Goal: Communication & Community: Answer question/provide support

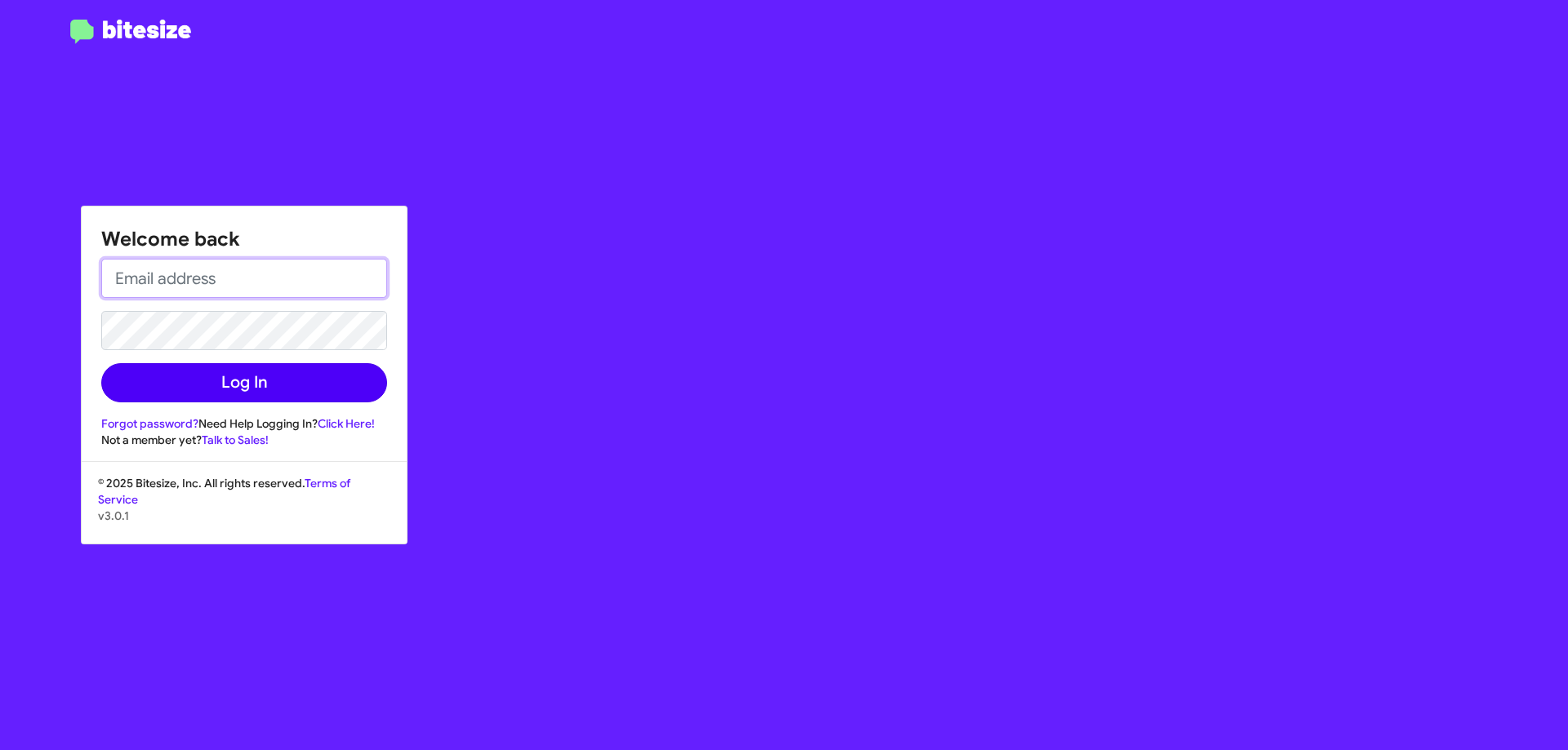
type input "[EMAIL_ADDRESS][DOMAIN_NAME]"
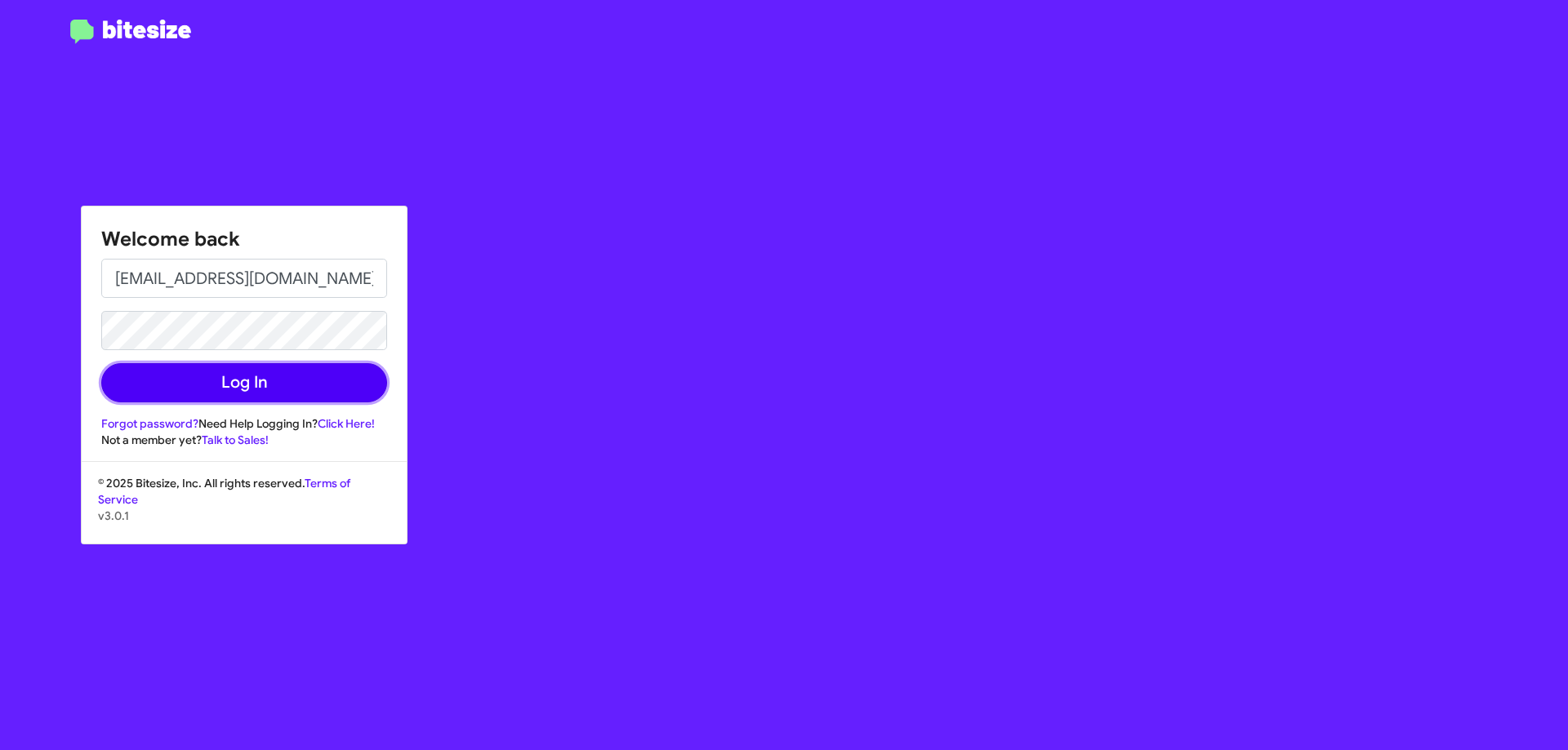
click at [231, 395] on button "Log In" at bounding box center [245, 383] width 286 height 39
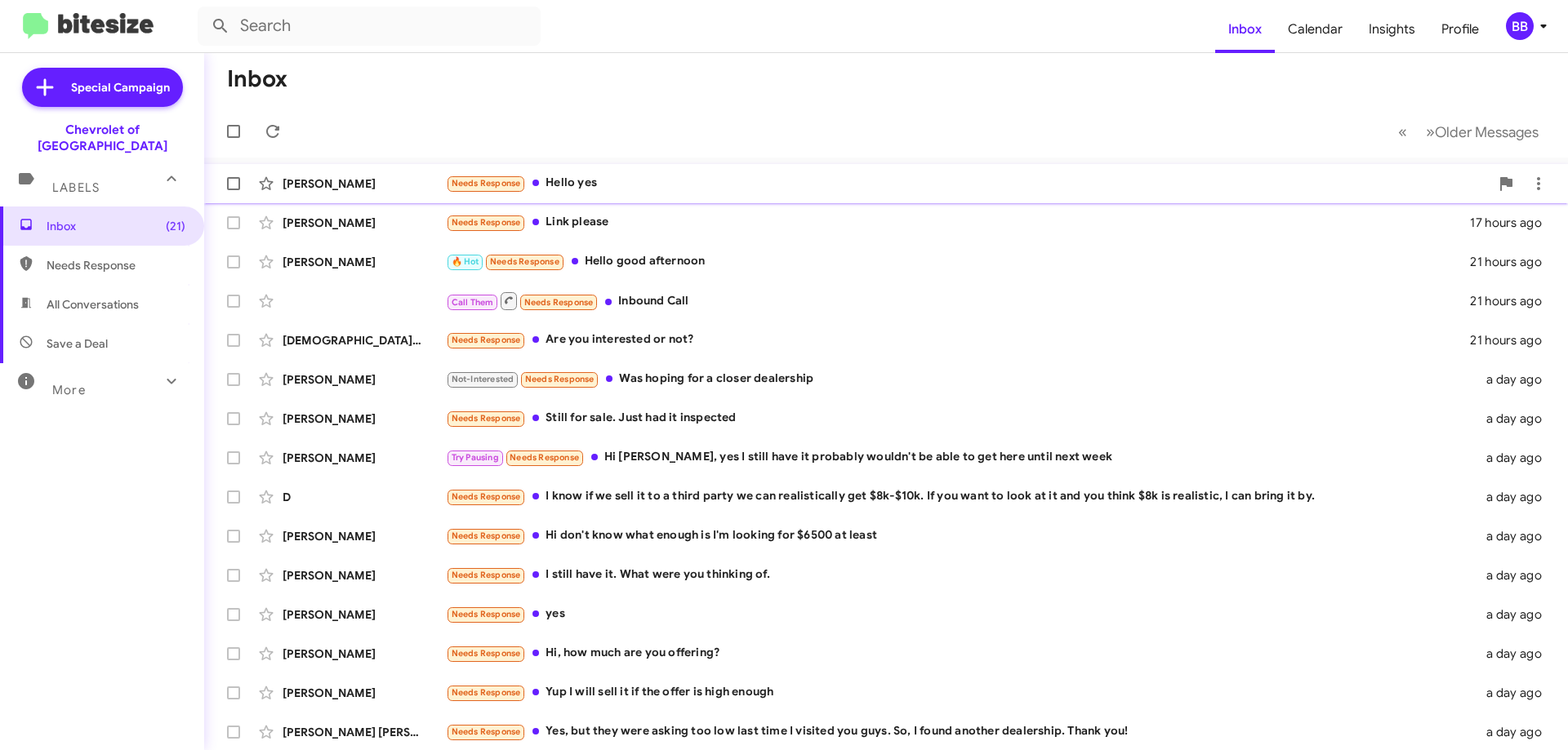
click at [678, 170] on div "[PERSON_NAME] Needs Response Hello yes 12 hours ago" at bounding box center [886, 183] width 1338 height 32
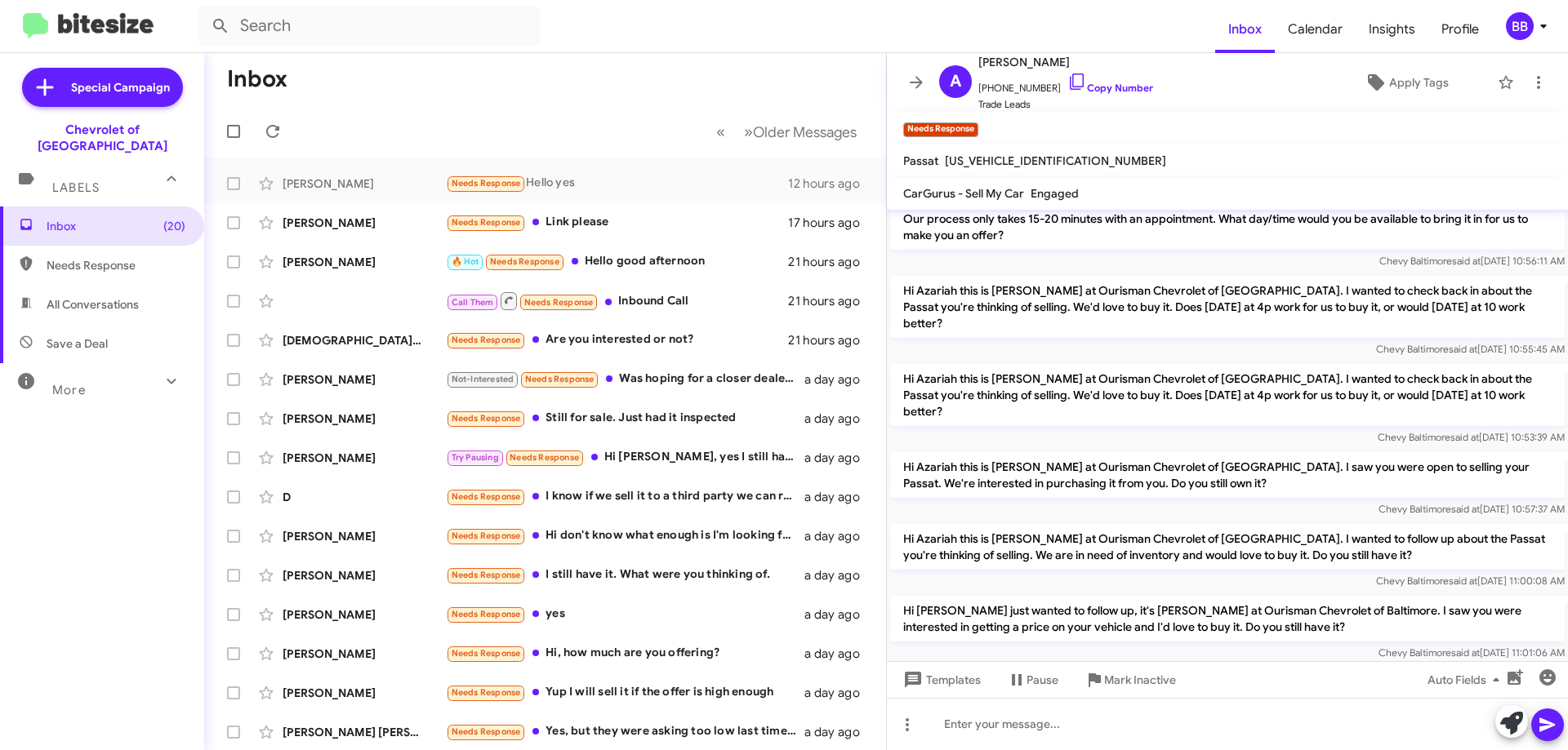
scroll to position [325, 0]
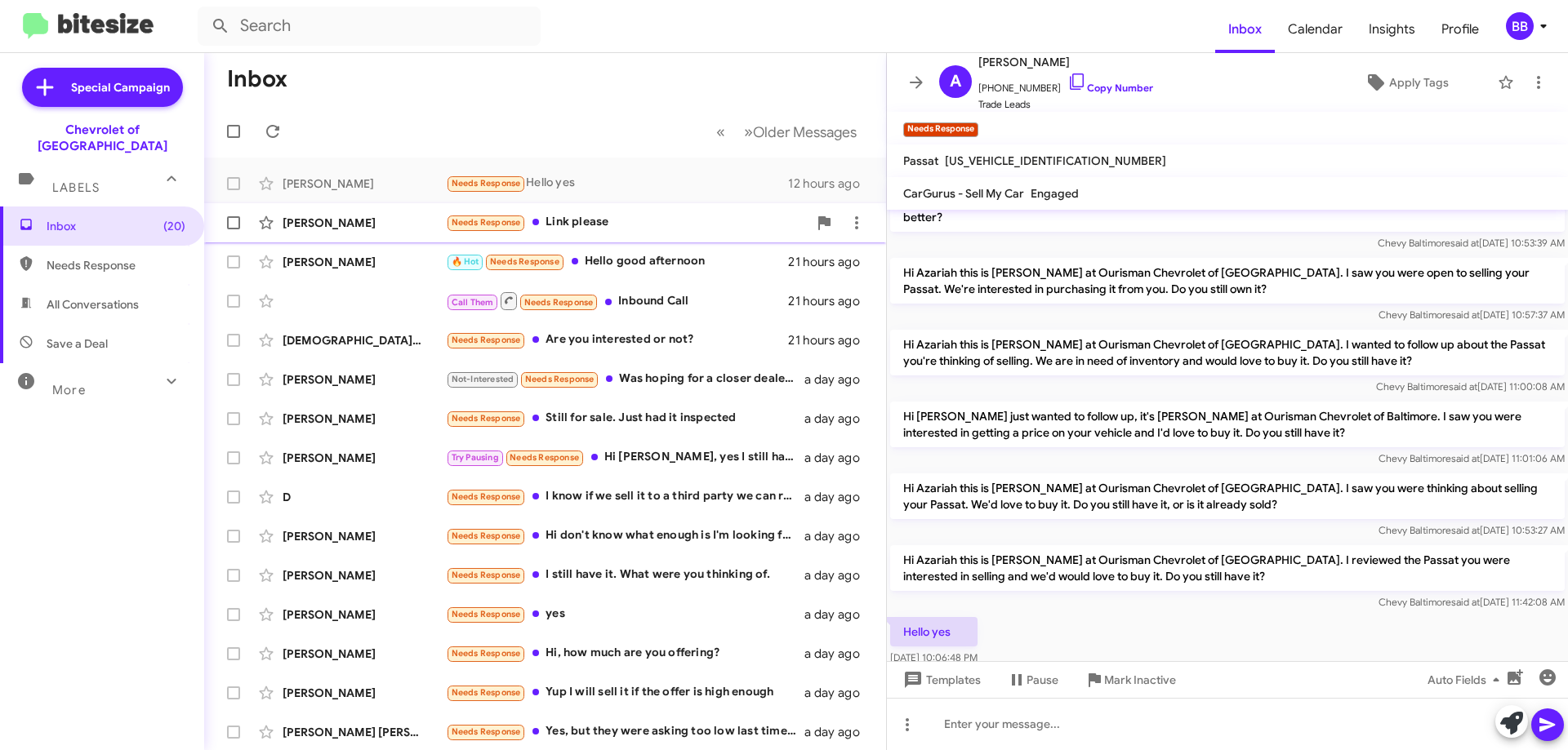
click at [610, 221] on div "Needs Response Link please" at bounding box center [627, 222] width 362 height 19
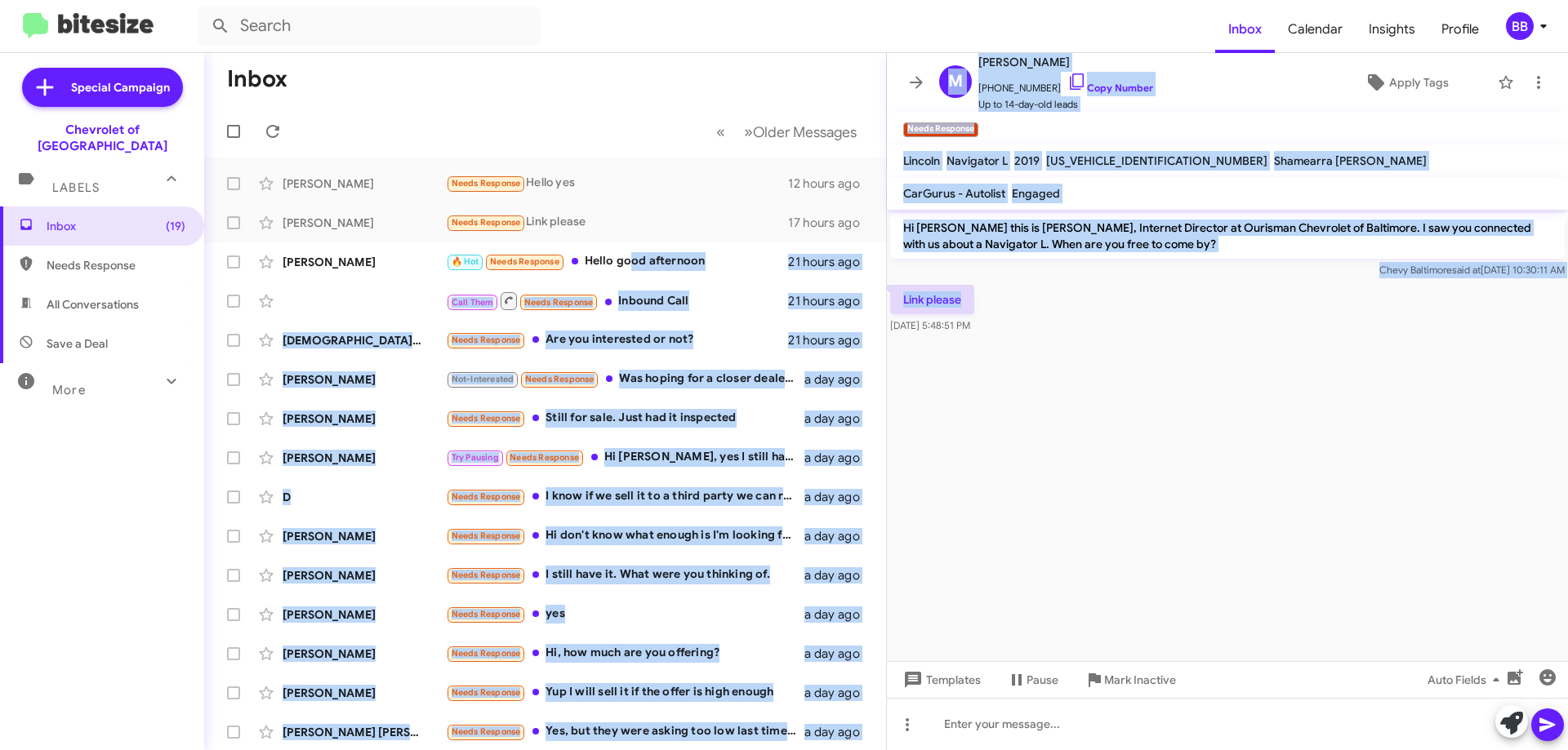
drag, startPoint x: 627, startPoint y: 260, endPoint x: 1132, endPoint y: 283, distance: 505.5
click at [1132, 283] on div "Inbox « Previous » Next Older Messages [PERSON_NAME] Needs Response Hello yes 1…" at bounding box center [886, 401] width 1365 height 697
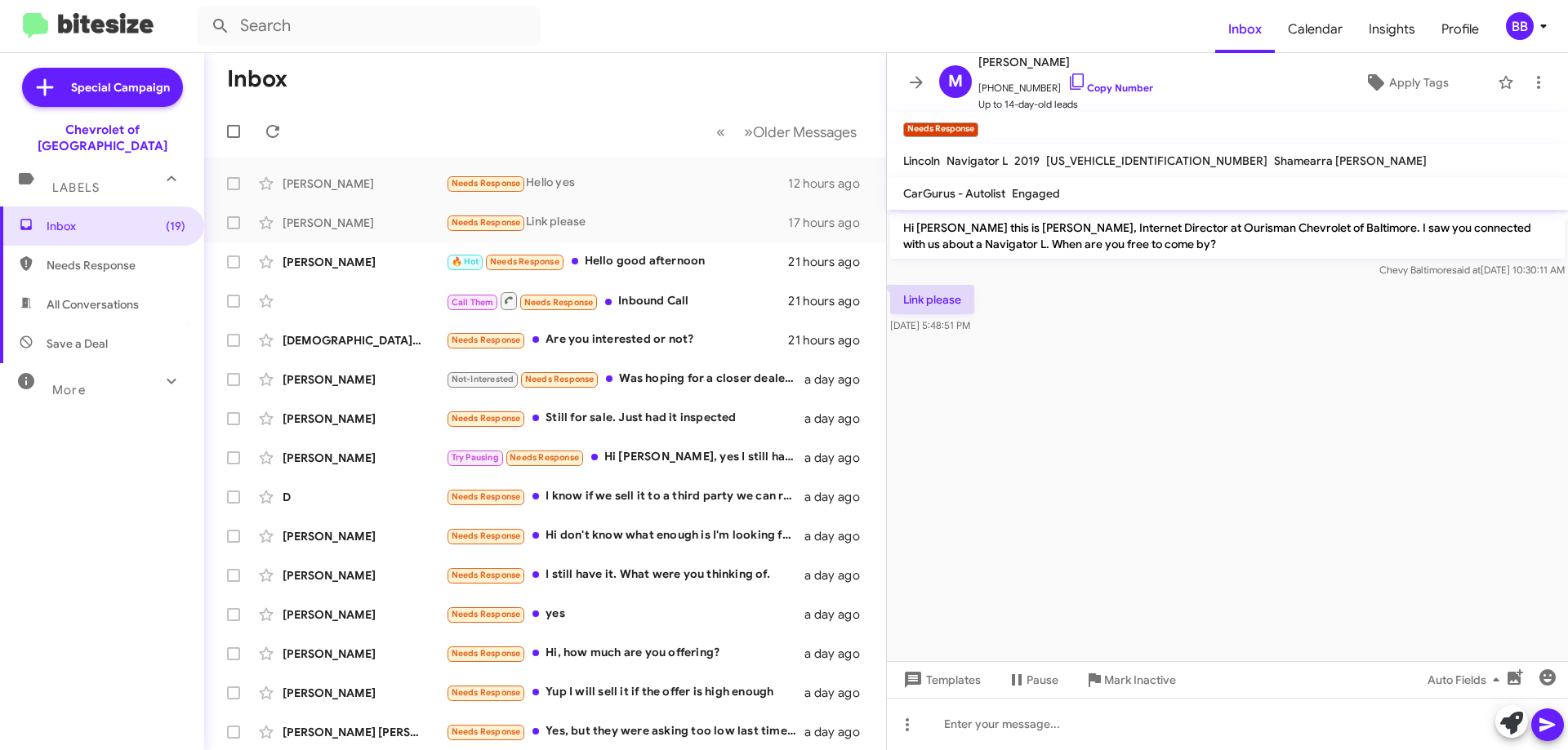
click at [1182, 326] on div "Link please [DATE] 5:48:51 PM" at bounding box center [1228, 309] width 681 height 56
click at [696, 261] on div "🔥 Hot Needs Response Hello good afternoon" at bounding box center [627, 261] width 362 height 19
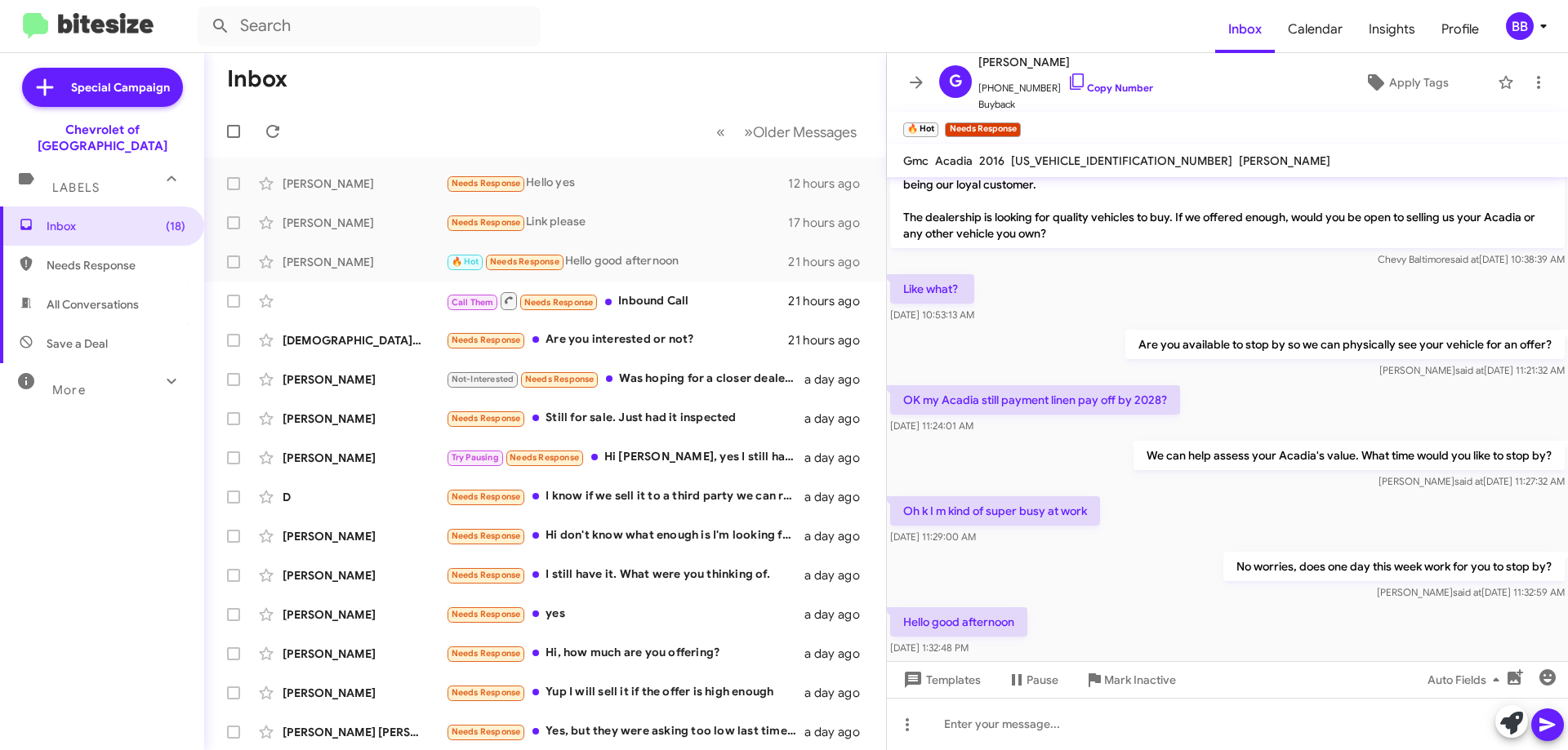
scroll to position [42, 0]
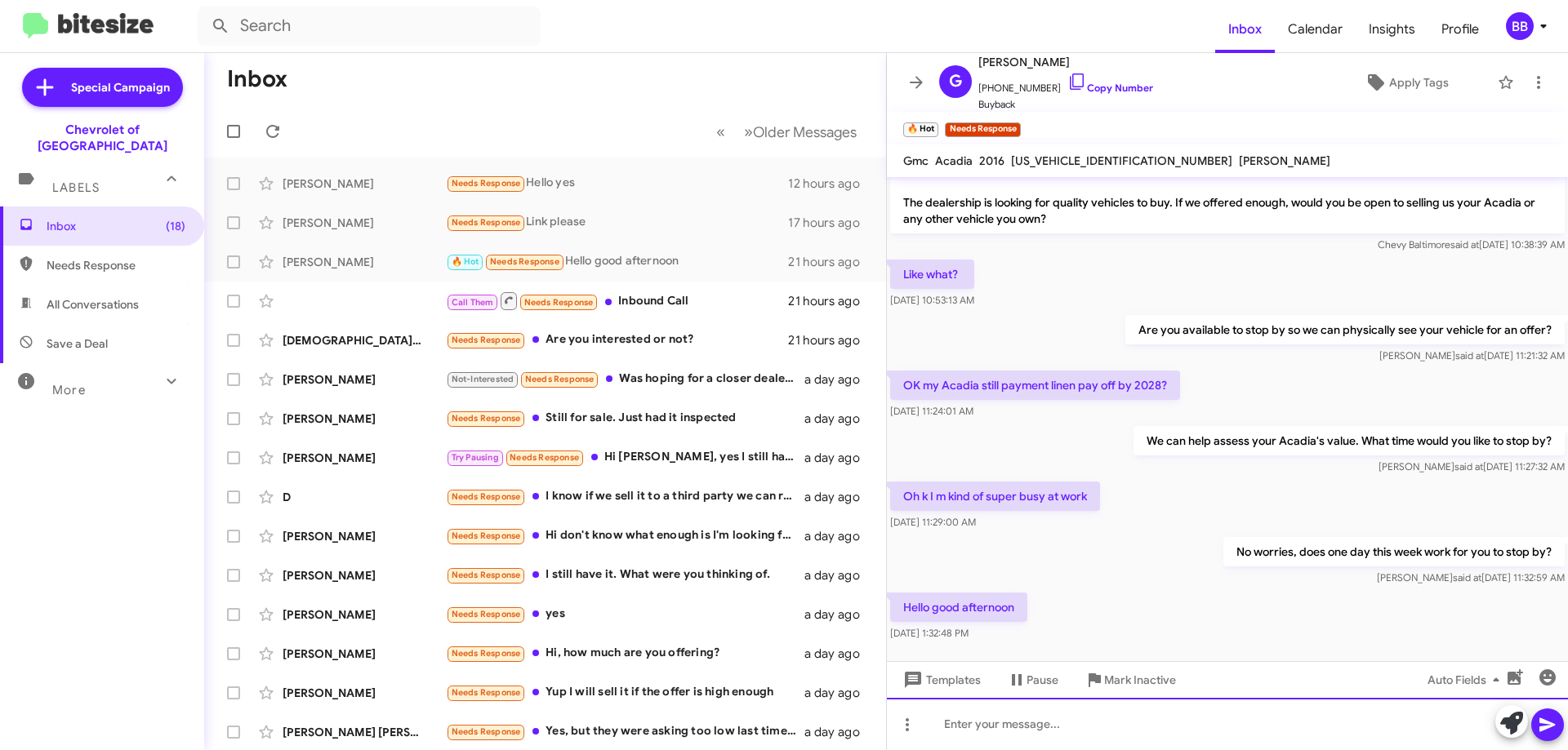
click at [1051, 713] on div at bounding box center [1228, 724] width 681 height 52
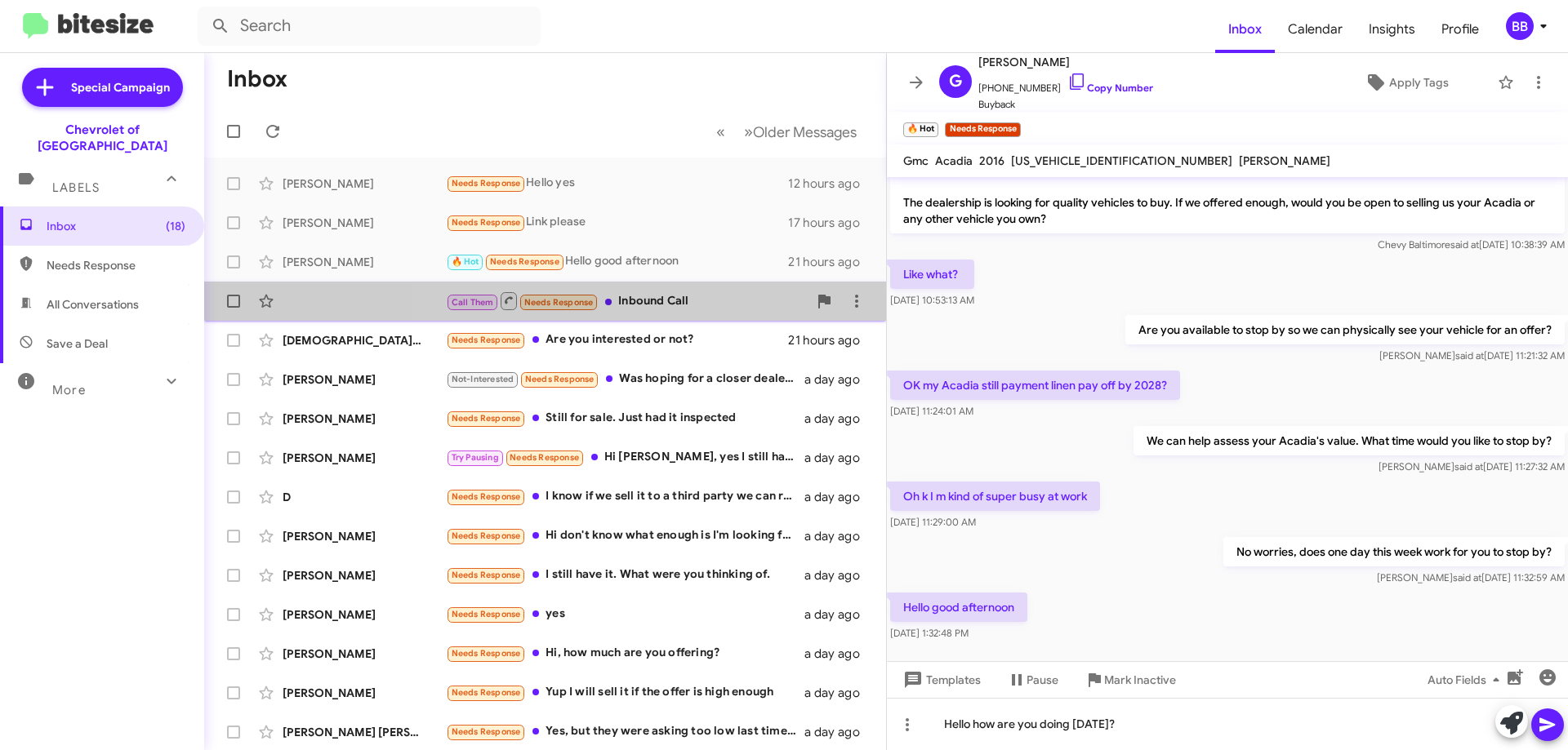
click at [694, 303] on div "Call Them Needs Response Inbound Call" at bounding box center [627, 300] width 362 height 21
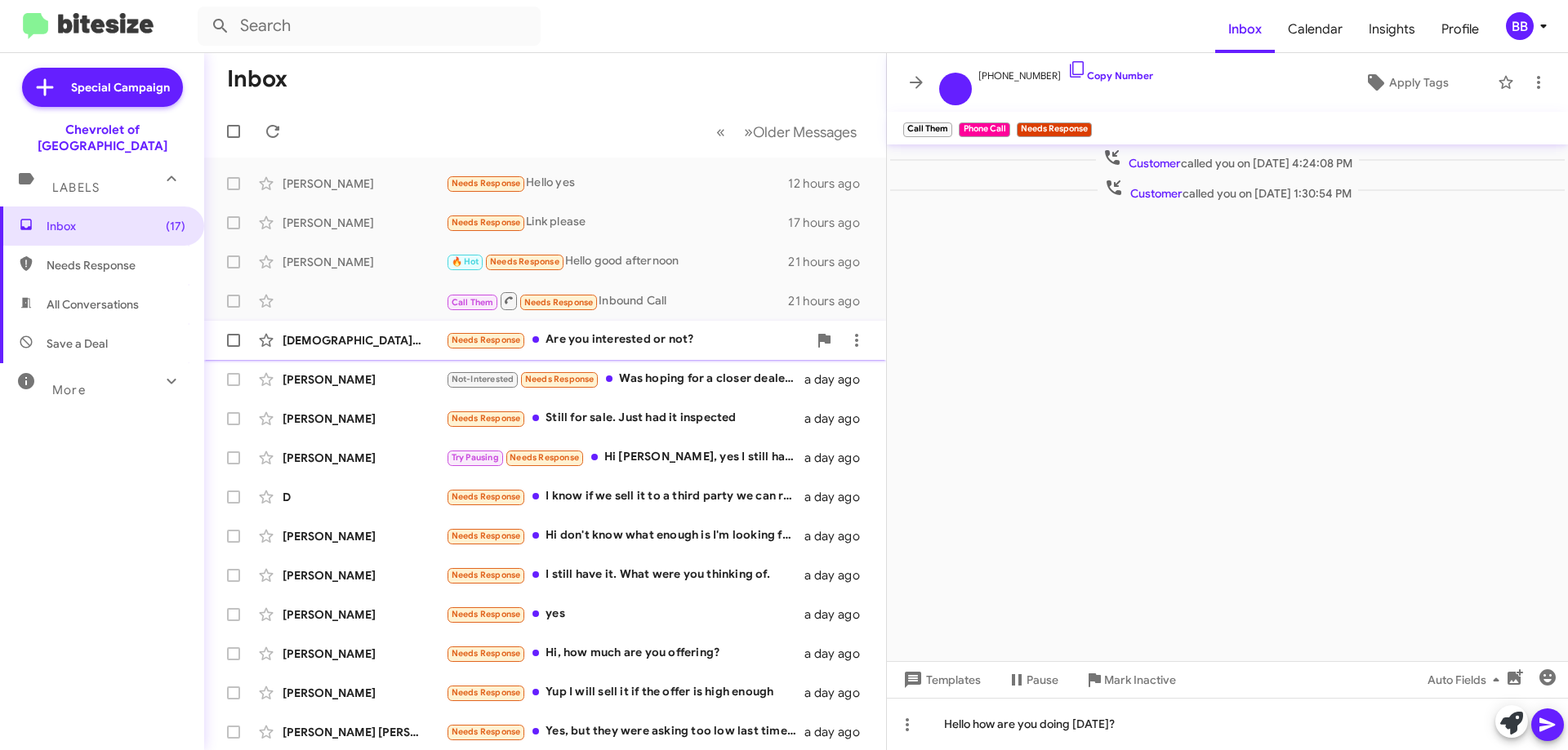
click at [677, 331] on div "Needs Response Are you interested or not?" at bounding box center [627, 339] width 362 height 19
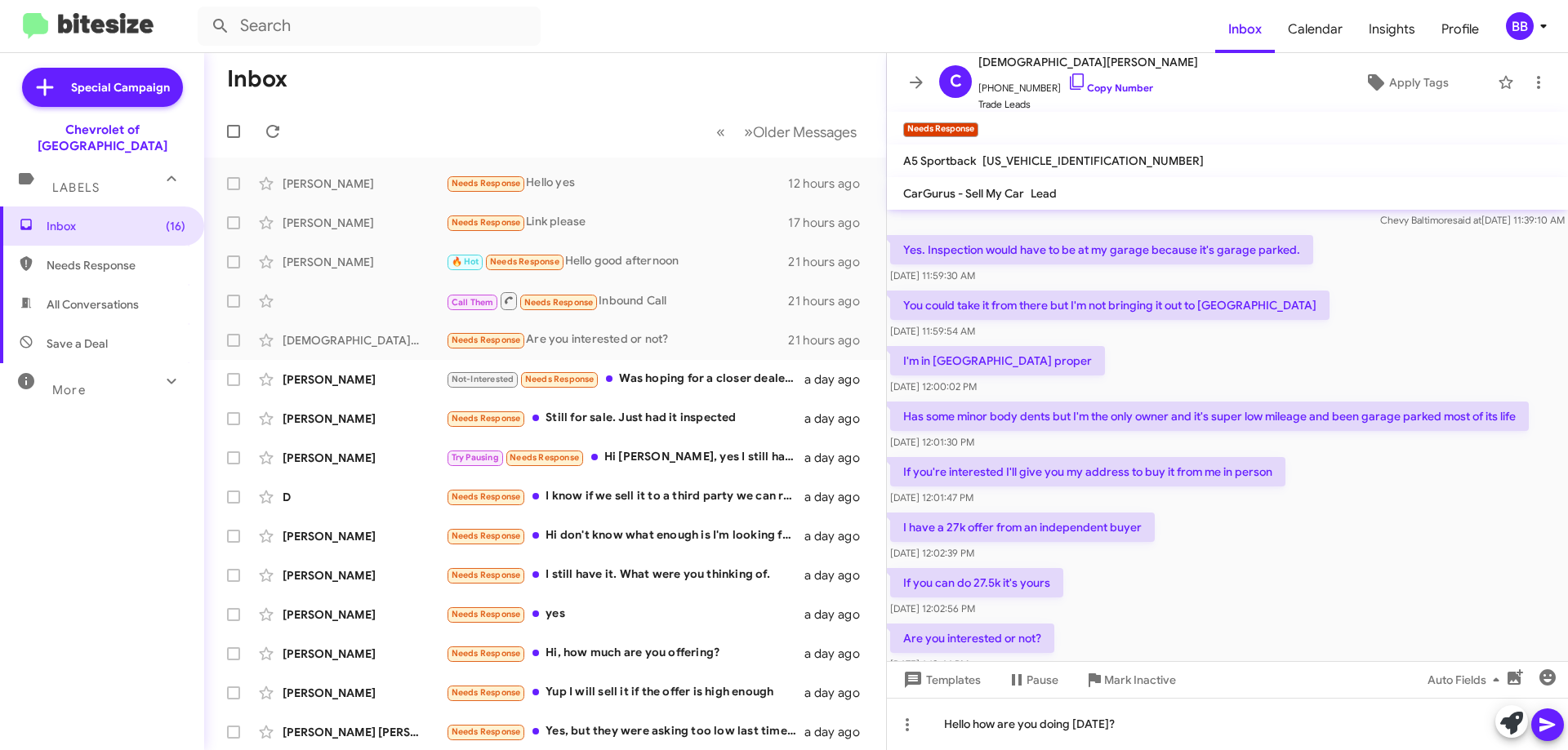
scroll to position [102, 0]
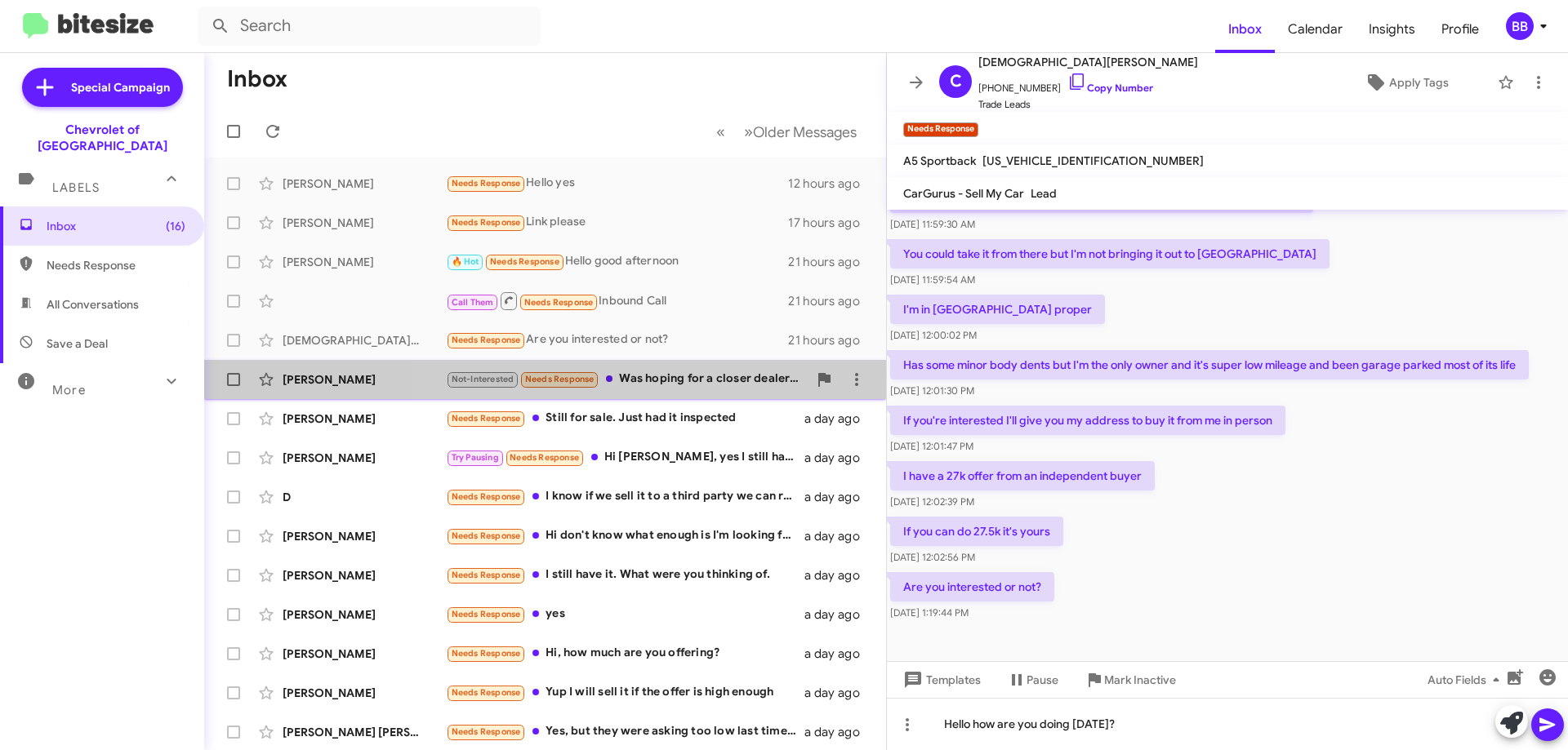
click at [710, 383] on div "Not-Interested Needs Response Was hoping for a closer dealership" at bounding box center [627, 378] width 362 height 19
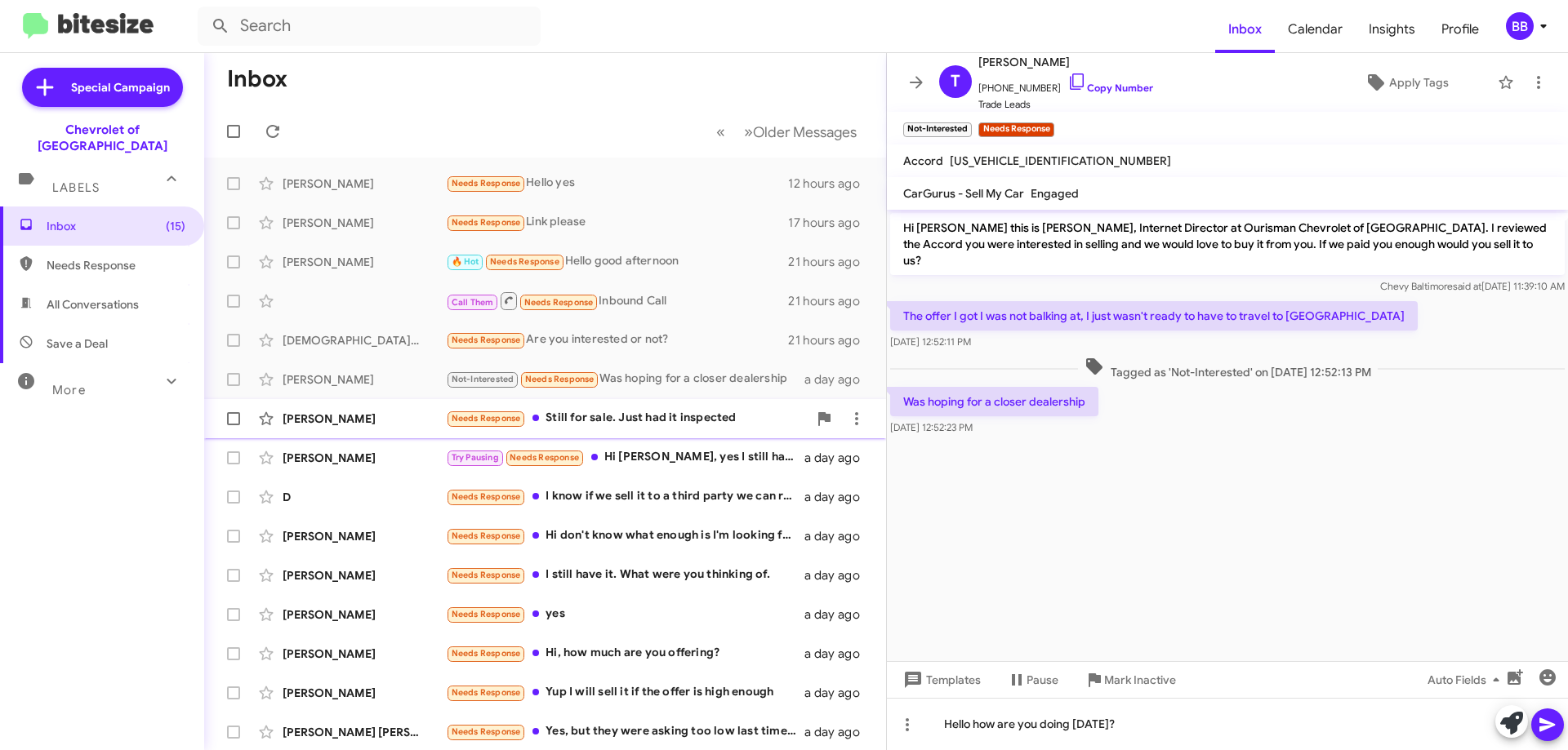
click at [615, 413] on div "Needs Response Still for sale. Just had it inspected" at bounding box center [627, 418] width 362 height 19
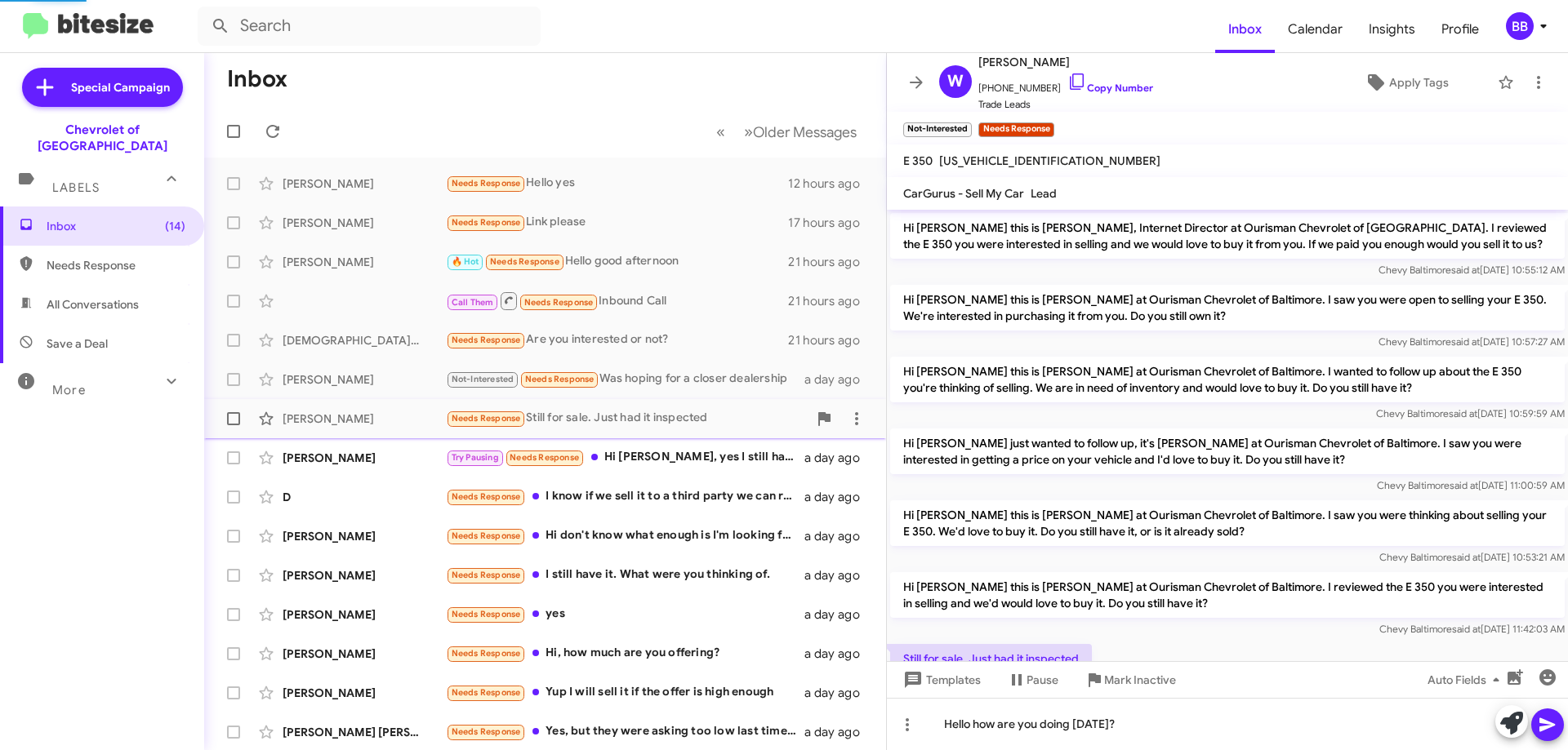
scroll to position [64, 0]
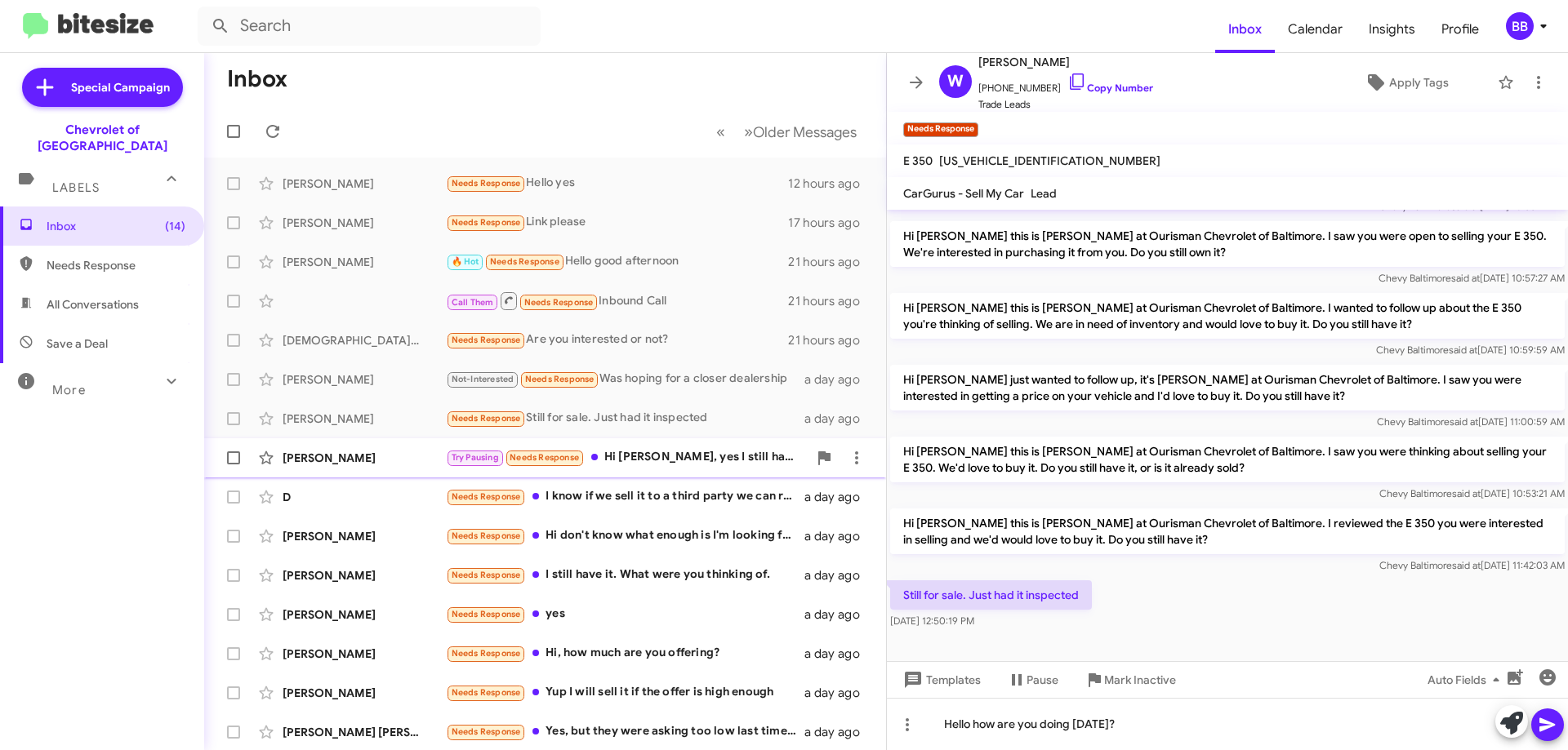
click at [652, 455] on div "Try Pausing Needs Response Hi [PERSON_NAME], yes I still have it probably would…" at bounding box center [627, 457] width 362 height 19
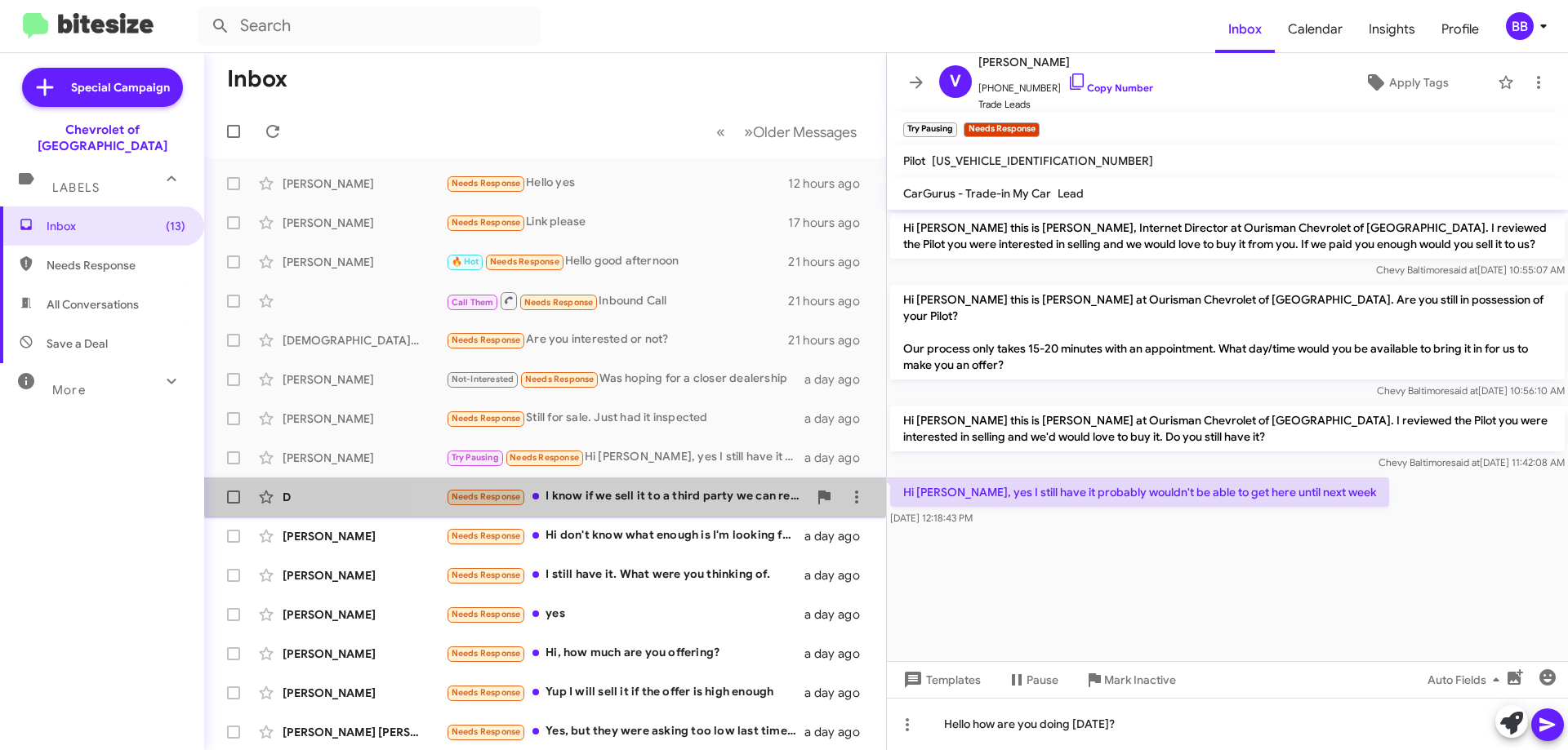
click at [695, 499] on div "Needs Response I know if we sell it to a third party we can realistically get $…" at bounding box center [627, 497] width 362 height 19
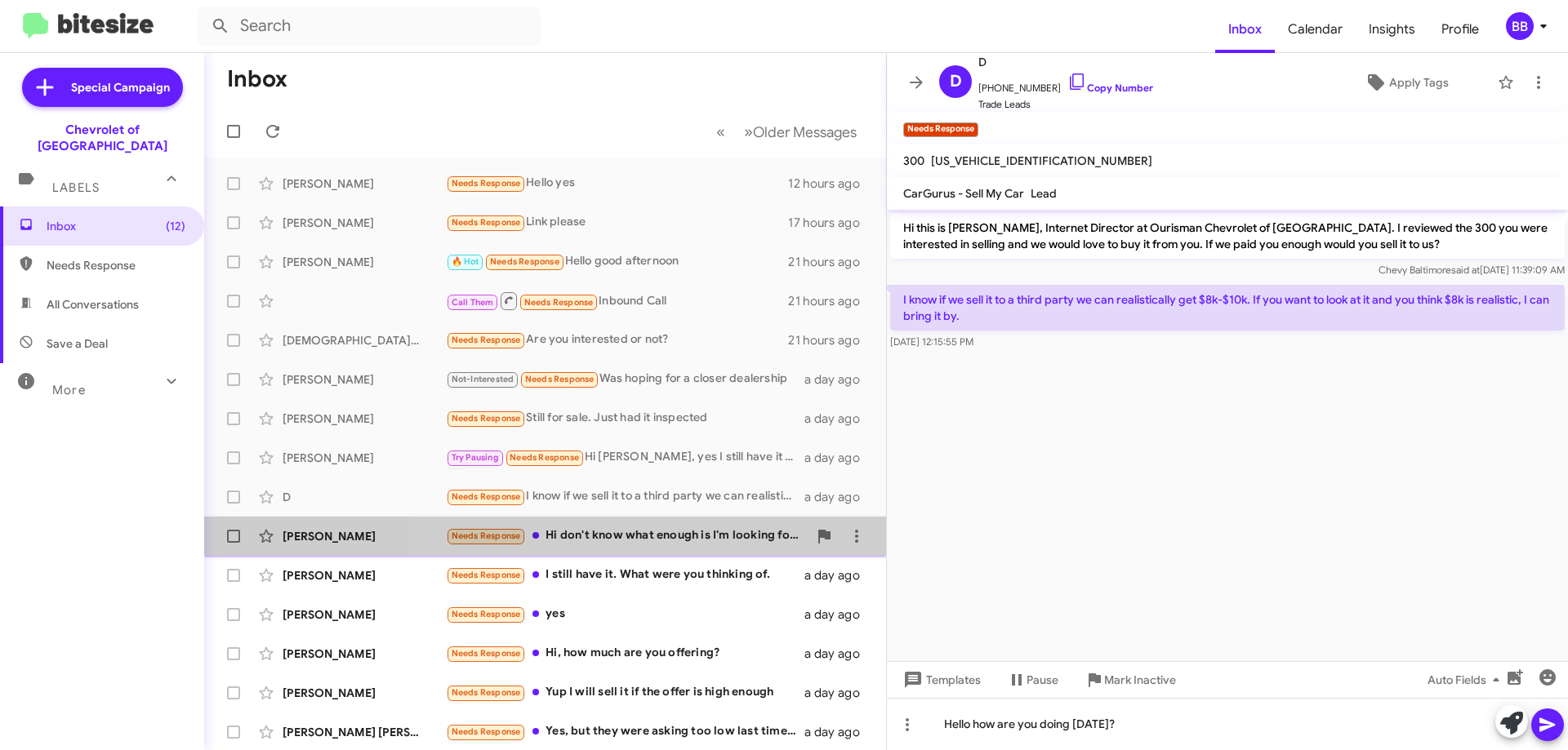
click at [652, 535] on div "Needs Response Hi don't know what enough is I'm looking for $6500 at least" at bounding box center [627, 536] width 362 height 19
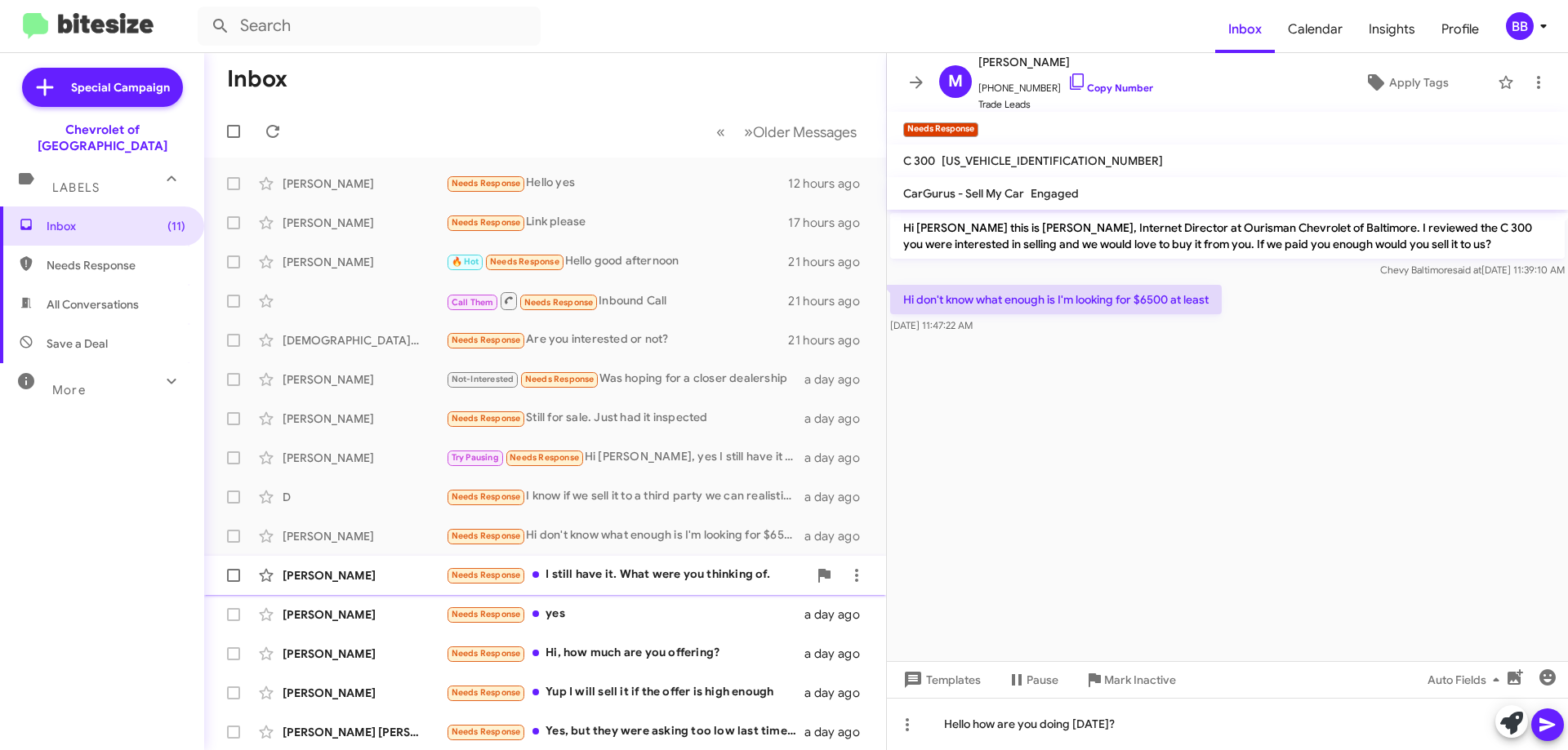
click at [632, 576] on div "Needs Response I still have it. What were you thinking of." at bounding box center [627, 575] width 362 height 19
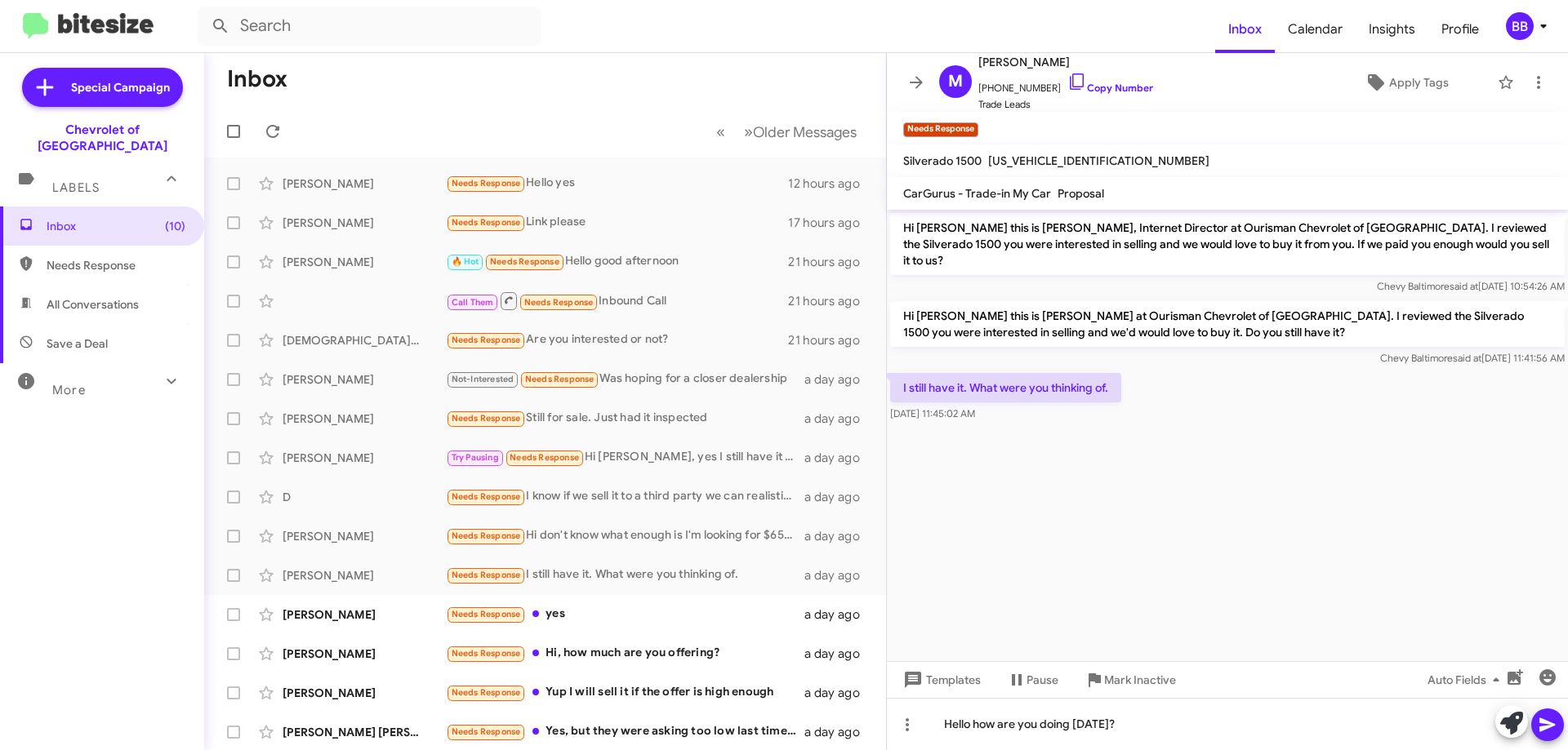
click at [166, 372] on icon at bounding box center [171, 381] width 20 height 20
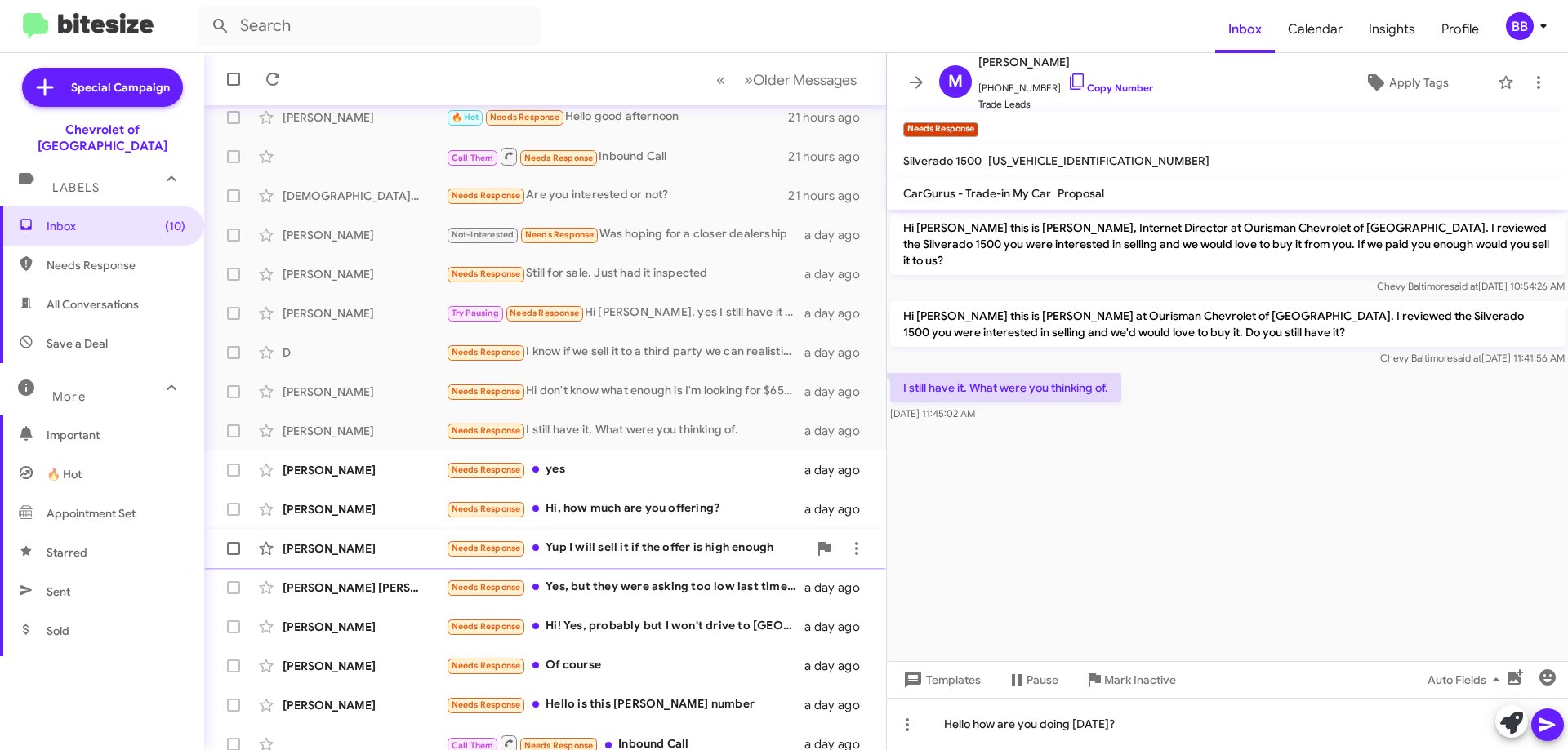
scroll to position [163, 0]
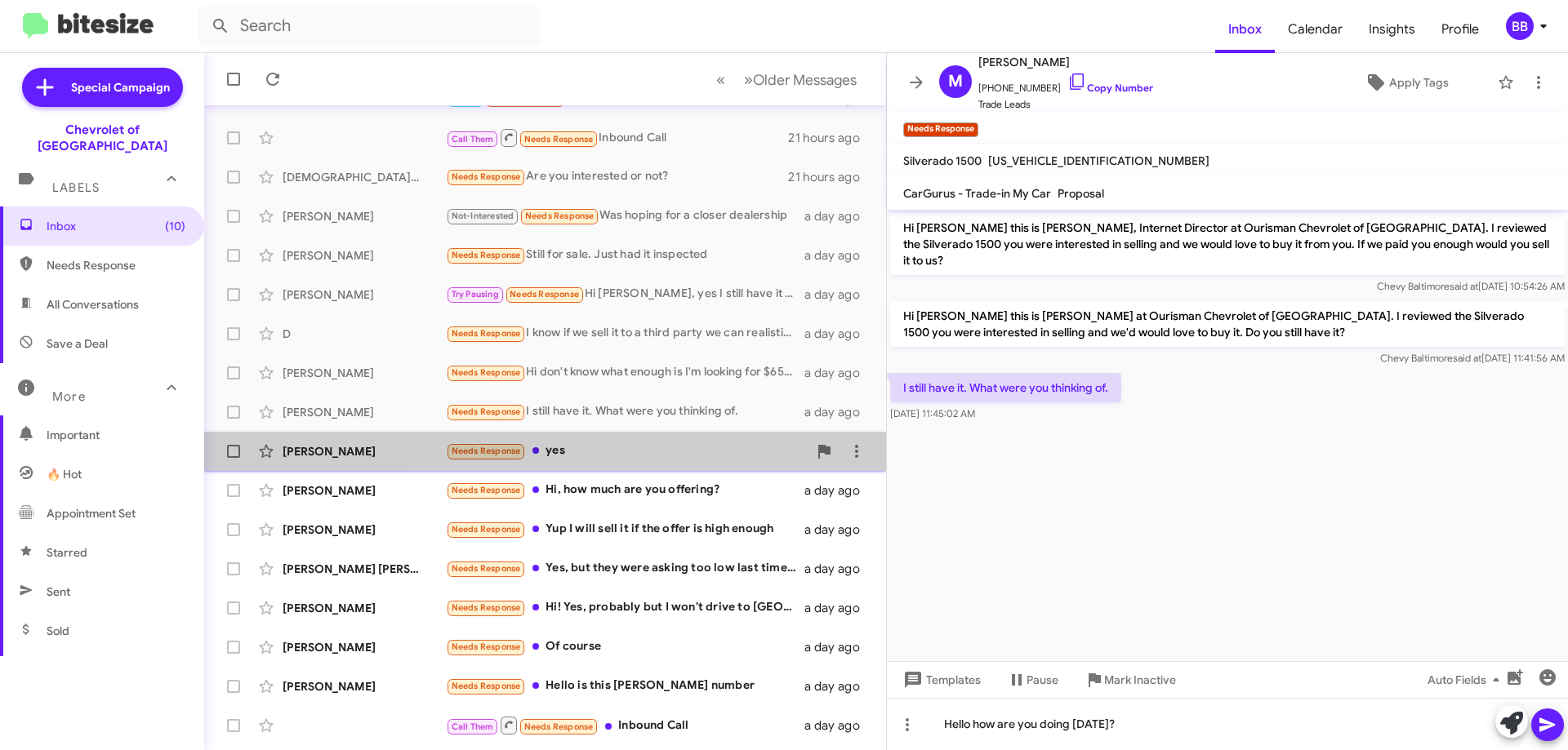
click at [652, 457] on div "Needs Response yes" at bounding box center [627, 451] width 362 height 19
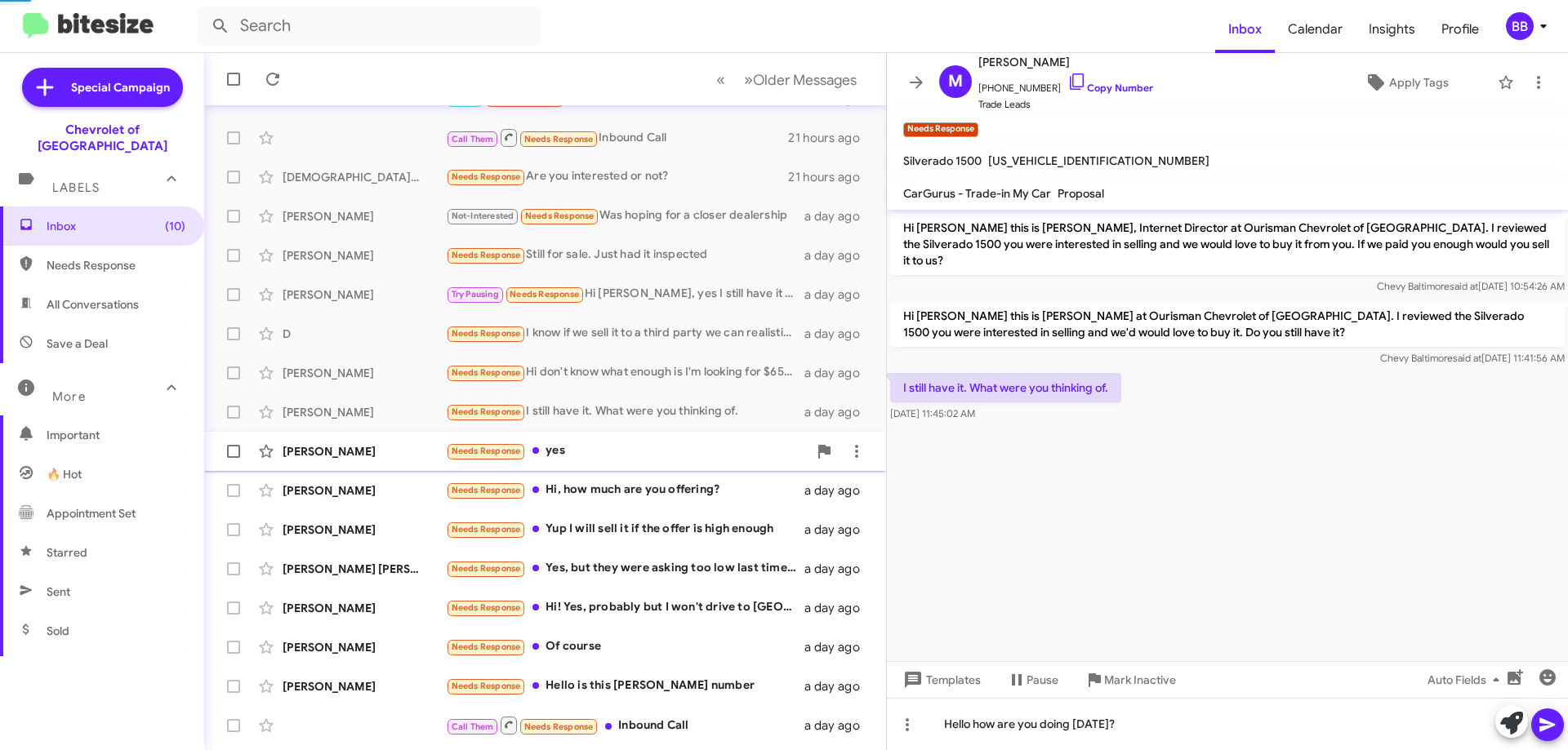
scroll to position [64, 0]
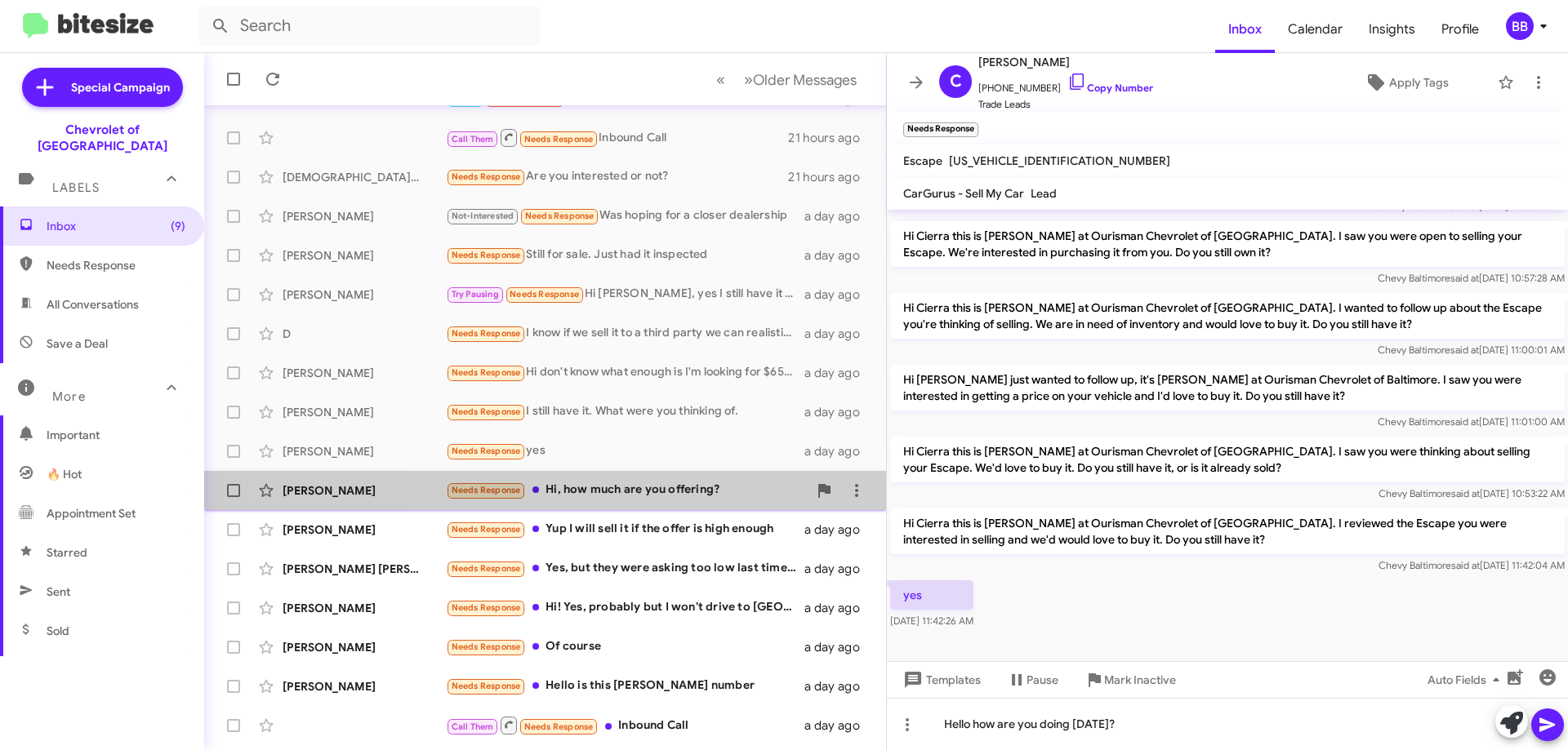
click at [653, 488] on div "Needs Response Hi, how much are you offering?" at bounding box center [627, 490] width 362 height 19
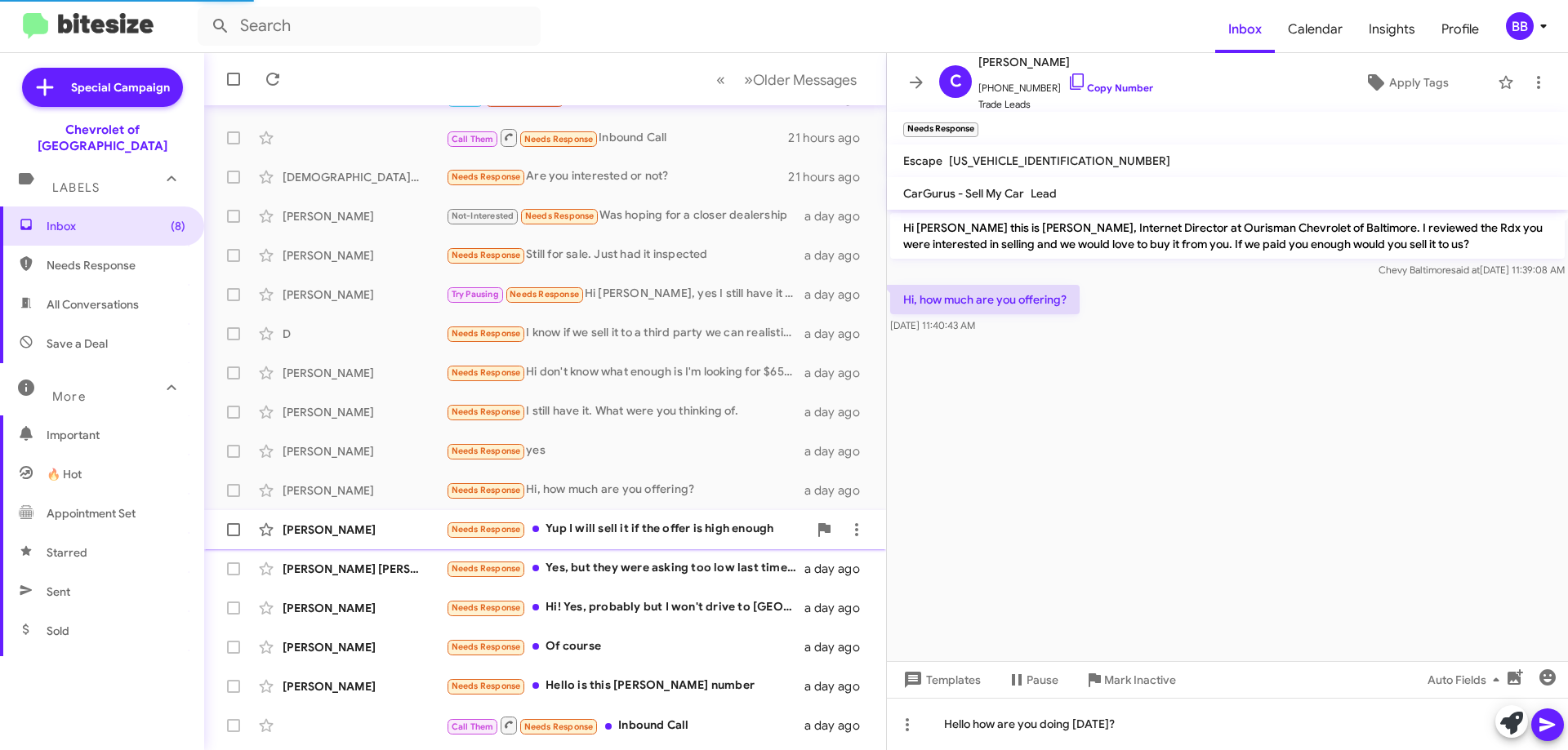
click at [653, 525] on div "Needs Response Yup I will sell it if the offer is high enough" at bounding box center [627, 529] width 362 height 19
click at [665, 574] on div "Needs Response Yes, but they were asking too low last time I visited you guys. …" at bounding box center [627, 568] width 362 height 19
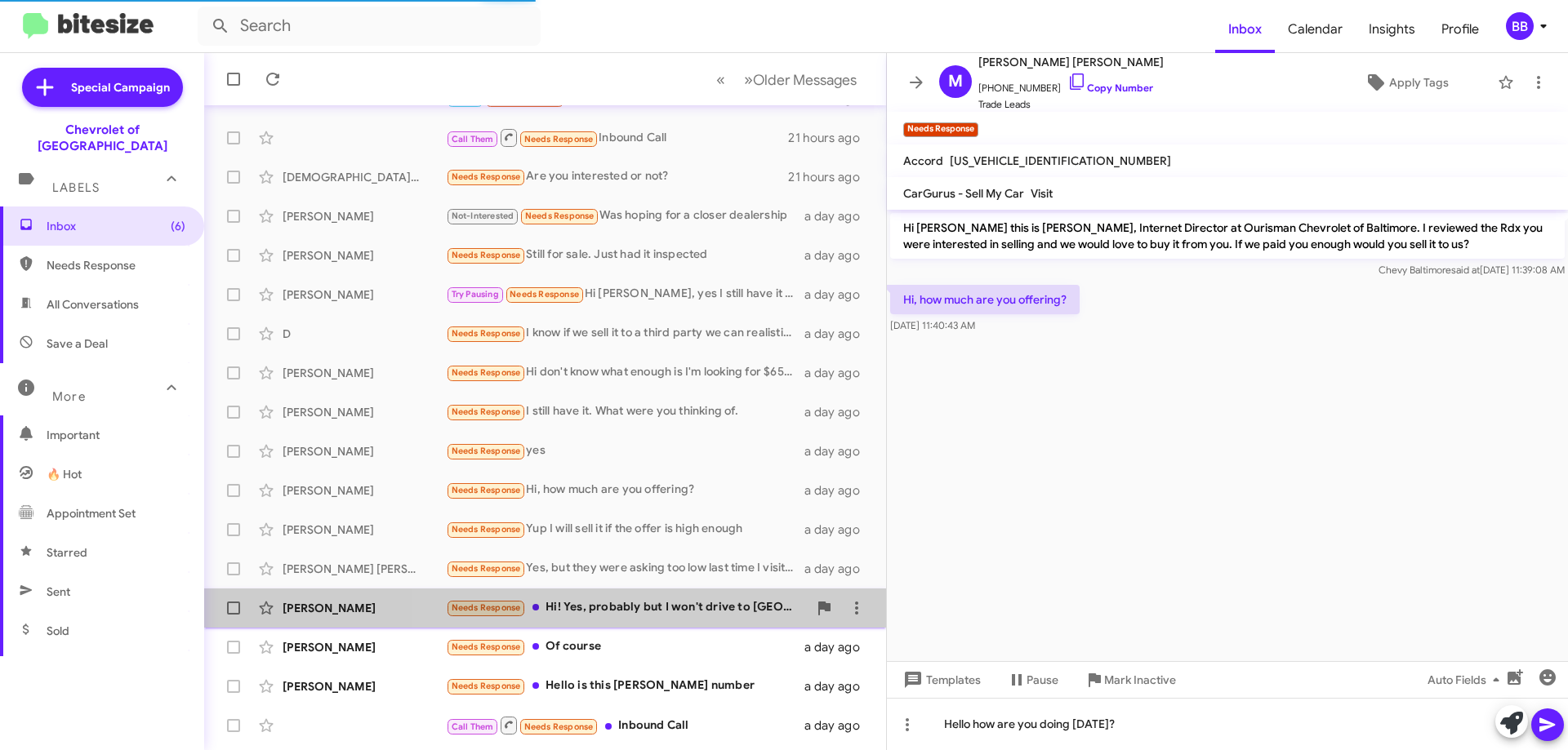
click at [679, 606] on div "Needs Response Hi! Yes, probably but I won't drive to [GEOGRAPHIC_DATA]" at bounding box center [627, 607] width 362 height 19
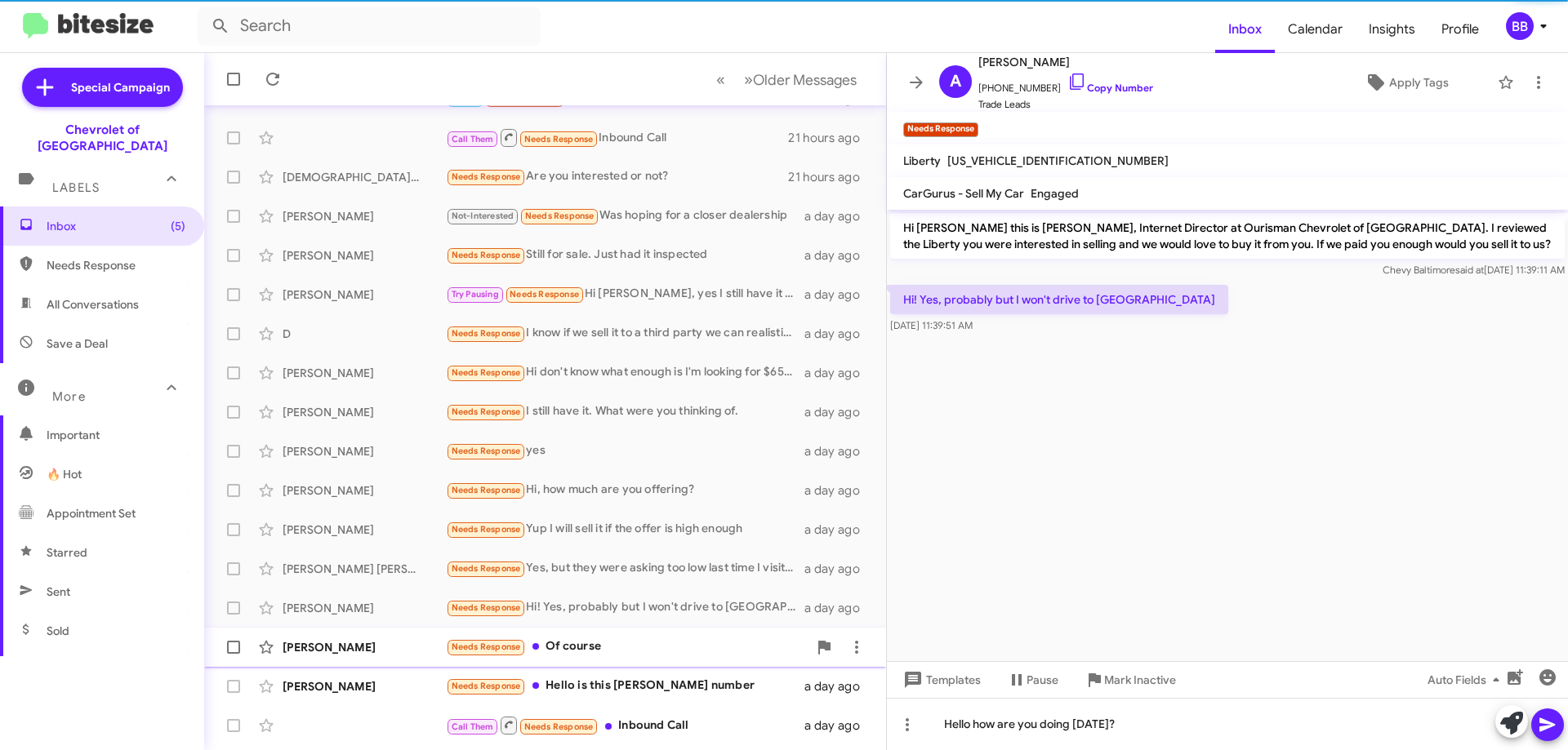
click at [684, 649] on div "Needs Response Of course" at bounding box center [627, 646] width 362 height 19
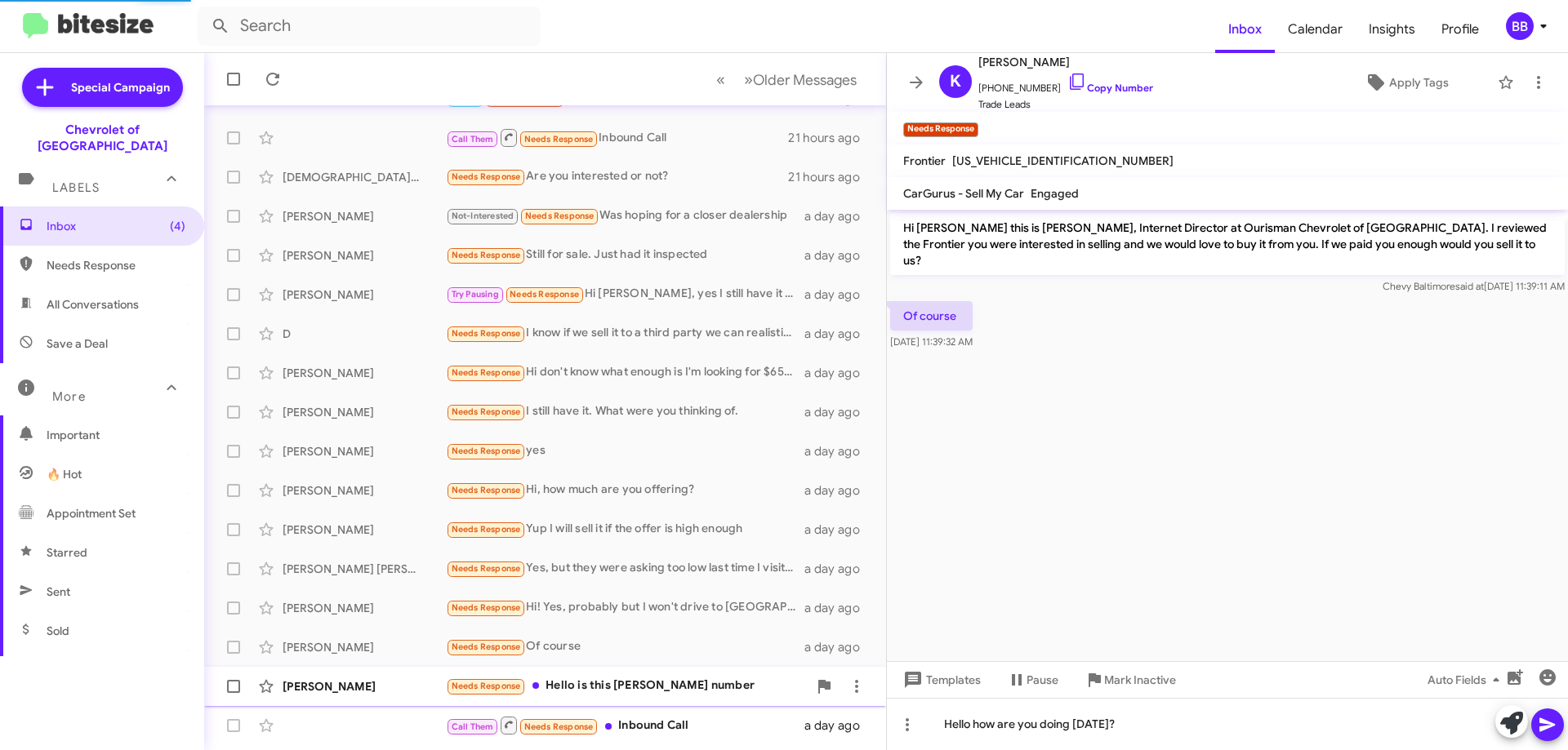
click at [686, 679] on div "Needs Response Hello is this [PERSON_NAME] number" at bounding box center [627, 685] width 362 height 19
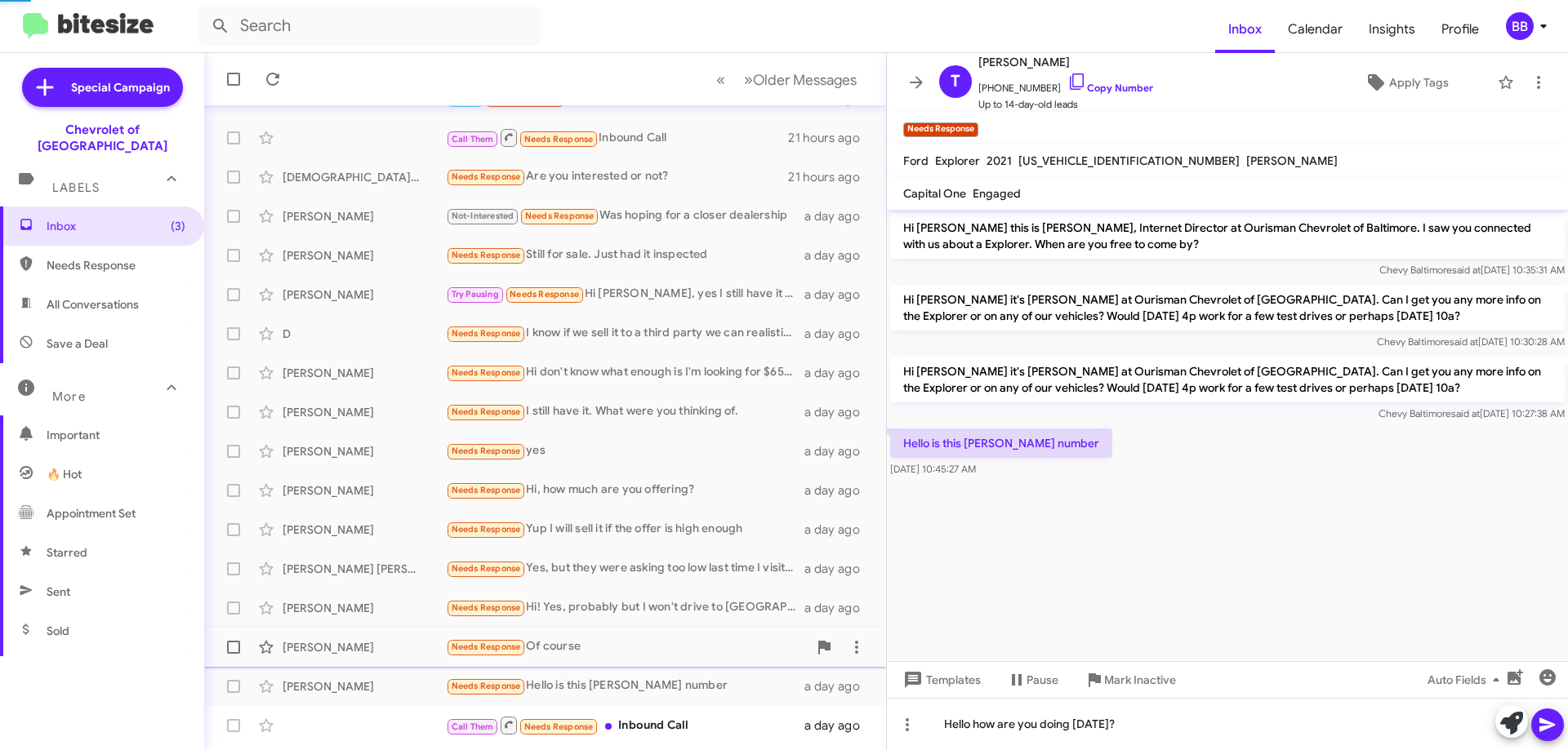
scroll to position [198, 0]
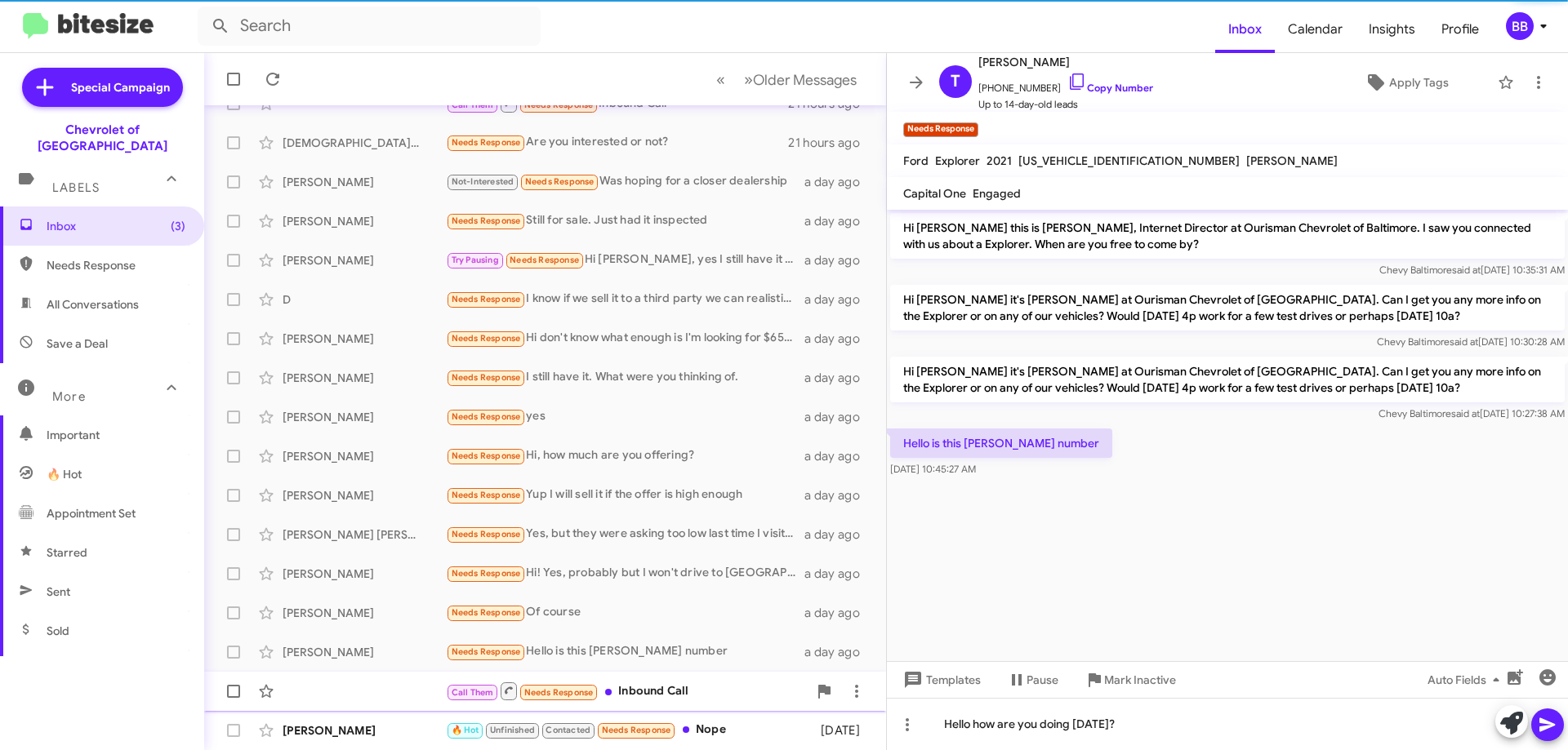
click at [689, 686] on div "Call Them Needs Response Inbound Call" at bounding box center [627, 690] width 362 height 21
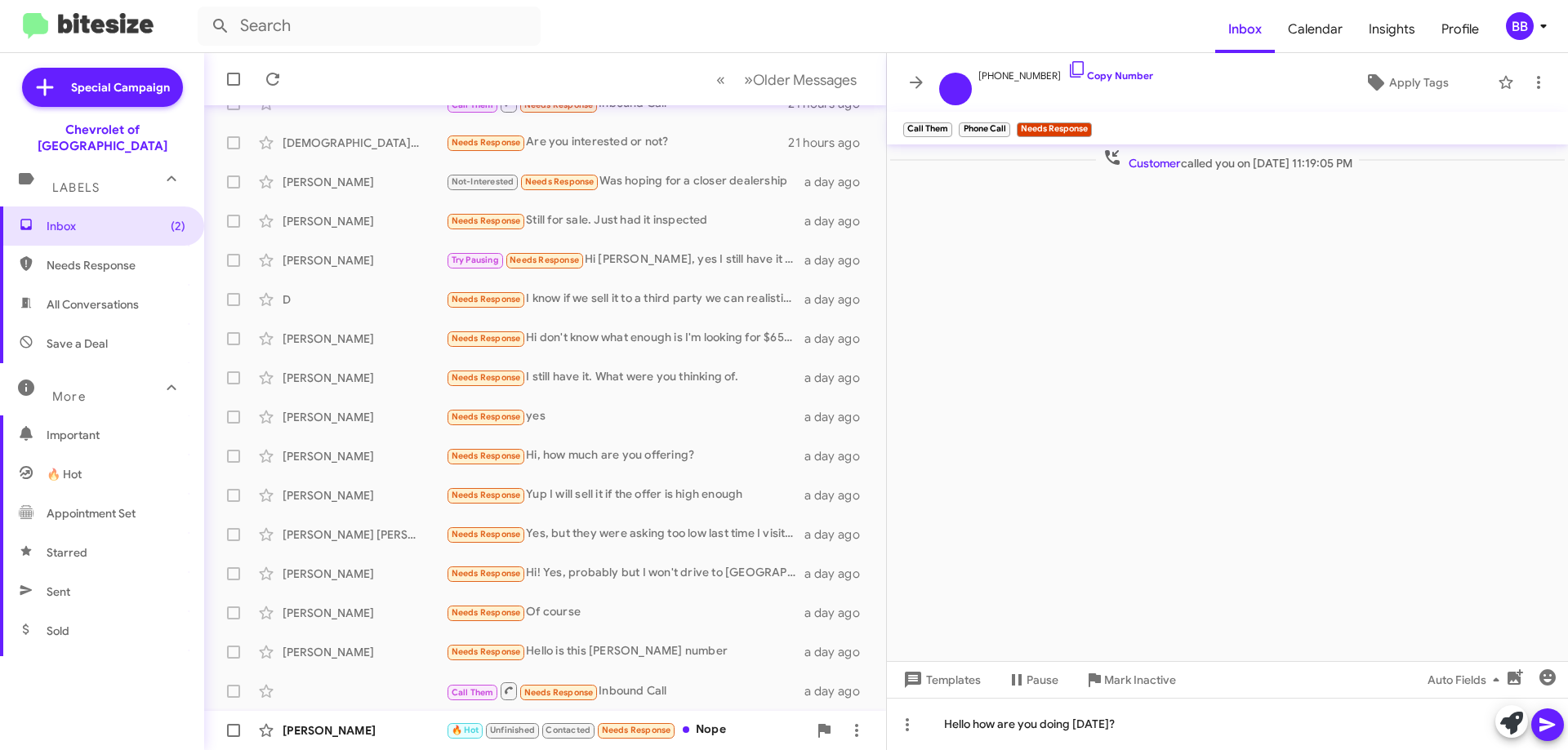
click at [728, 732] on div "🔥 Hot Unfinished Contacted Needs Response Nope" at bounding box center [627, 729] width 362 height 19
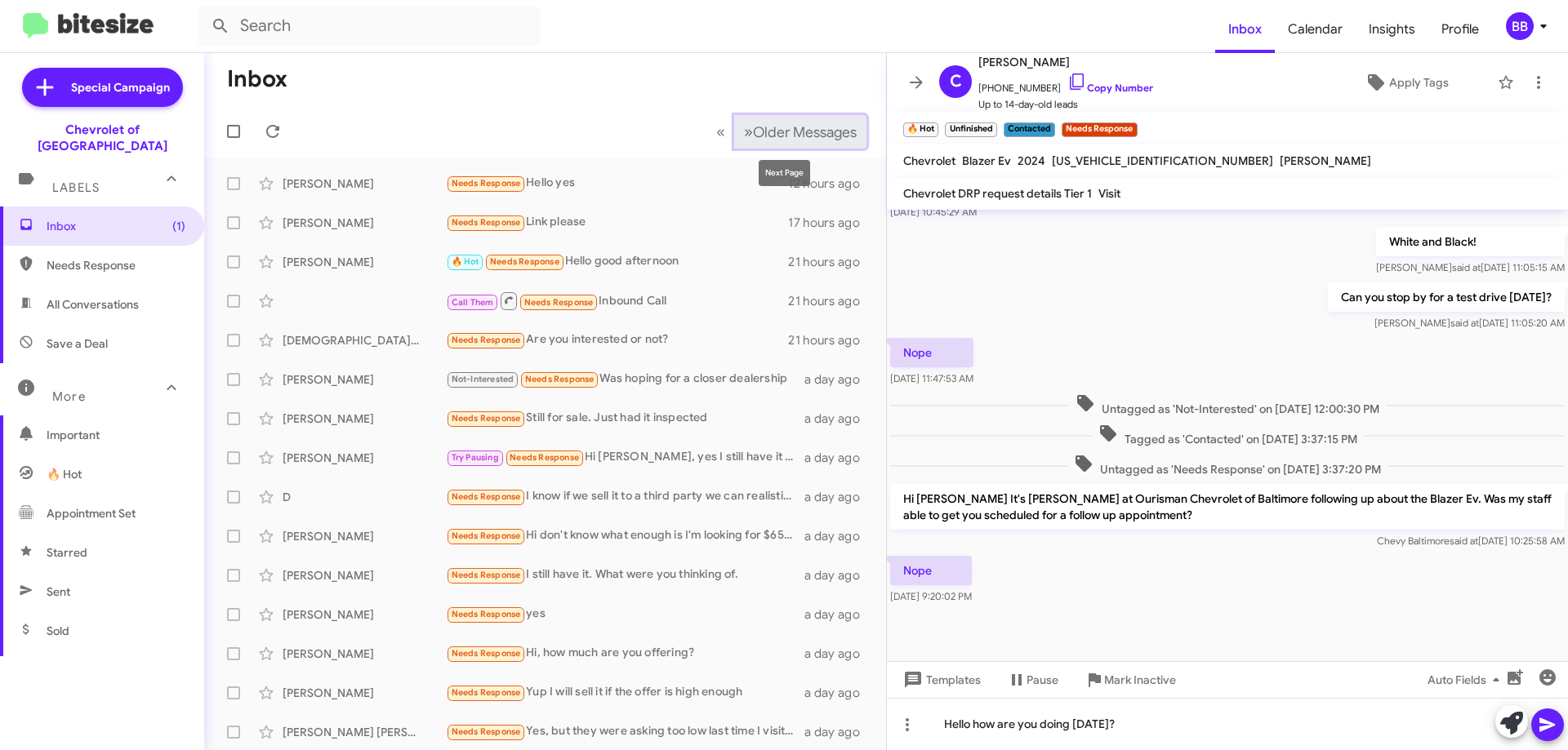
click at [754, 130] on span "Older Messages" at bounding box center [805, 132] width 104 height 18
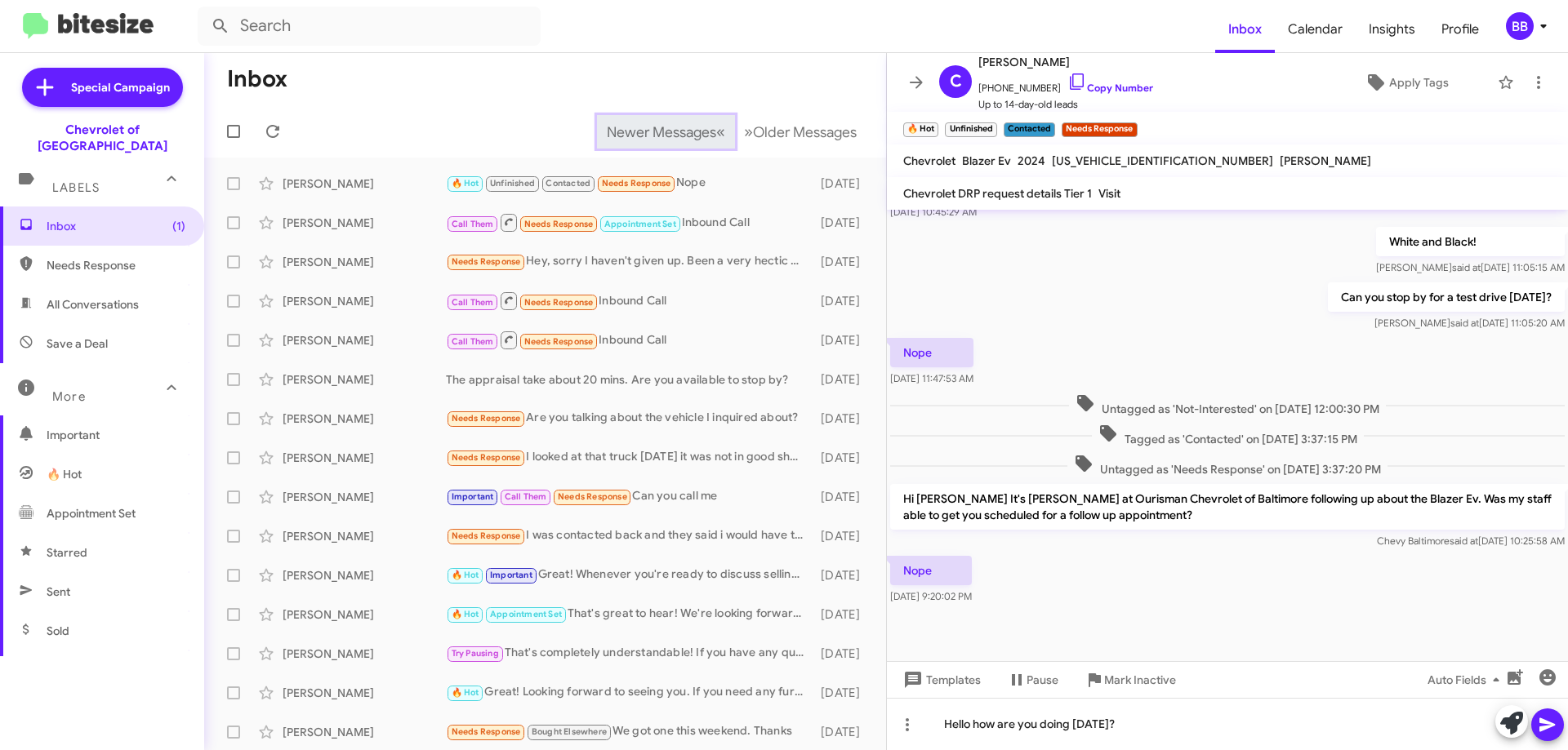
click at [642, 116] on button "Newer Messages « Previous" at bounding box center [665, 132] width 138 height 33
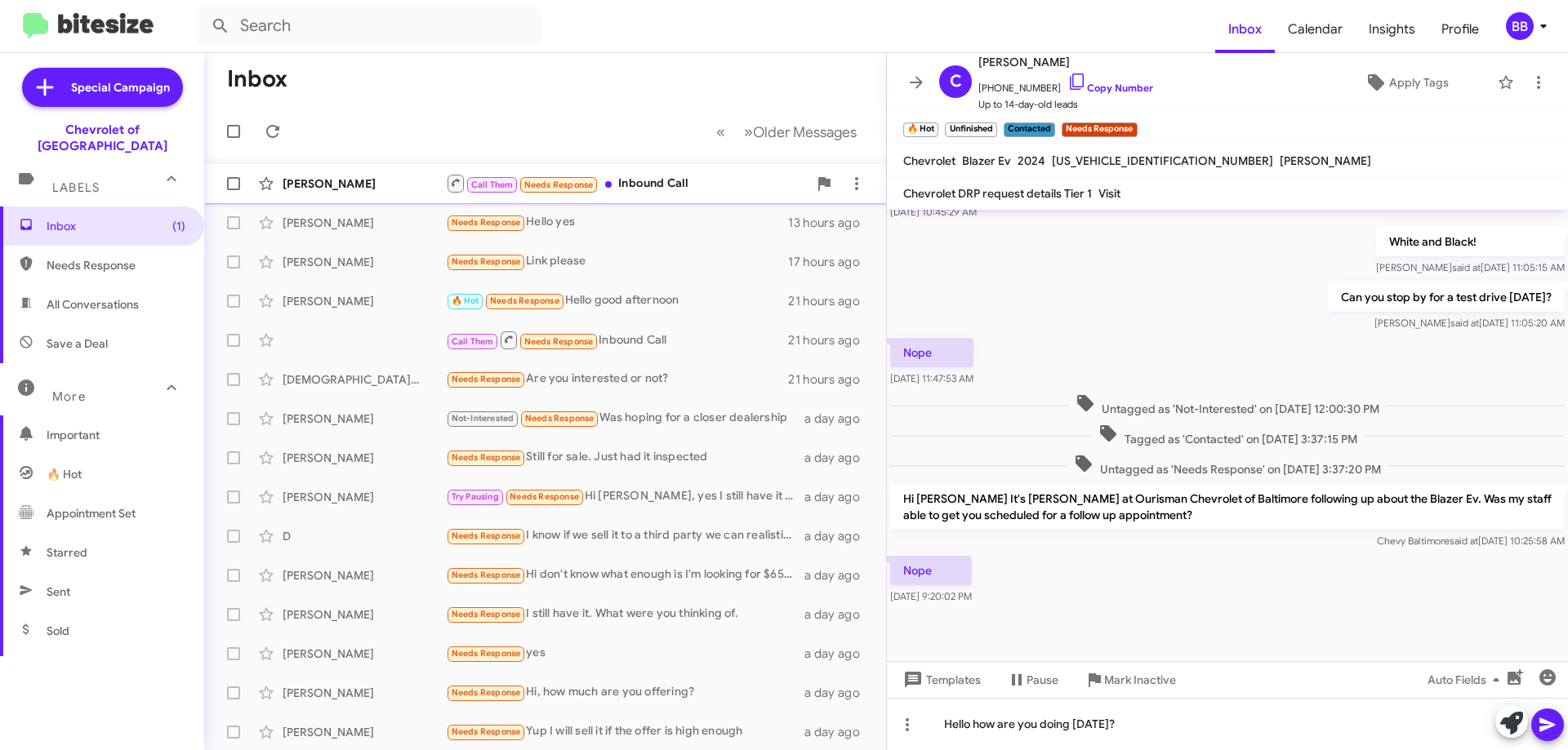
click at [667, 186] on div "Call Them Needs Response Inbound Call" at bounding box center [627, 183] width 362 height 21
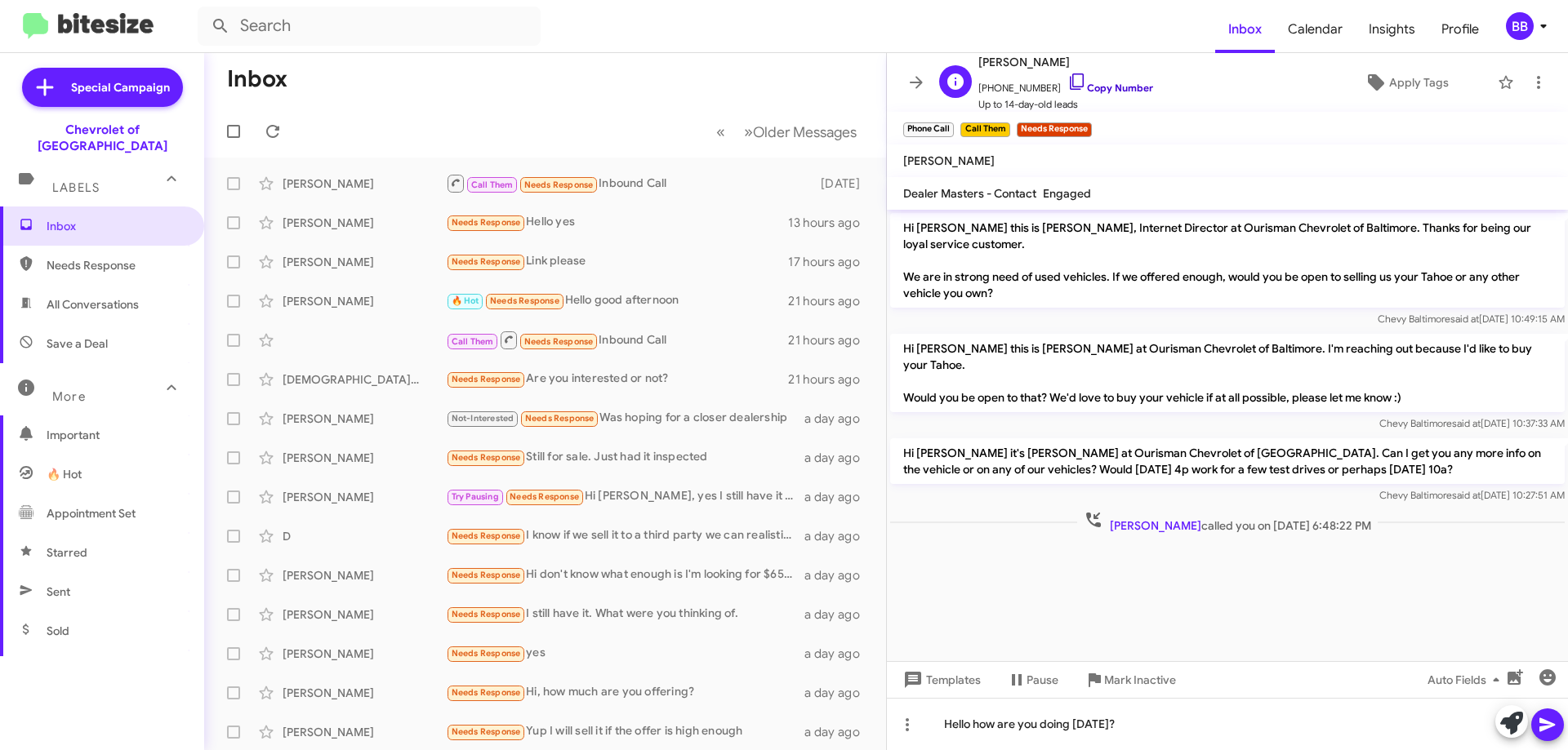
click at [1067, 79] on icon at bounding box center [1077, 81] width 20 height 20
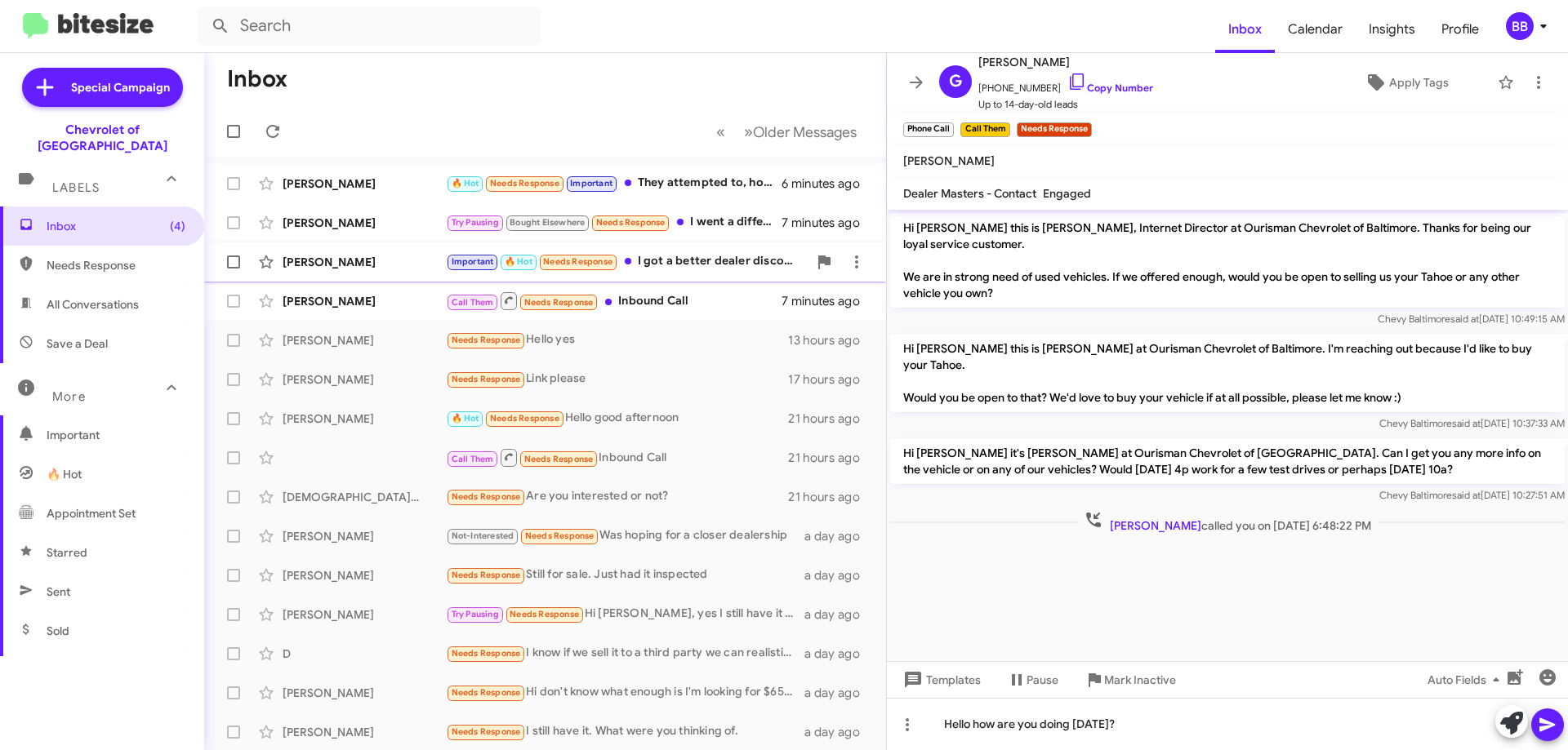
click at [686, 266] on div "Important 🔥 Hot Needs Response I got a better dealer discount at another dealer" at bounding box center [627, 261] width 362 height 19
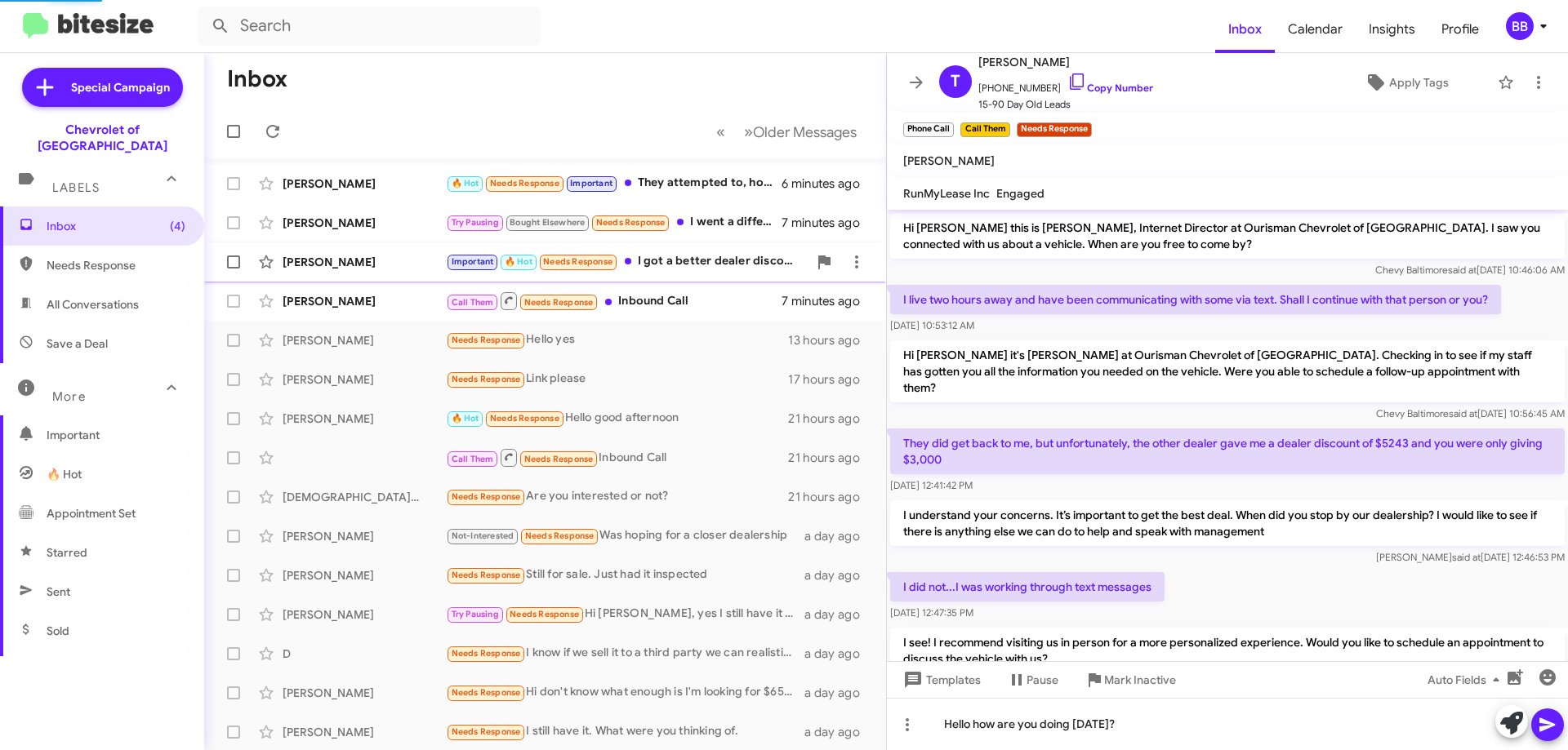
scroll to position [302, 0]
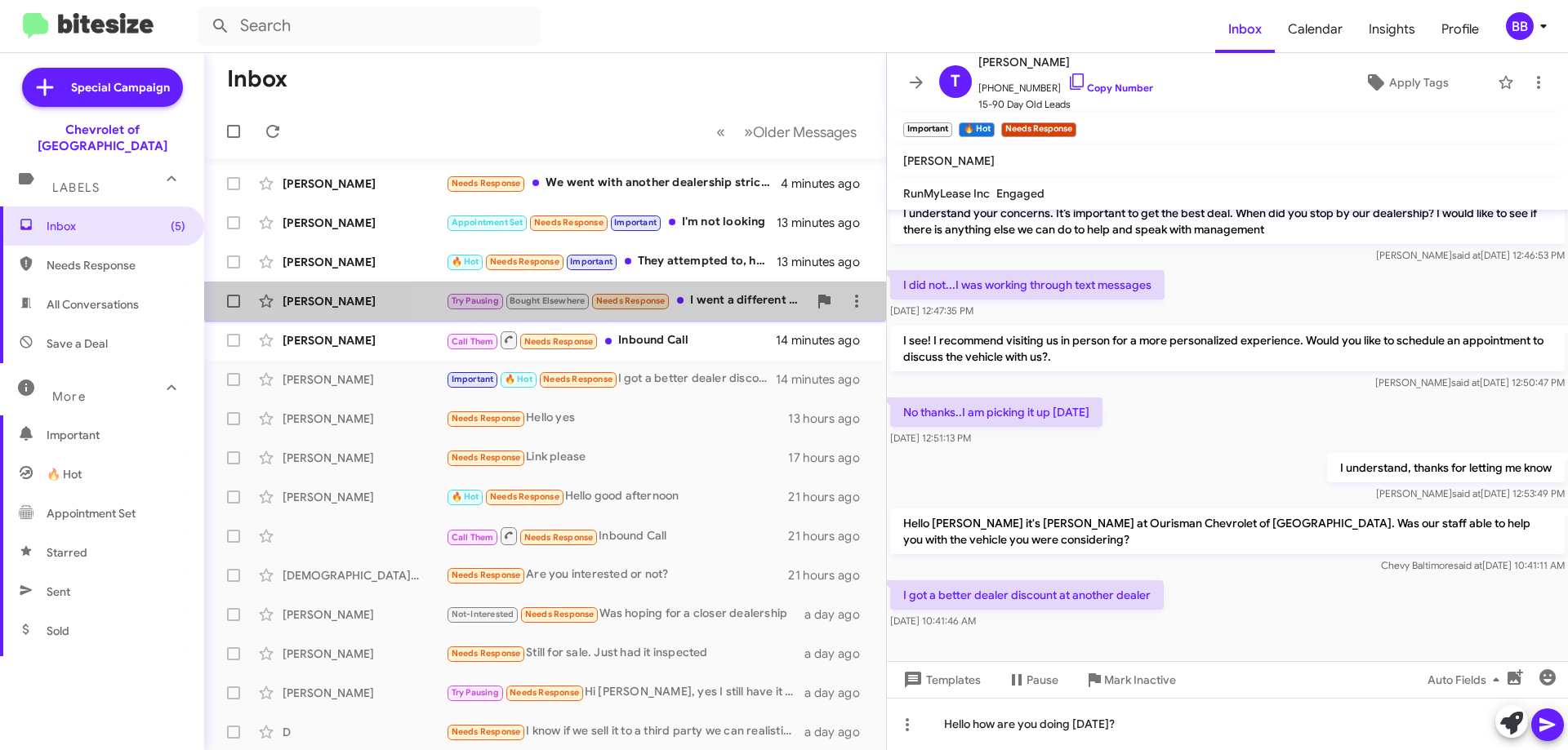
click at [717, 307] on div "Try Pausing Bought Elsewhere Needs Response I went a different route and found …" at bounding box center [627, 300] width 362 height 19
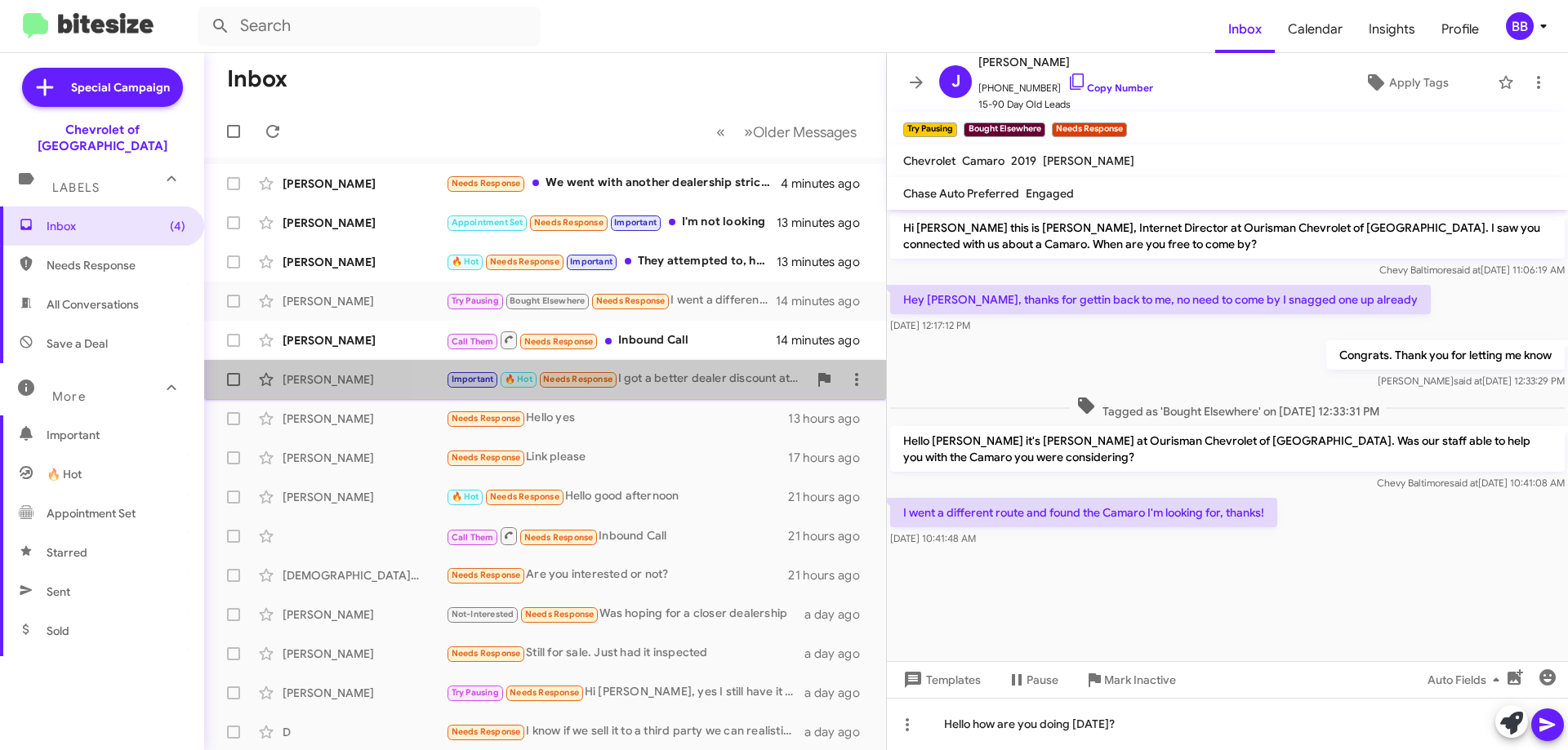
click at [684, 374] on div "Important 🔥 Hot Needs Response I got a better dealer discount at another dealer" at bounding box center [627, 378] width 362 height 19
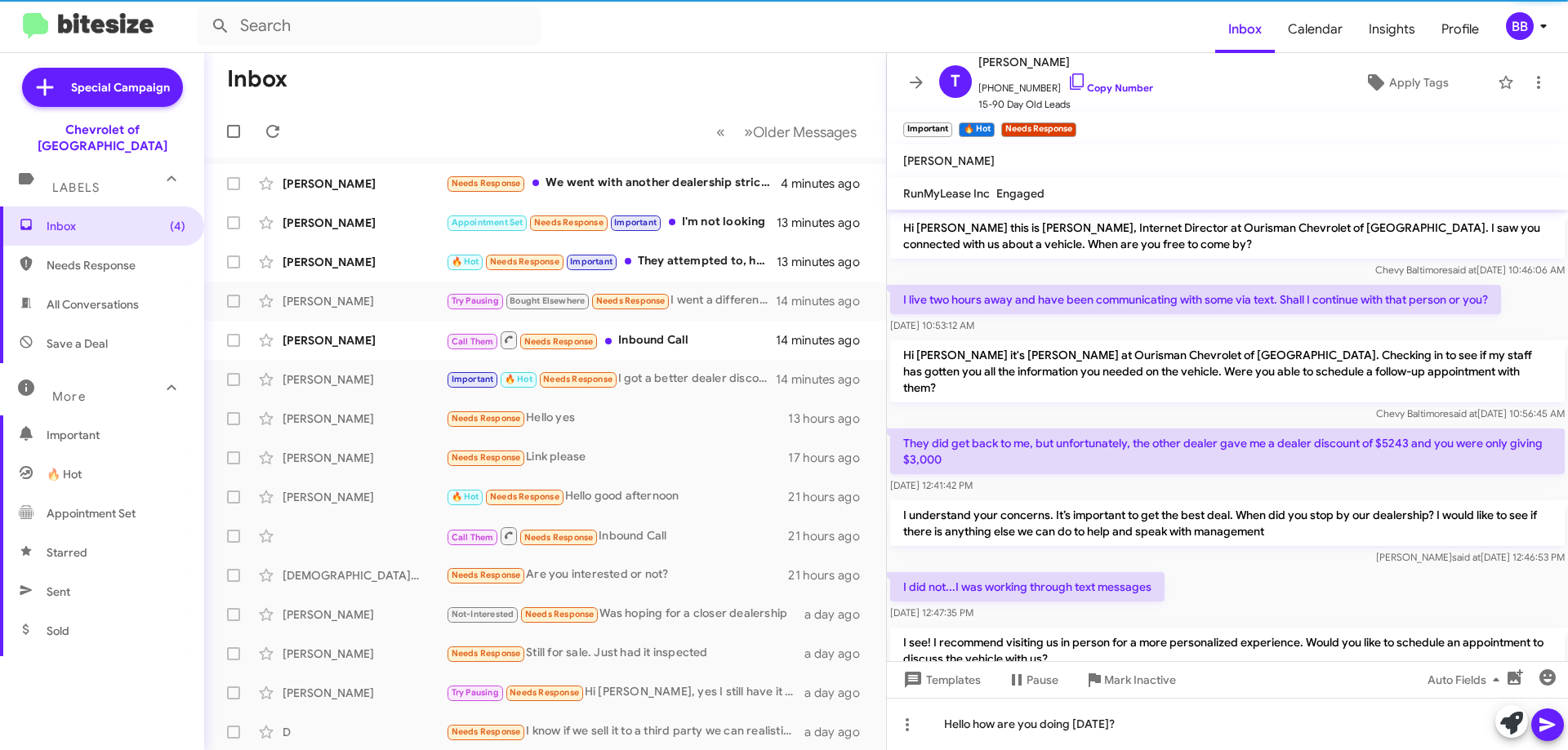
scroll to position [302, 0]
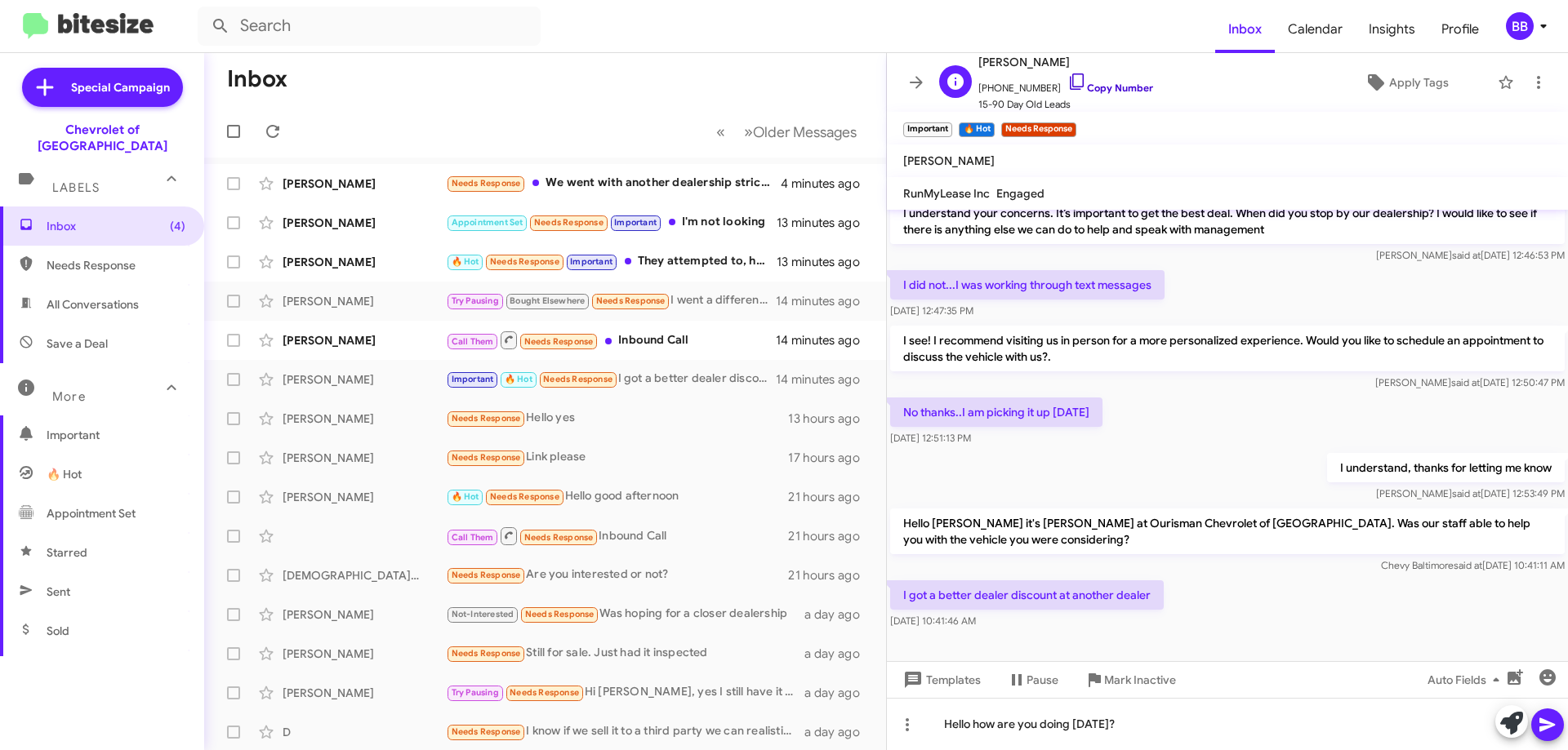
click at [1067, 88] on icon at bounding box center [1077, 81] width 20 height 20
click at [700, 263] on div "🔥 Hot Needs Response Important They attempted to, however, we could not come to…" at bounding box center [627, 261] width 362 height 19
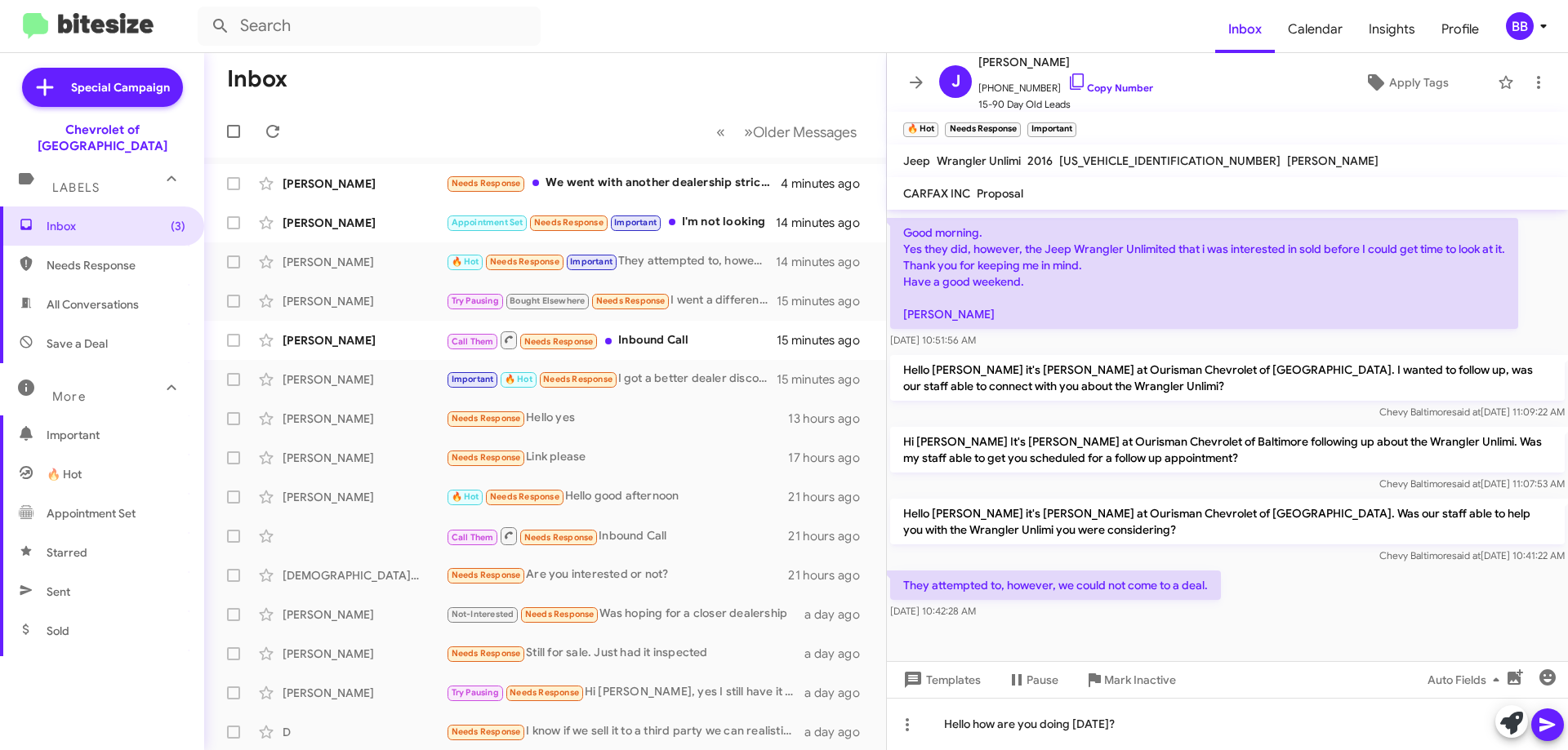
scroll to position [873, 0]
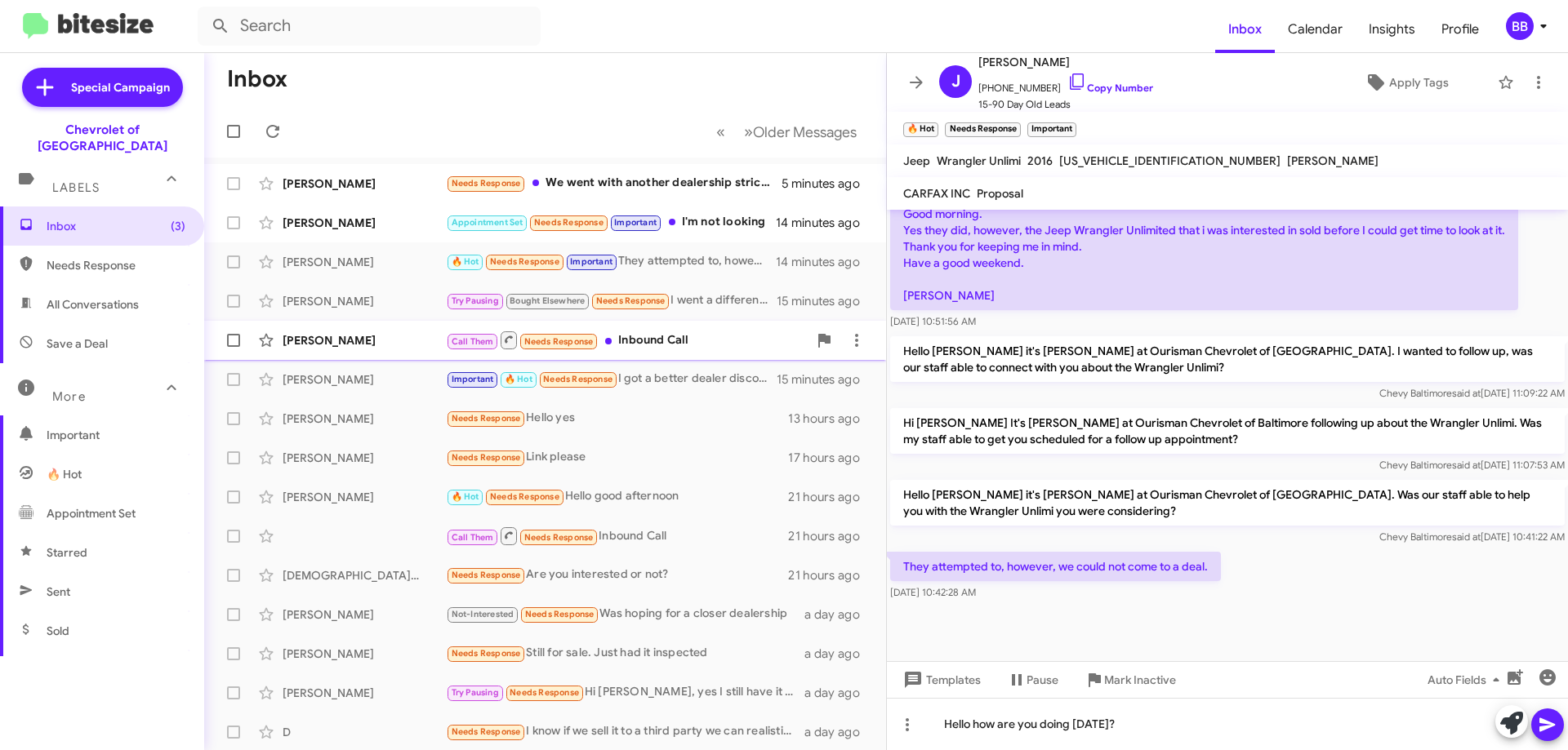
click at [716, 337] on div "Call Them Needs Response Inbound Call" at bounding box center [627, 339] width 362 height 21
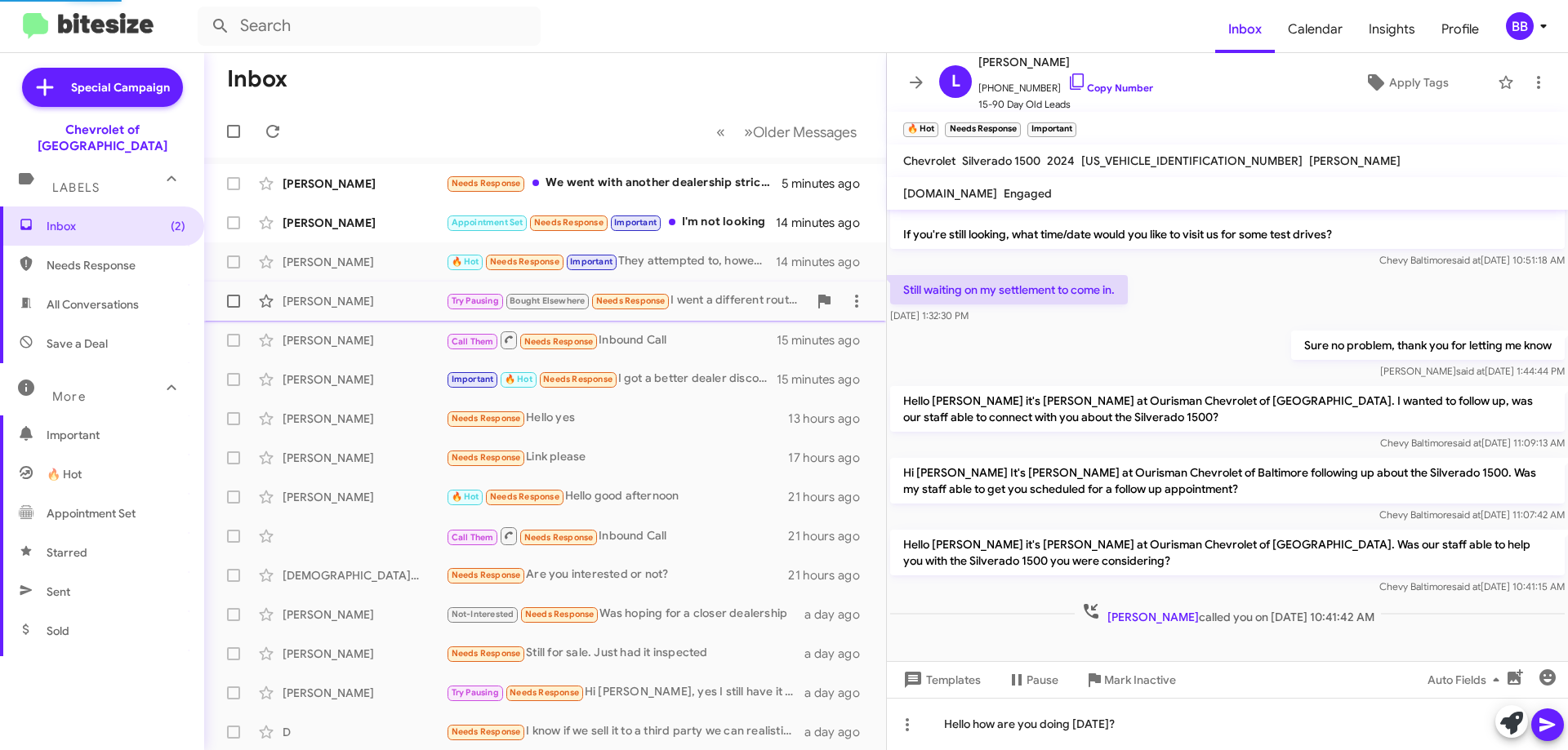
scroll to position [114, 0]
click at [725, 220] on div "Appointment Set Needs Response Important I'm not looking" at bounding box center [627, 222] width 362 height 19
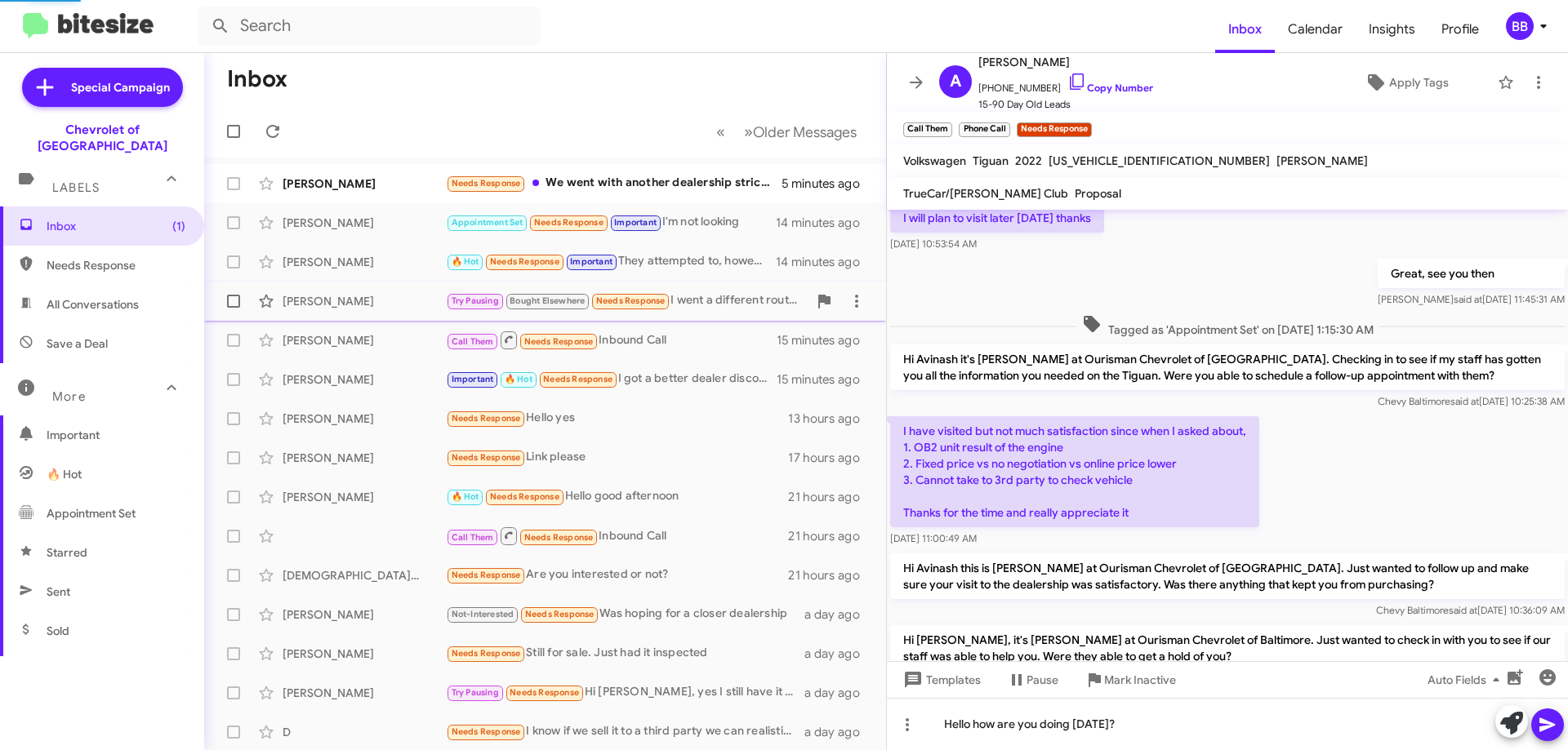
scroll to position [636, 0]
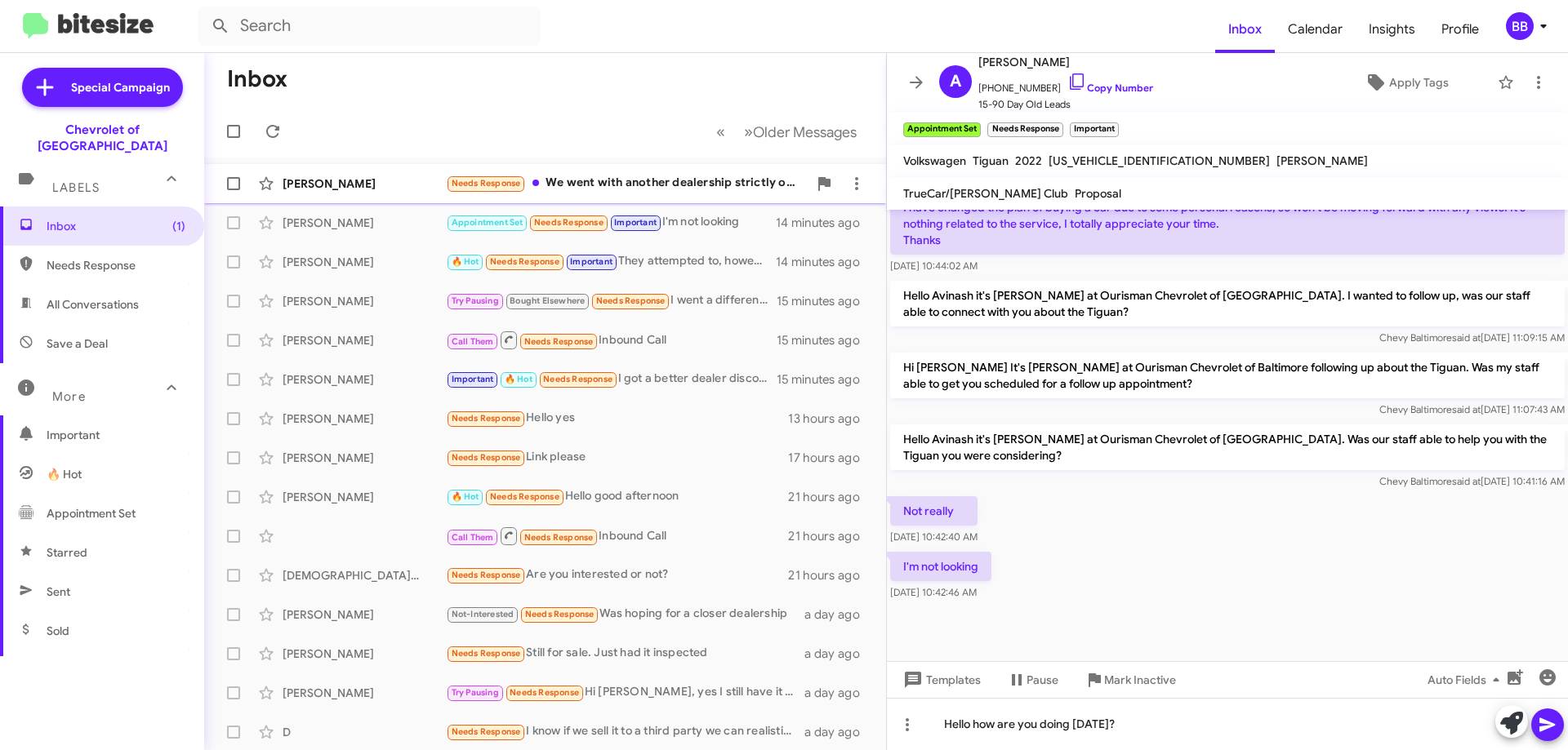
click at [681, 185] on div "Needs Response We went with another dealership strictly on price they beat you …" at bounding box center [627, 183] width 362 height 19
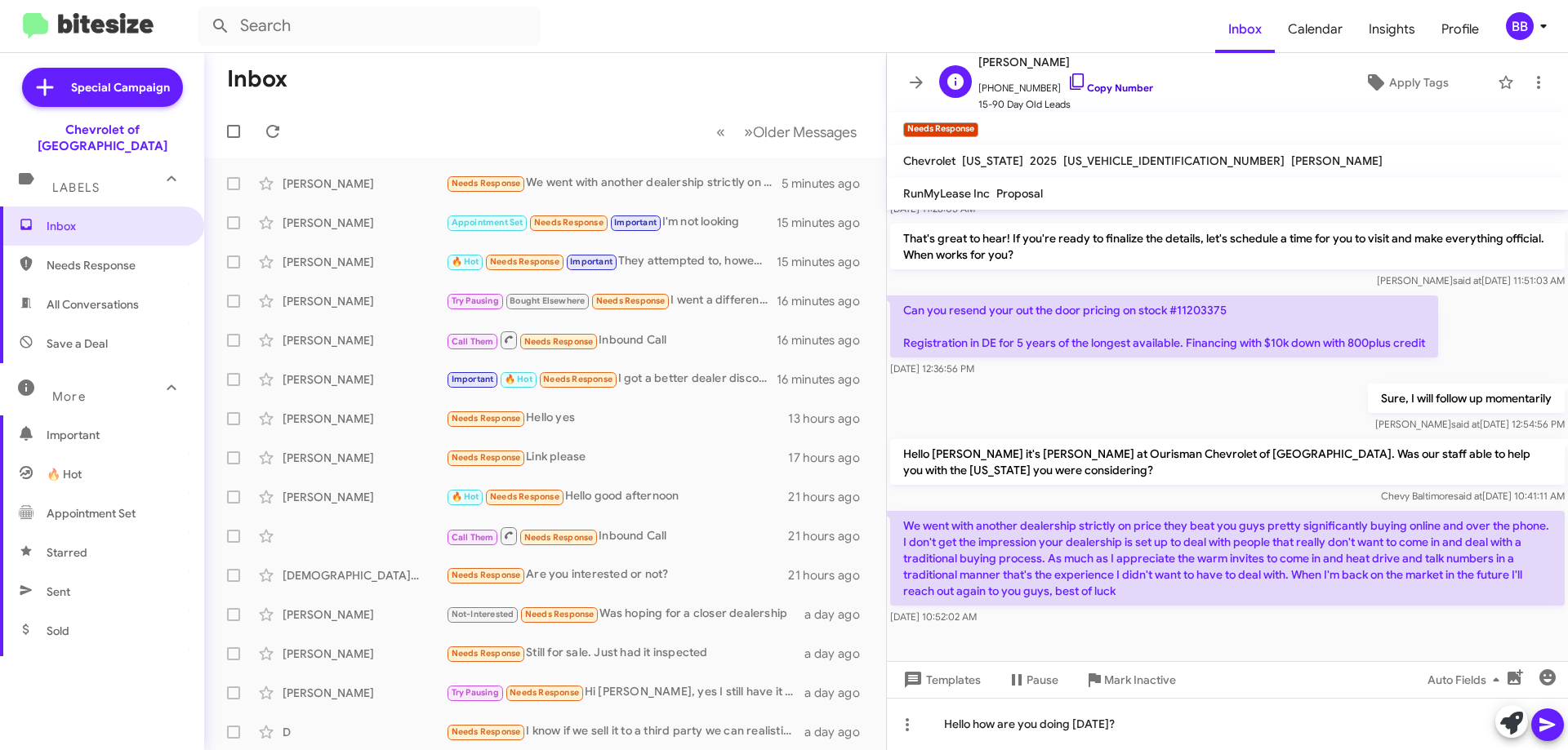
click at [1078, 83] on link "Copy Number" at bounding box center [1110, 88] width 86 height 13
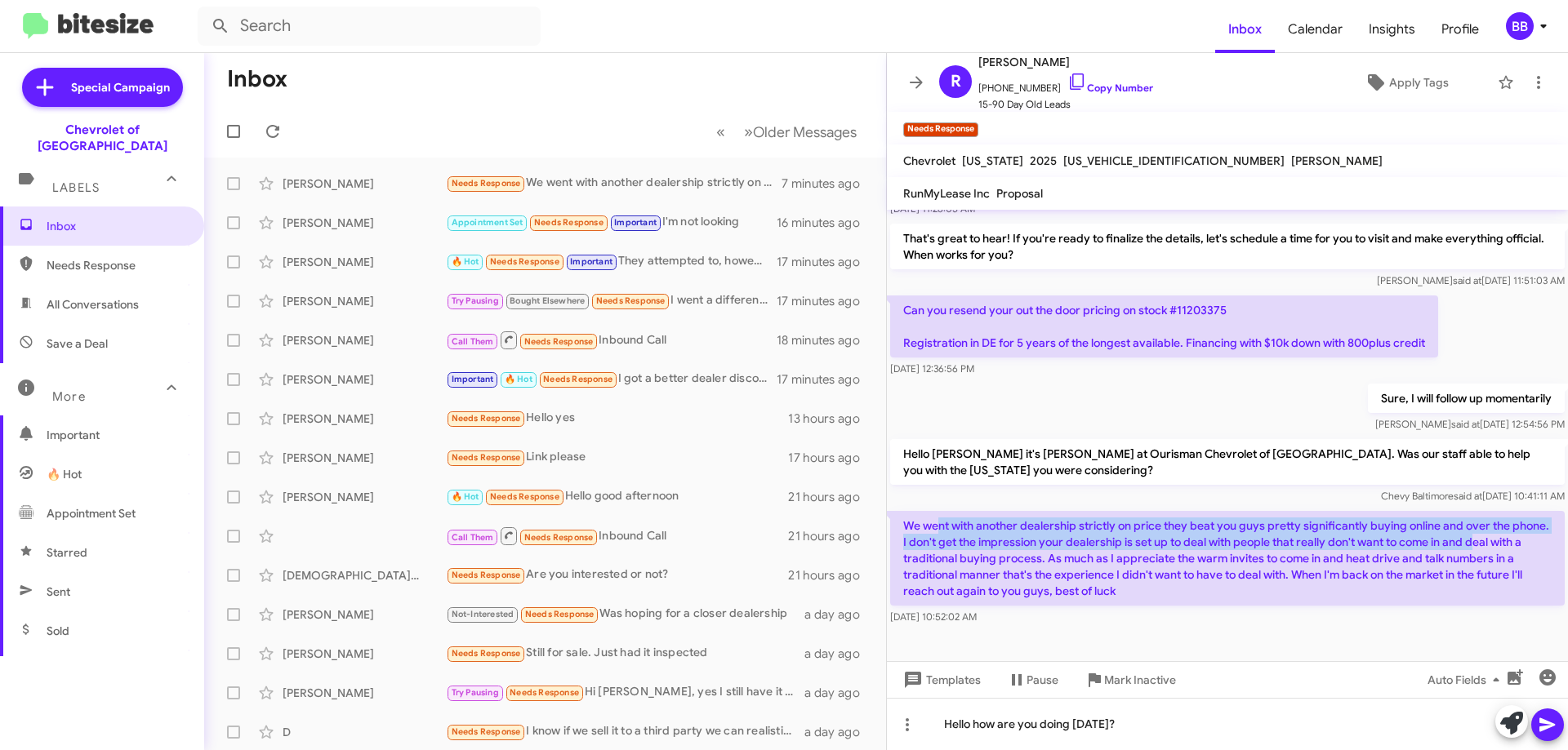
drag, startPoint x: 942, startPoint y: 531, endPoint x: 1514, endPoint y: 543, distance: 572.1
click at [1514, 543] on p "We went with another dealership strictly on price they beat you guys pretty sig…" at bounding box center [1228, 558] width 675 height 95
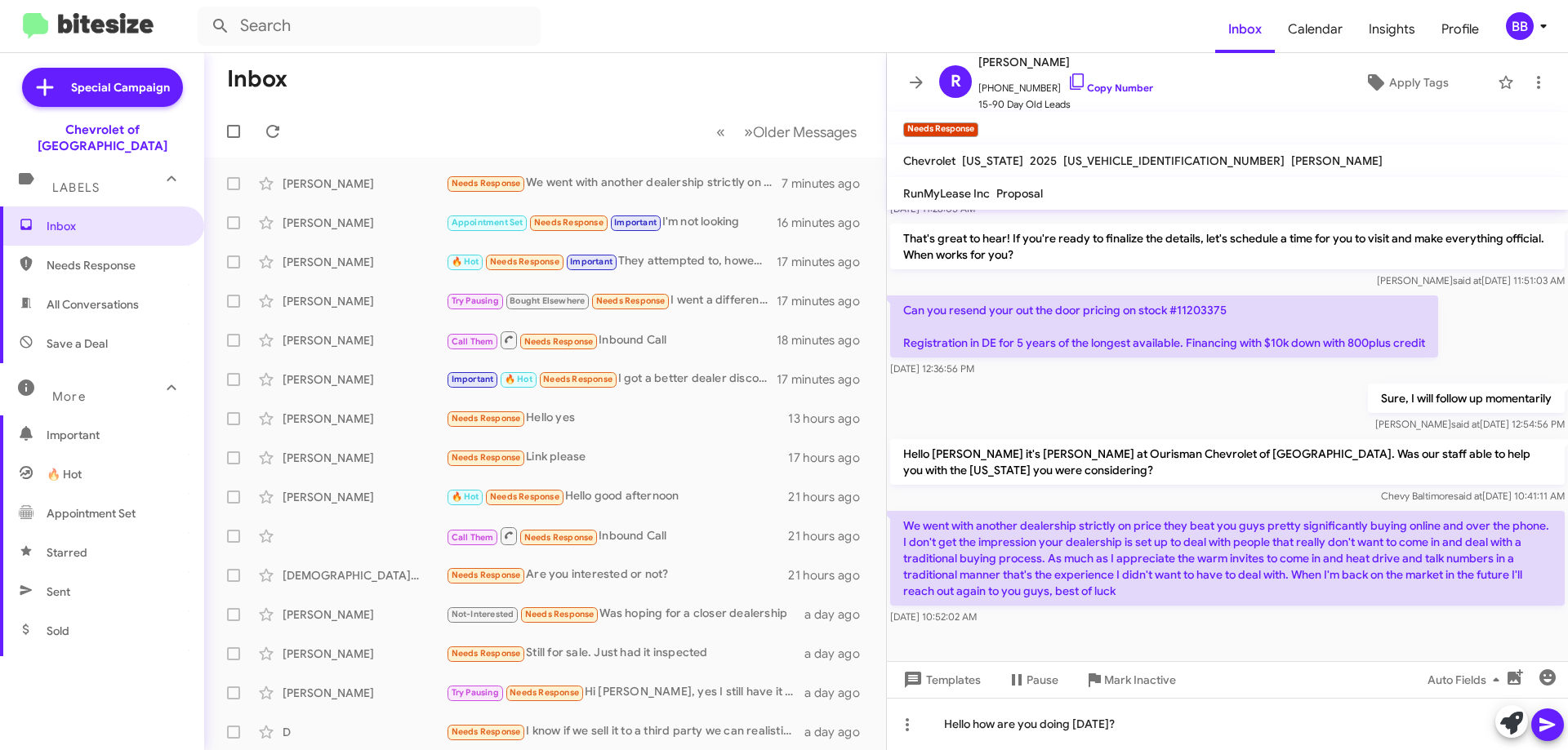
click at [1196, 572] on p "We went with another dealership strictly on price they beat you guys pretty sig…" at bounding box center [1228, 558] width 675 height 95
drag, startPoint x: 973, startPoint y: 623, endPoint x: 951, endPoint y: 624, distance: 22.0
click at [951, 624] on div "[DATE] 10:52:02 AM" at bounding box center [1228, 617] width 675 height 17
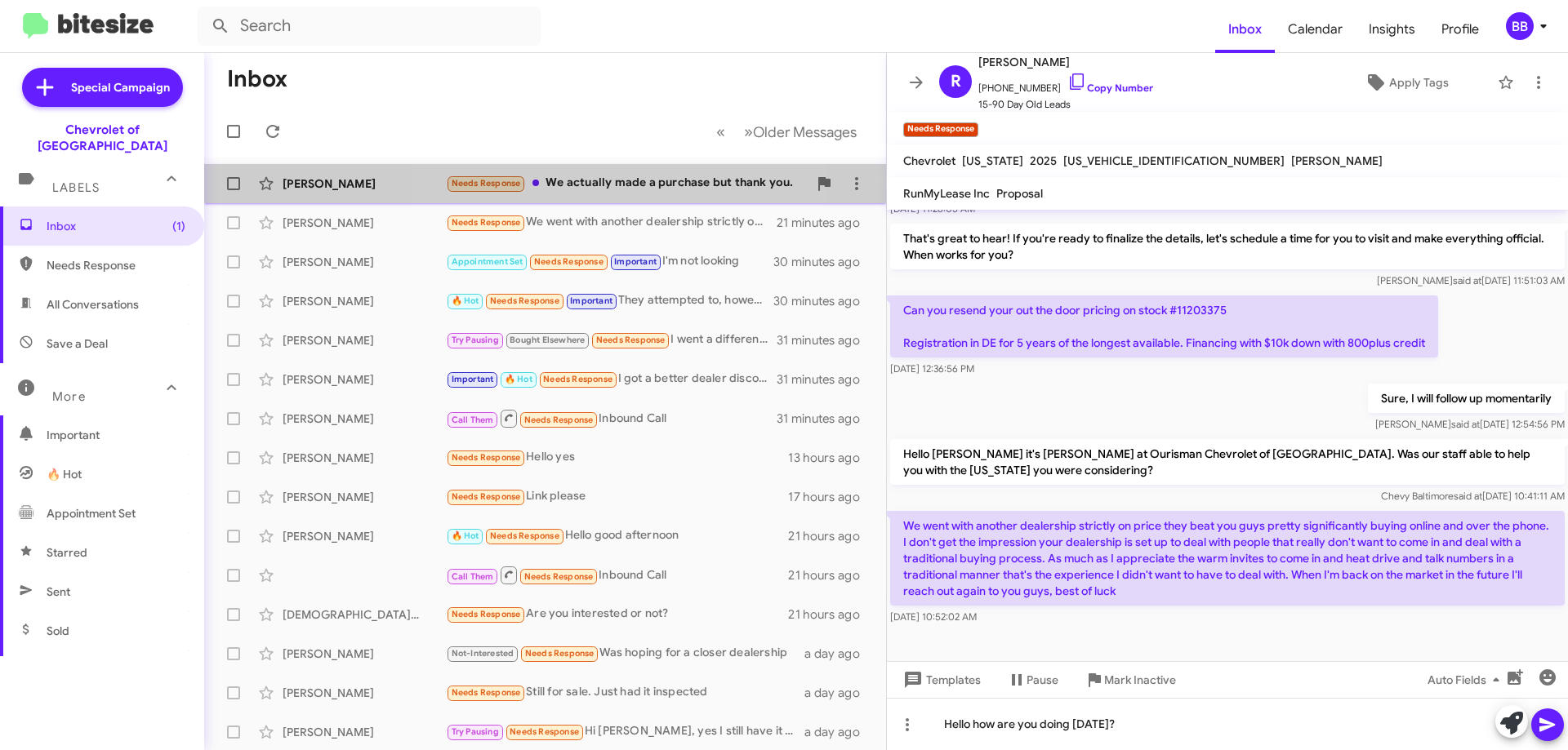
click at [609, 188] on div "Needs Response We actually made a purchase but thank you." at bounding box center [627, 183] width 362 height 19
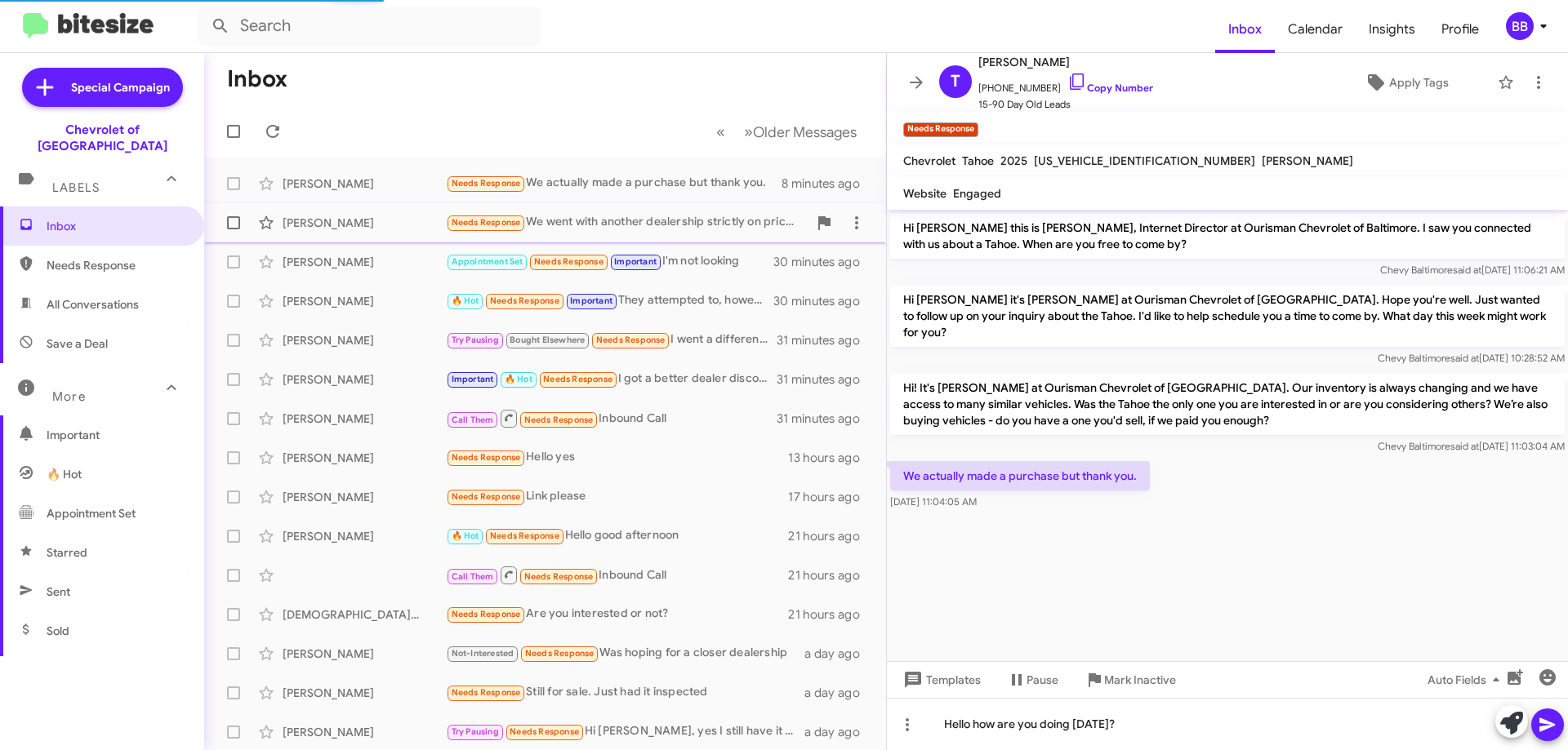
click at [661, 211] on div "[PERSON_NAME] Needs Response We went with another dealership strictly on price …" at bounding box center [545, 222] width 656 height 32
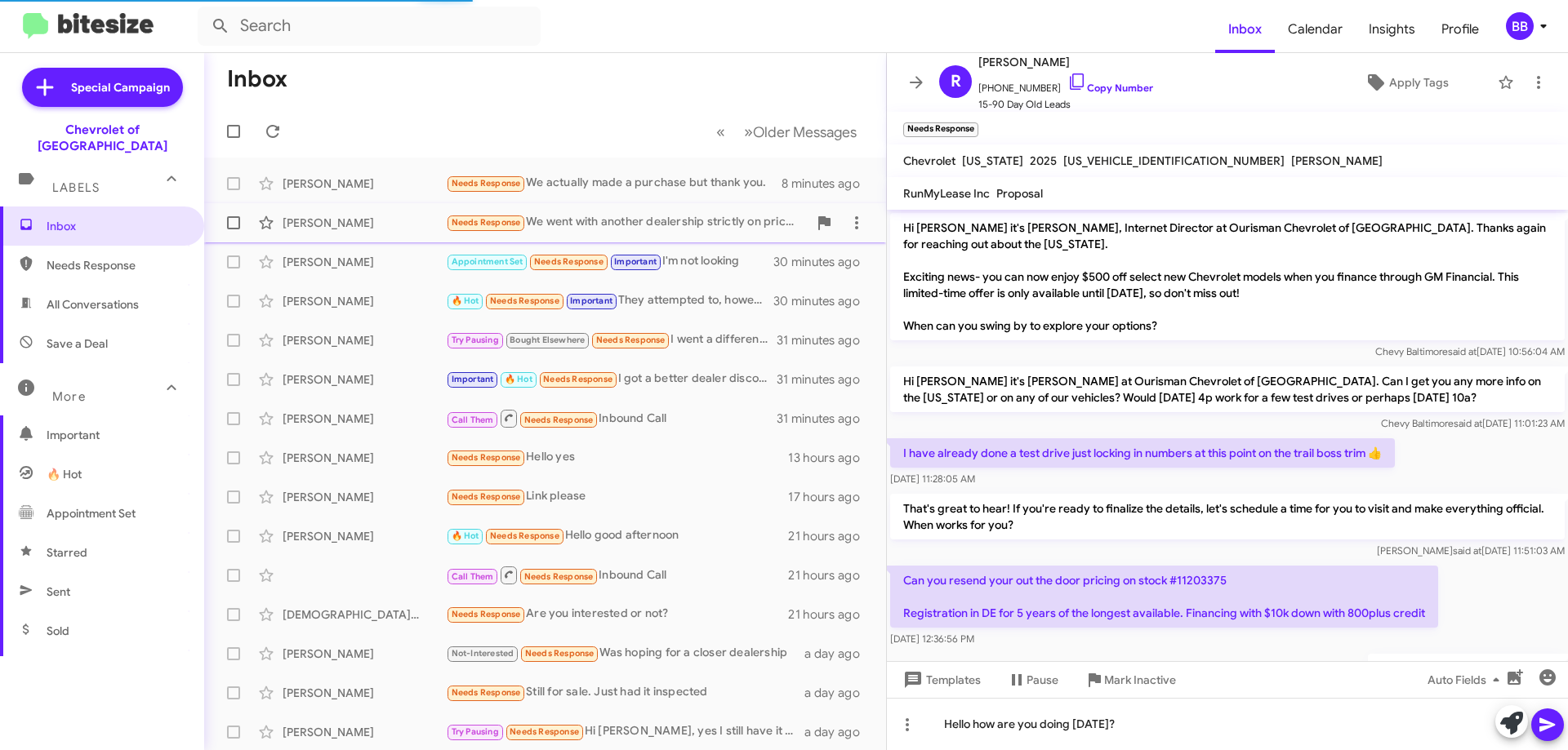
scroll to position [270, 0]
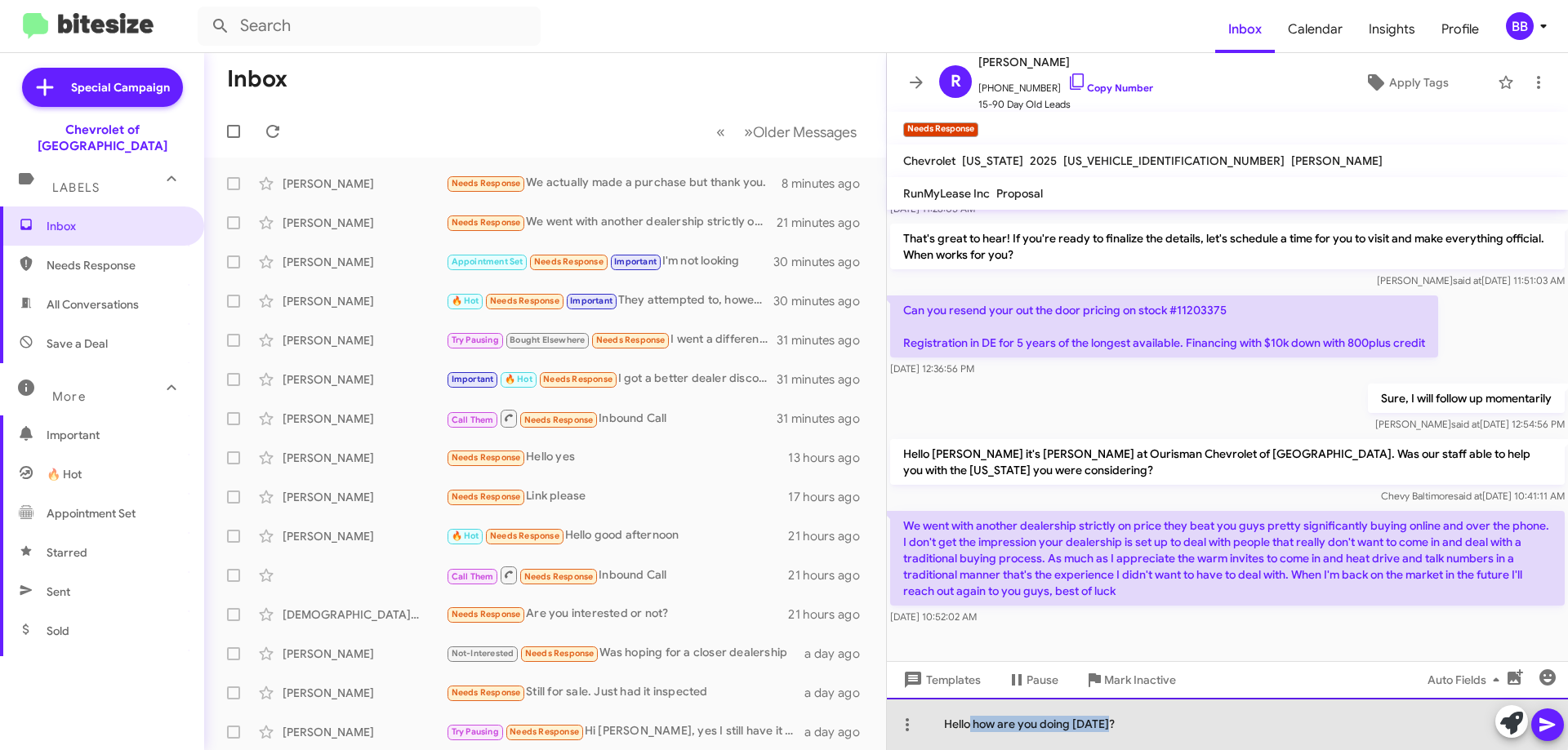
drag, startPoint x: 1139, startPoint y: 728, endPoint x: 968, endPoint y: 721, distance: 171.1
click at [968, 721] on div "Hello how are you doing [DATE]?" at bounding box center [1228, 724] width 681 height 52
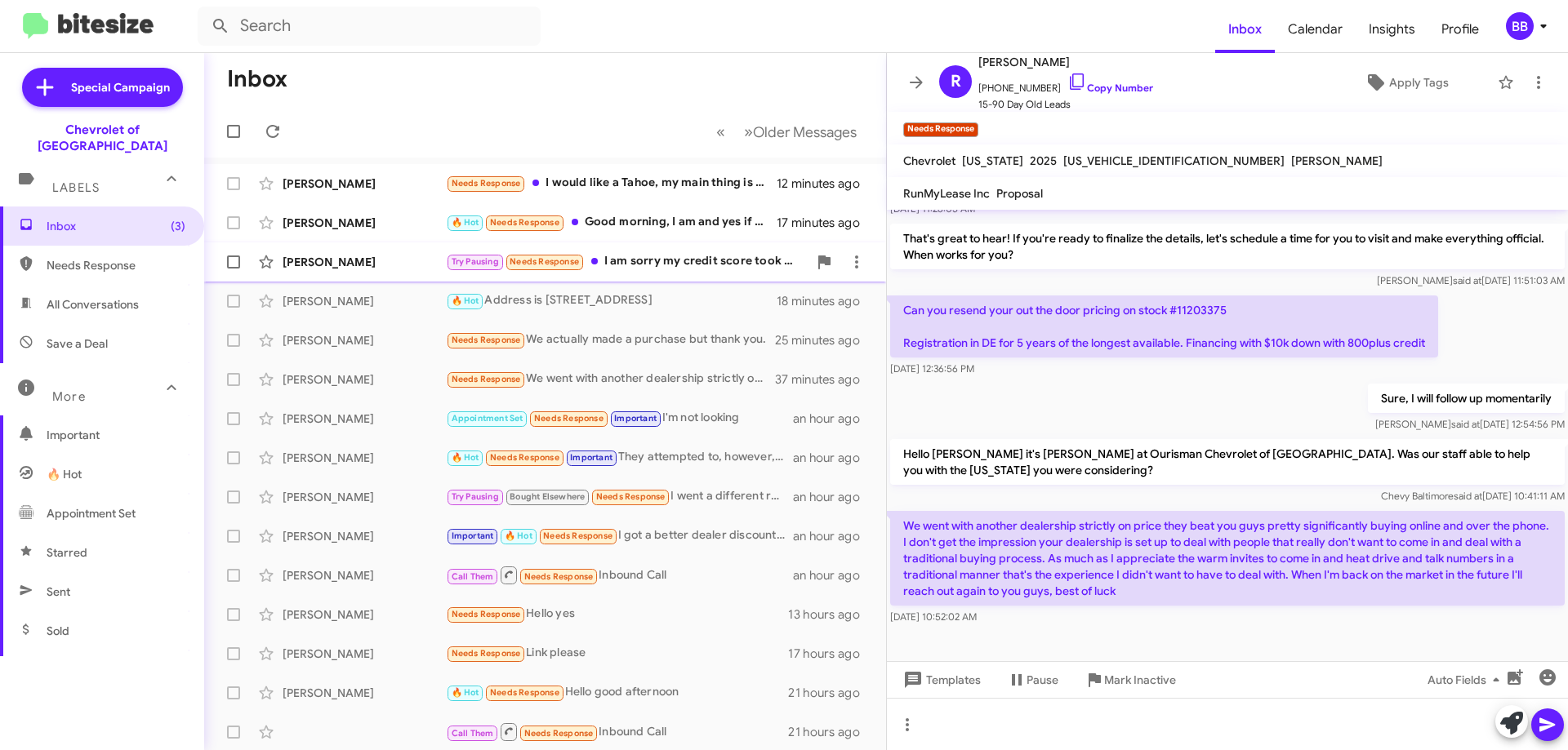
click at [666, 273] on div "[PERSON_NAME] Try Pausing Needs Response I am sorry my credit score took a hit …" at bounding box center [545, 261] width 656 height 32
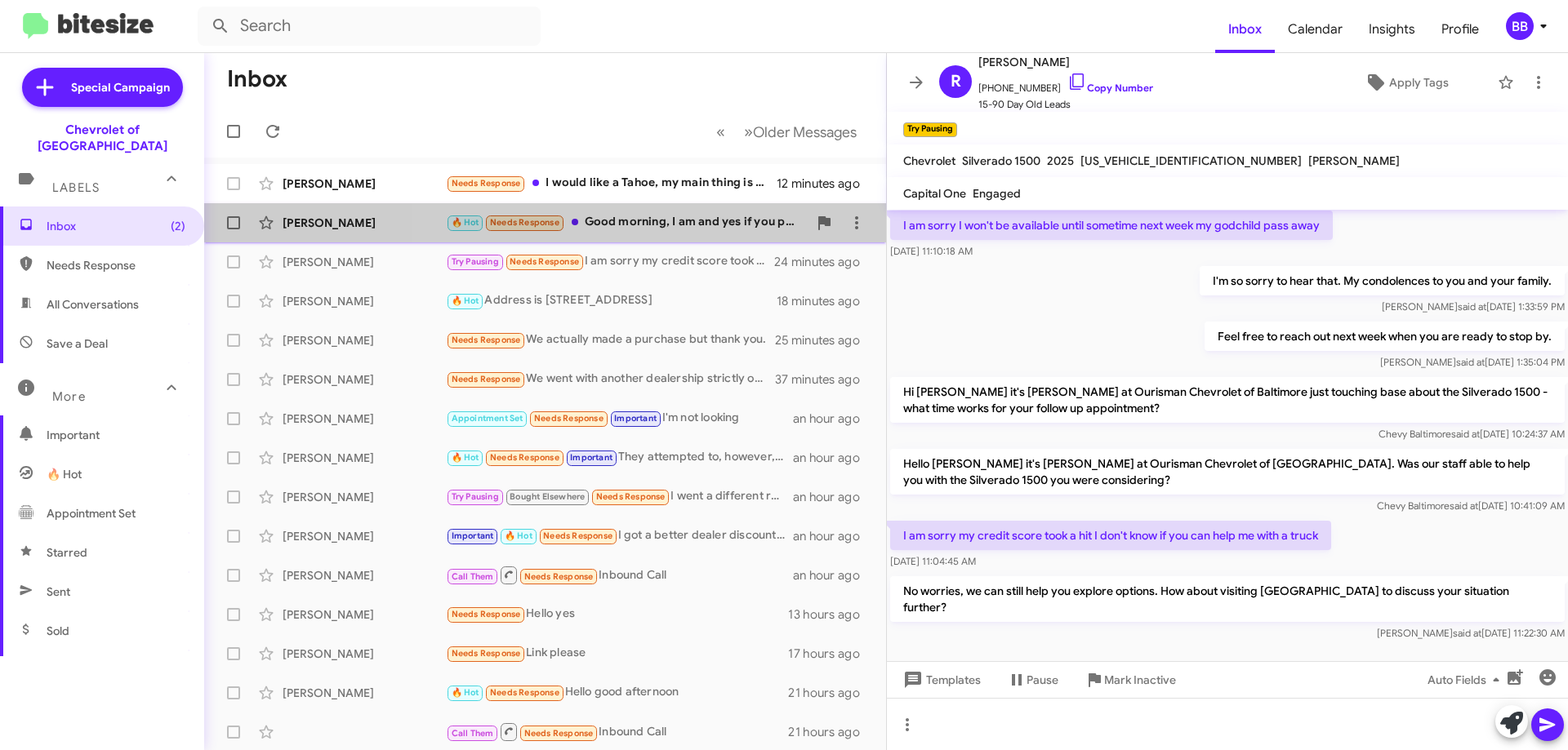
click at [650, 225] on div "🔥 Hot Needs Response Good morning, I am and yes if you paid me enough we can do…" at bounding box center [627, 222] width 362 height 19
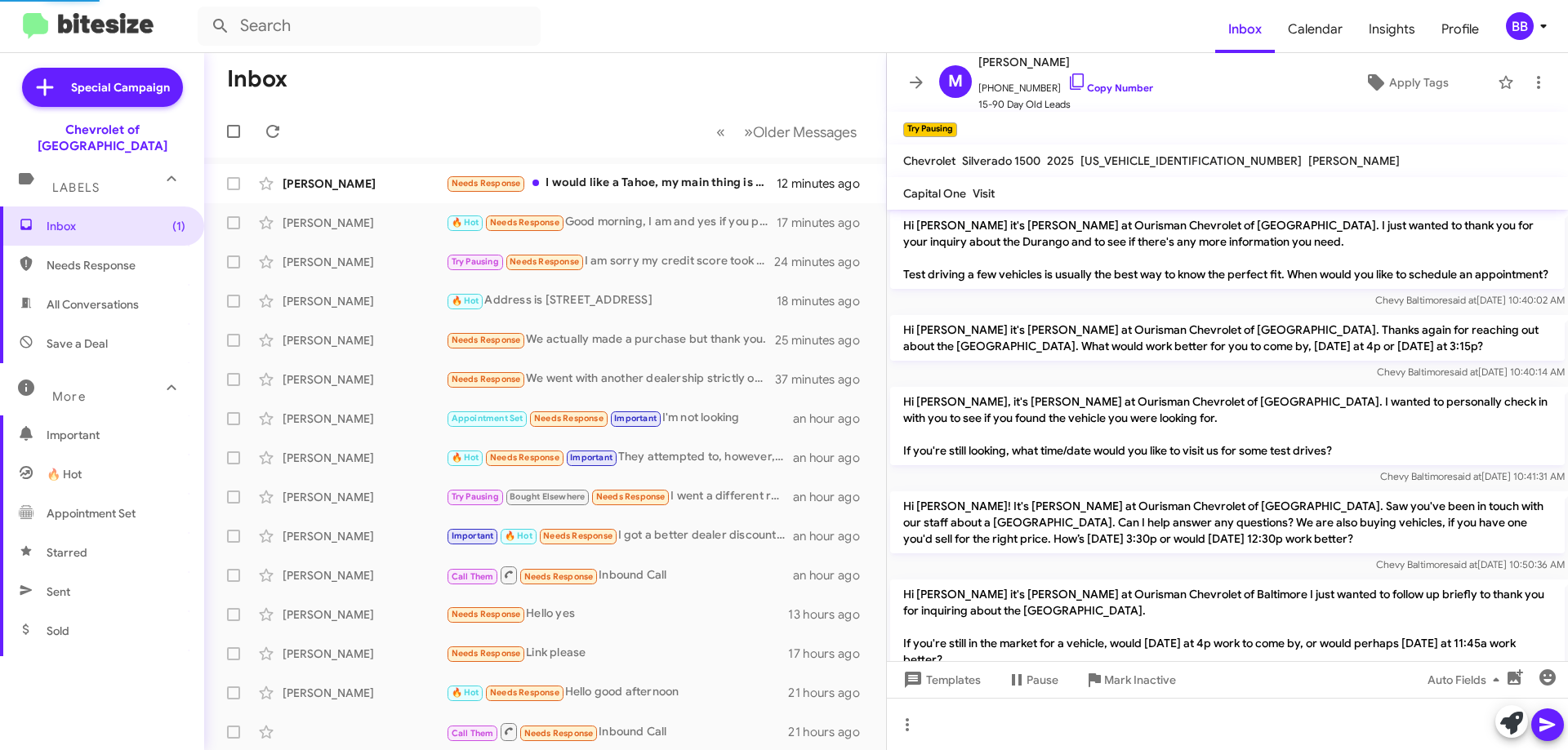
scroll to position [705, 0]
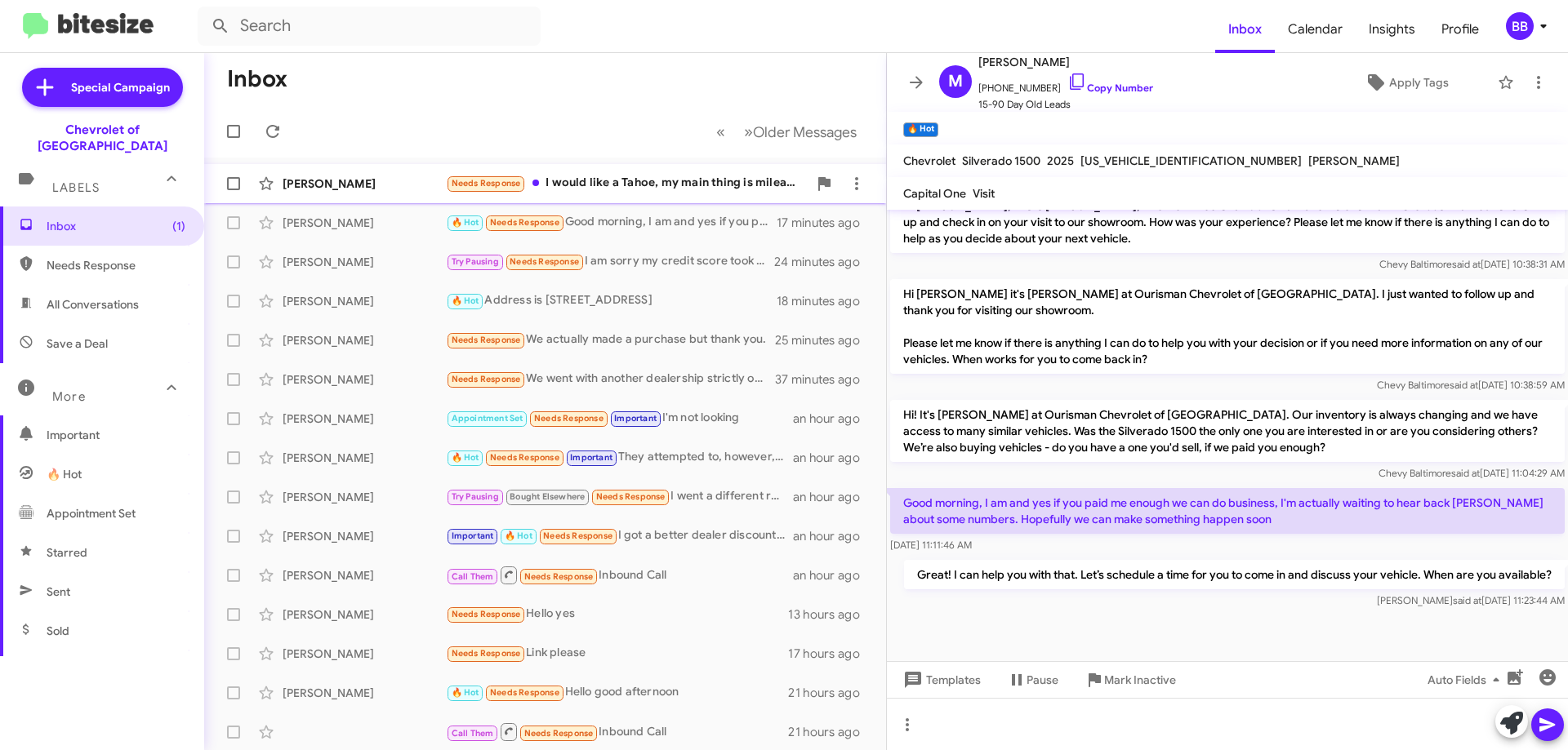
click at [650, 174] on div "Needs Response I would like a Tahoe, my main thing is mileage and leather seats…" at bounding box center [627, 183] width 362 height 19
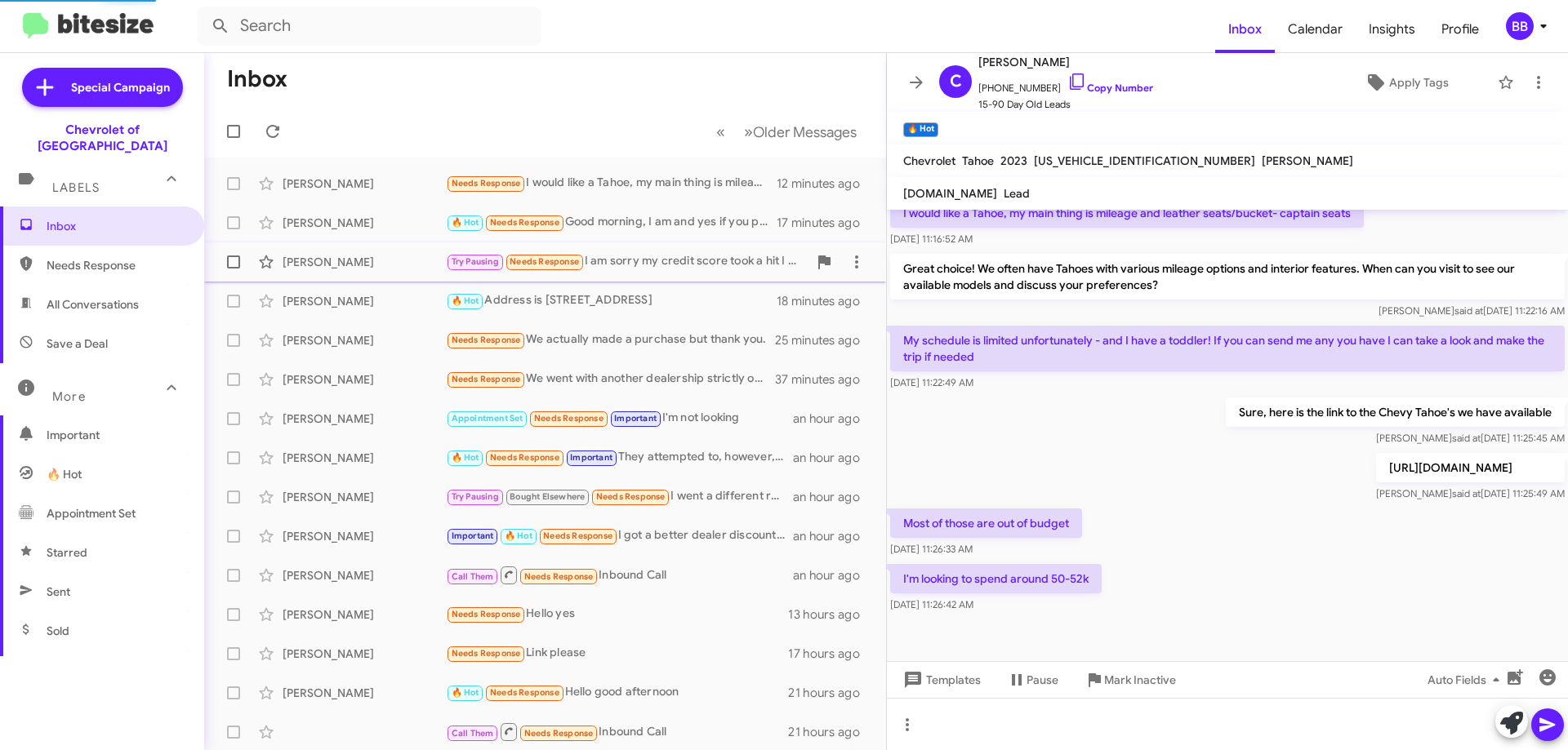
scroll to position [334, 0]
click at [71, 466] on span "🔥 Hot" at bounding box center [65, 474] width 35 height 17
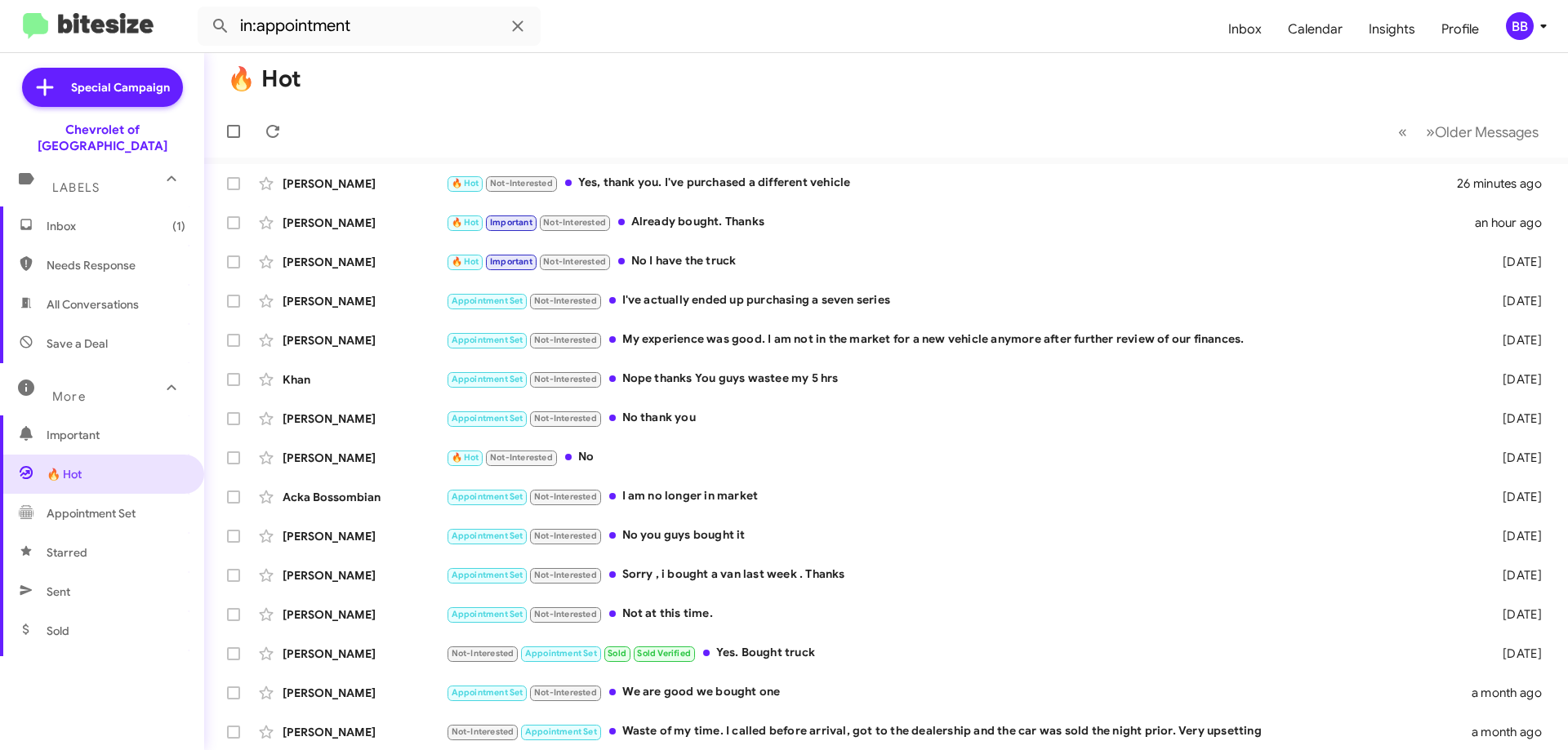
click at [107, 512] on span "Appointment Set" at bounding box center [102, 513] width 204 height 39
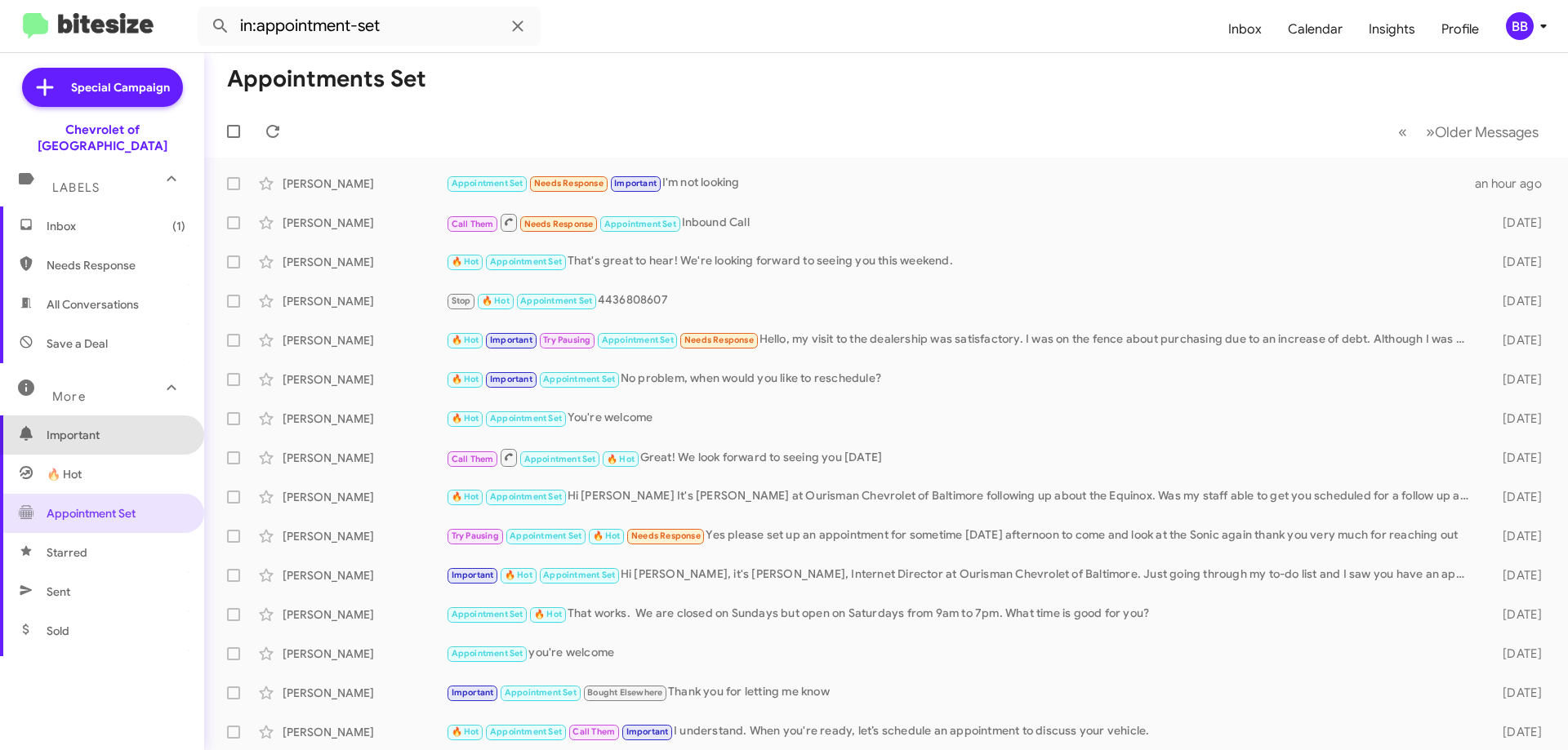
click at [107, 427] on span "Important" at bounding box center [116, 435] width 139 height 17
type input "in:important"
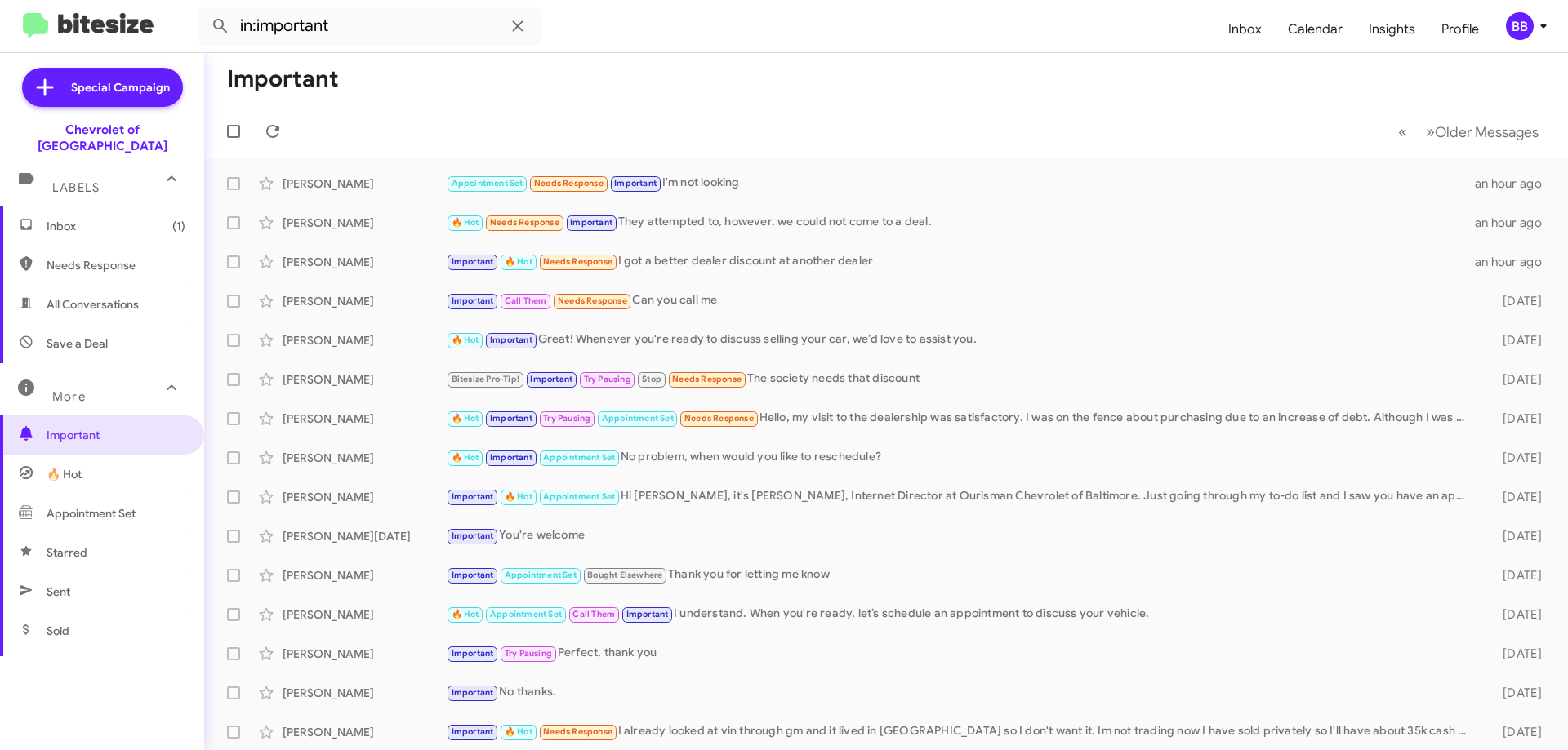
click at [132, 381] on div "More" at bounding box center [85, 389] width 146 height 30
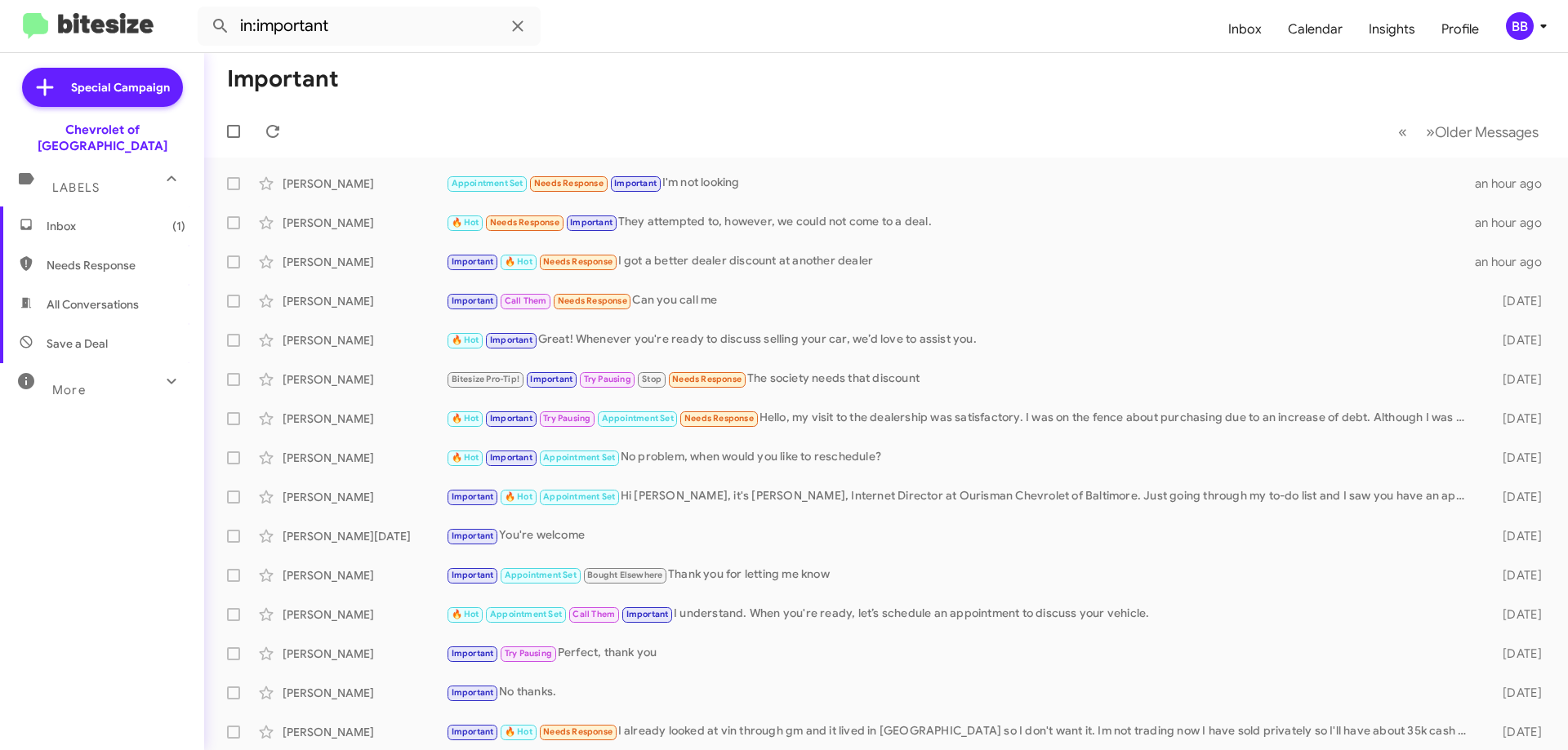
click at [128, 369] on div "More" at bounding box center [85, 383] width 146 height 30
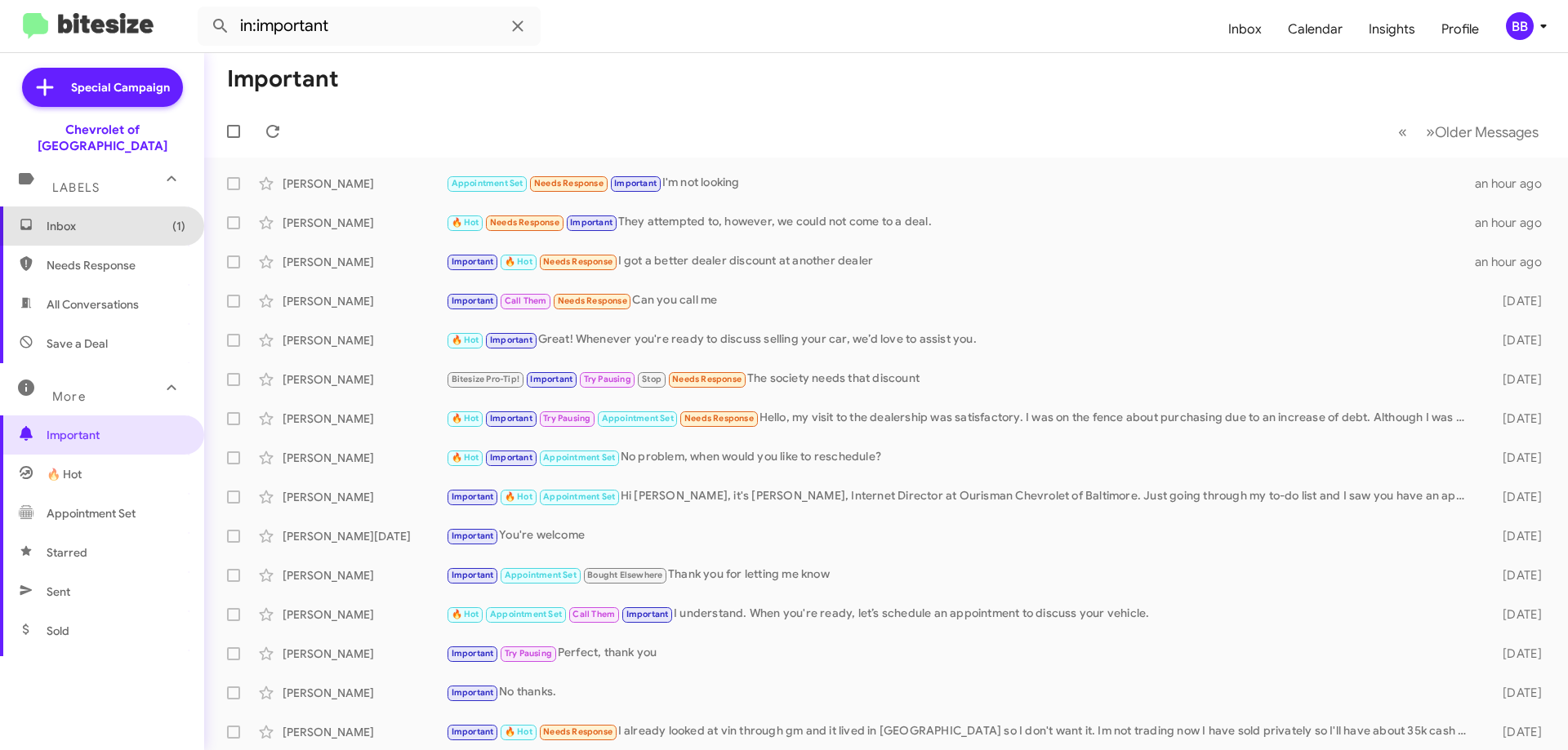
click at [107, 206] on span "Inbox (1)" at bounding box center [102, 226] width 204 height 39
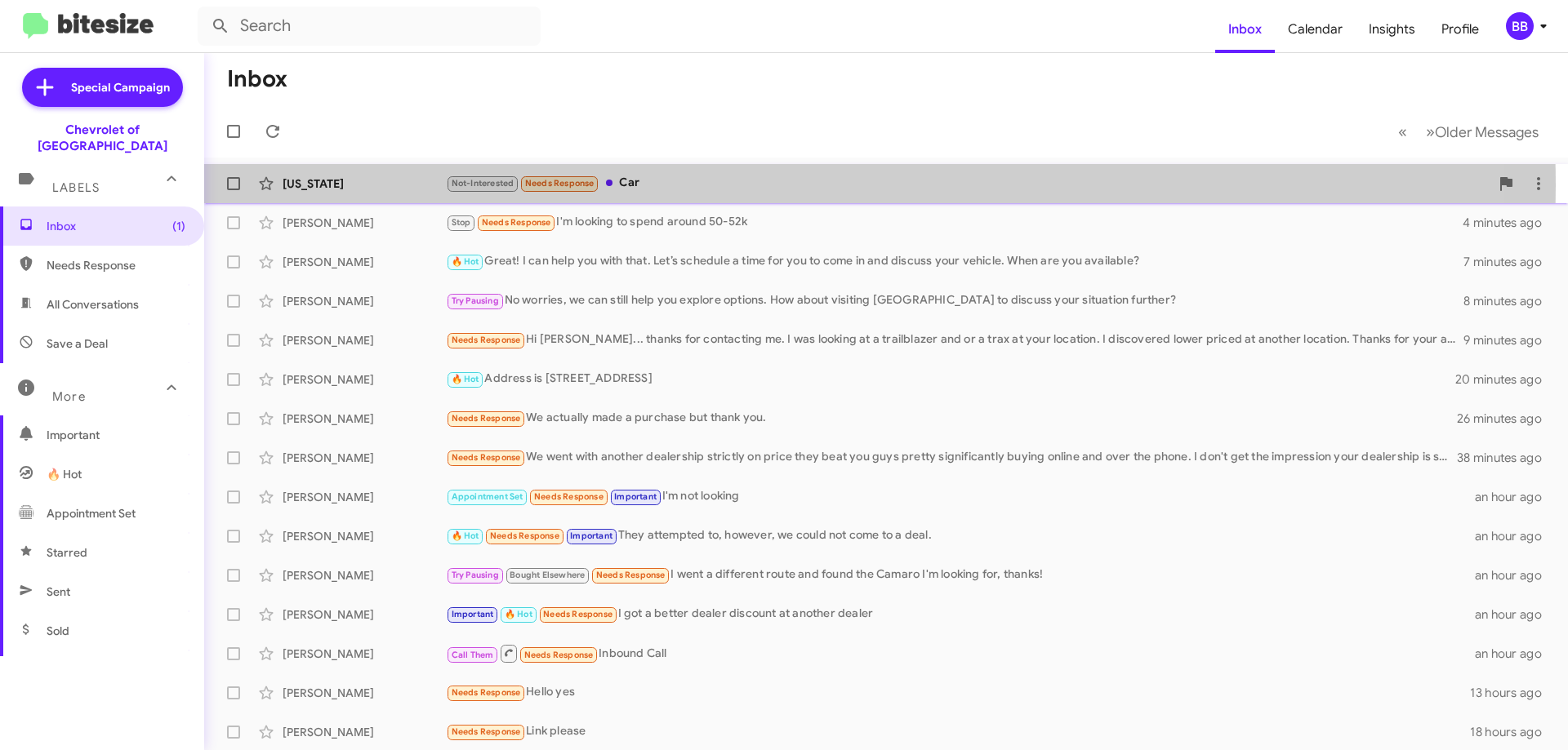
click at [700, 185] on div "Not-Interested Needs Response Car" at bounding box center [967, 183] width 1044 height 19
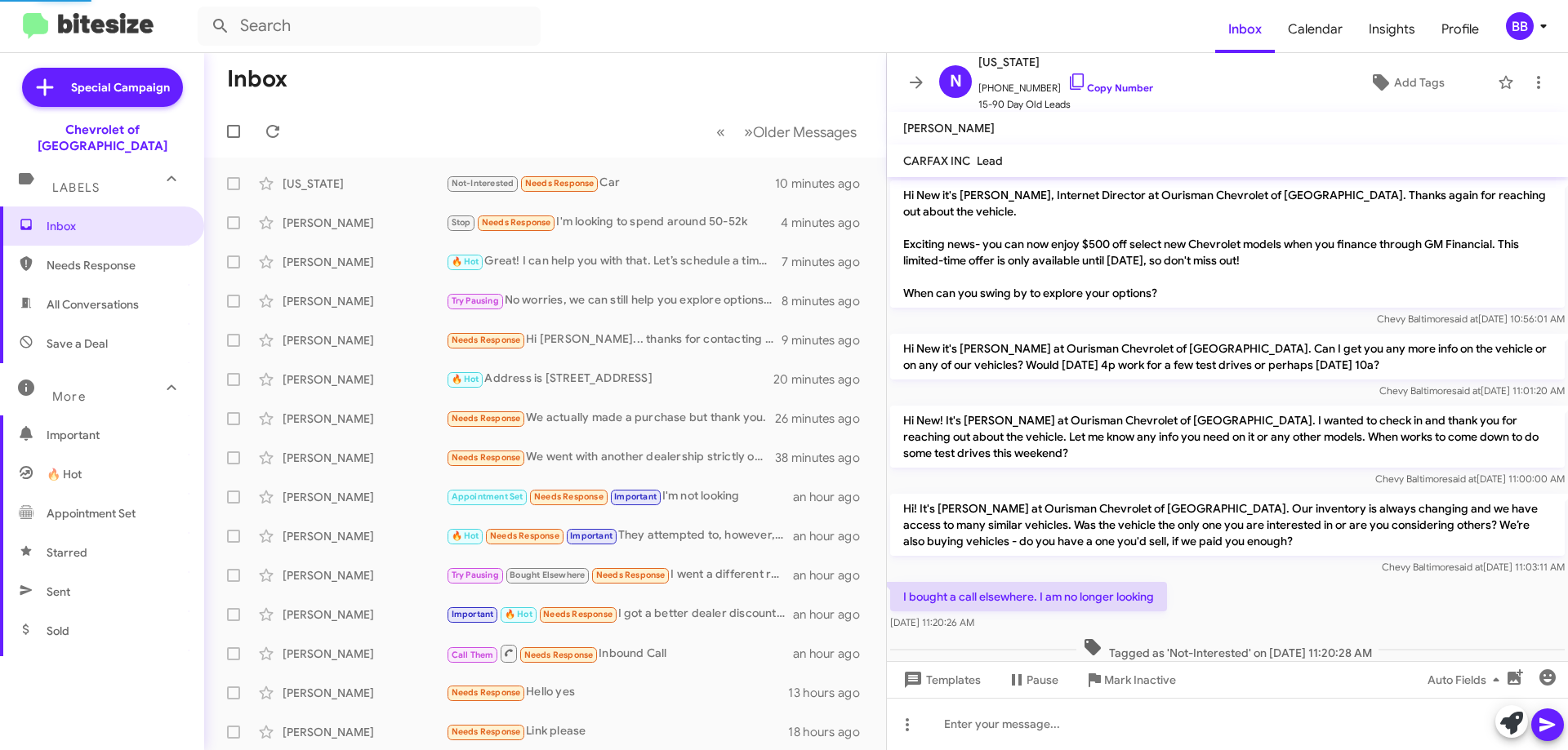
scroll to position [87, 0]
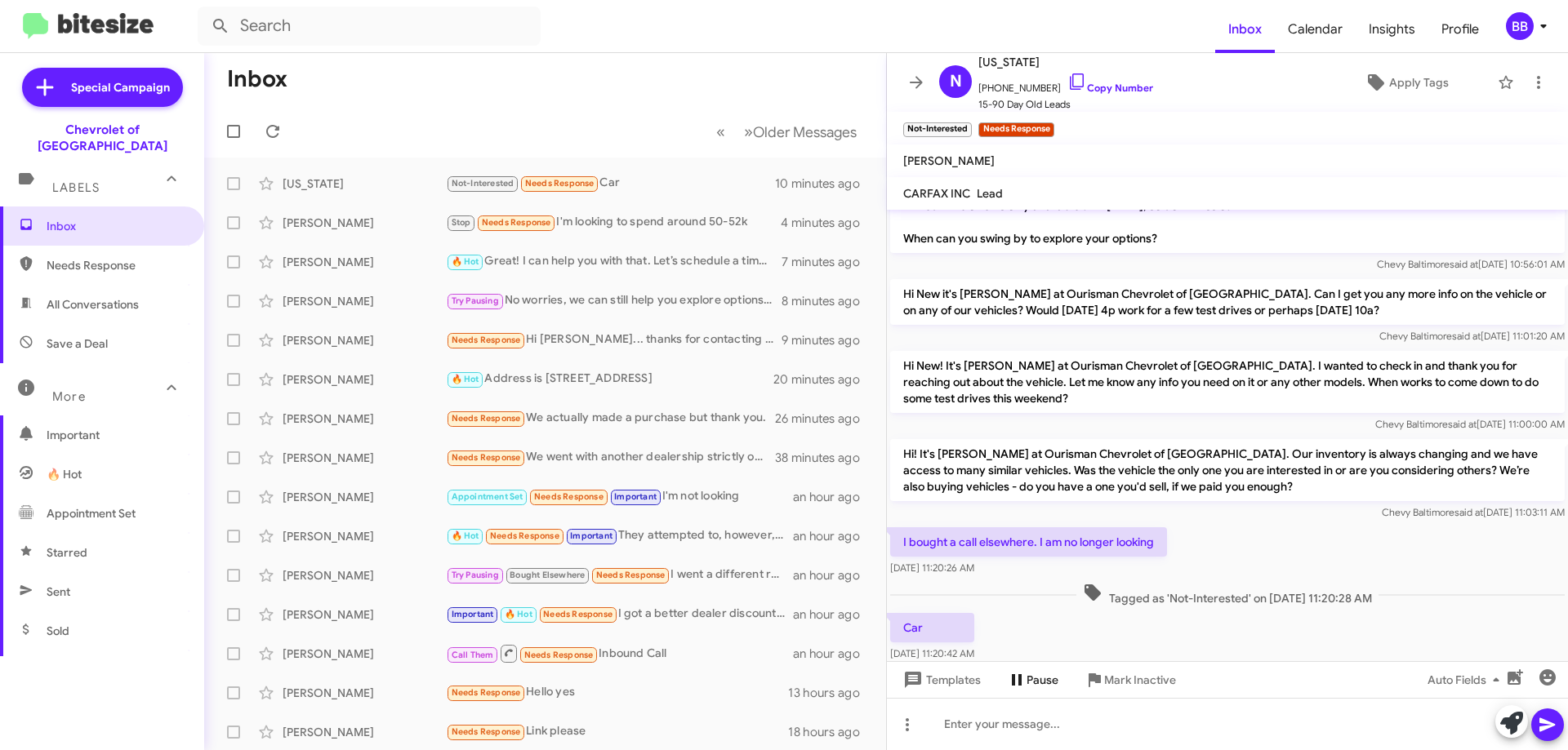
click at [1041, 681] on span "Pause" at bounding box center [1043, 681] width 32 height 29
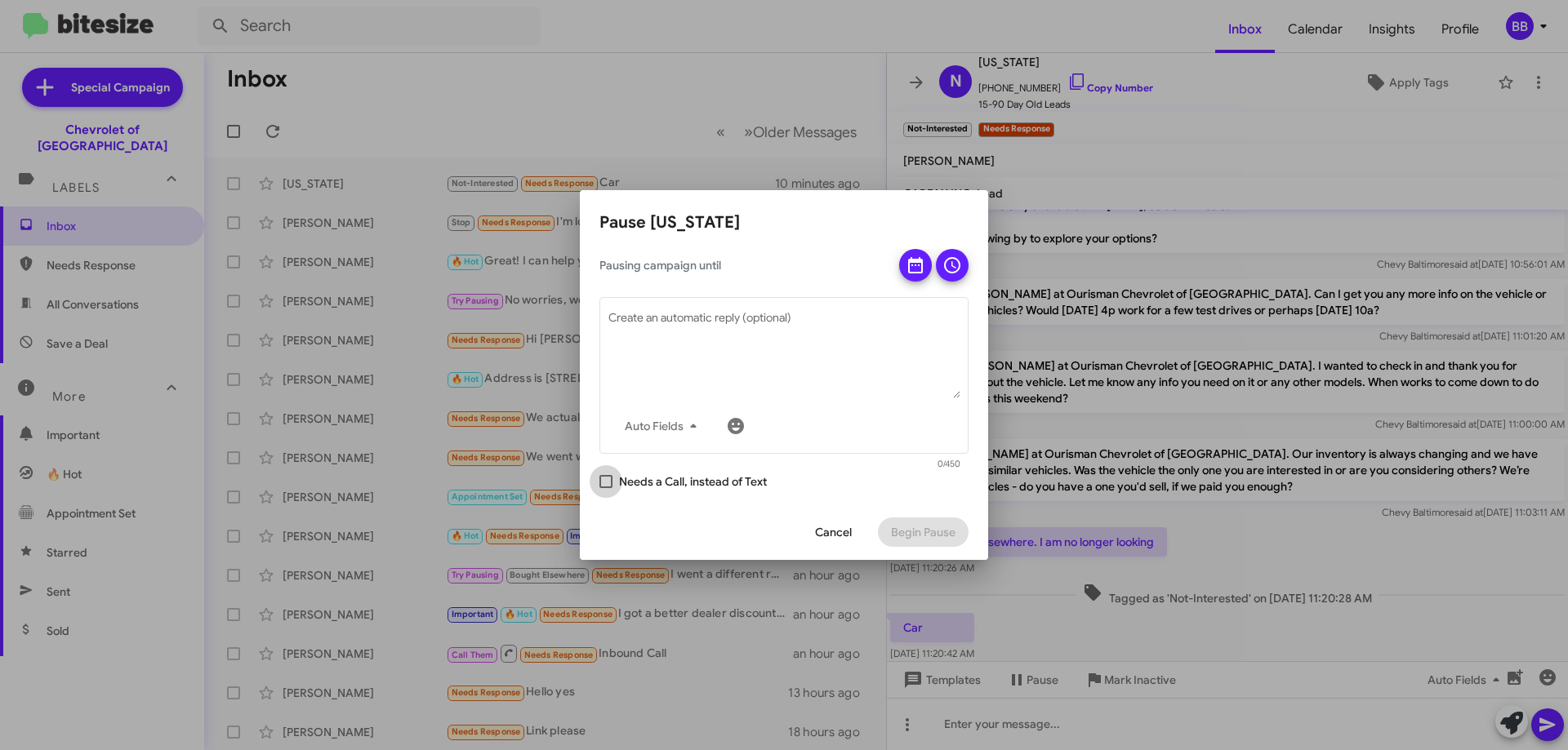
click at [683, 478] on span "Needs a Call, instead of Text" at bounding box center [693, 482] width 148 height 20
click at [606, 488] on input "Needs a Call, instead of Text" at bounding box center [605, 488] width 1 height 1
click at [681, 478] on span "Needs a Call, instead of Text" at bounding box center [693, 482] width 148 height 20
click at [606, 488] on input "Needs a Call, instead of Text" at bounding box center [605, 488] width 1 height 1
checkbox input "false"
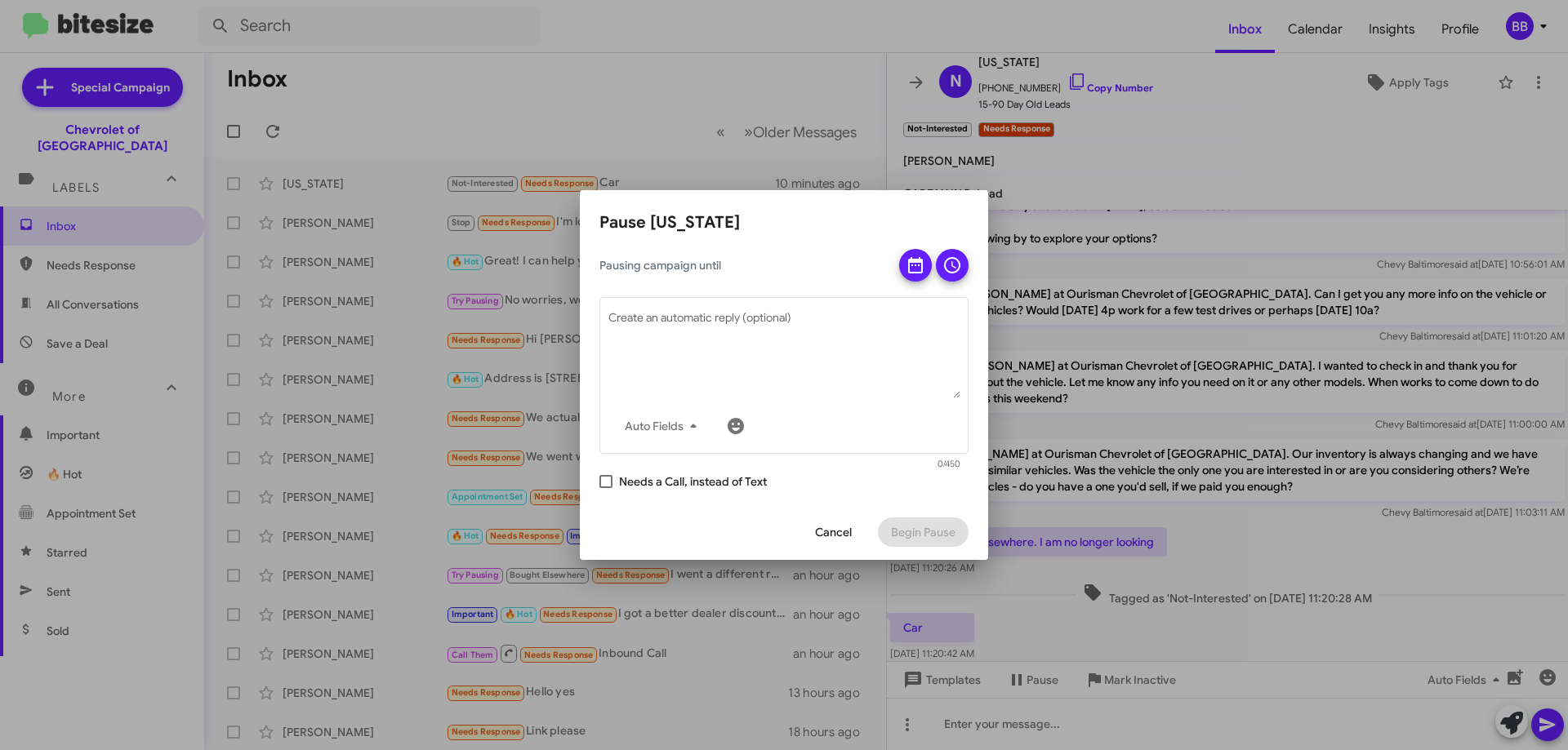
click at [846, 532] on span "Cancel" at bounding box center [833, 532] width 37 height 29
